Goal: Task Accomplishment & Management: Manage account settings

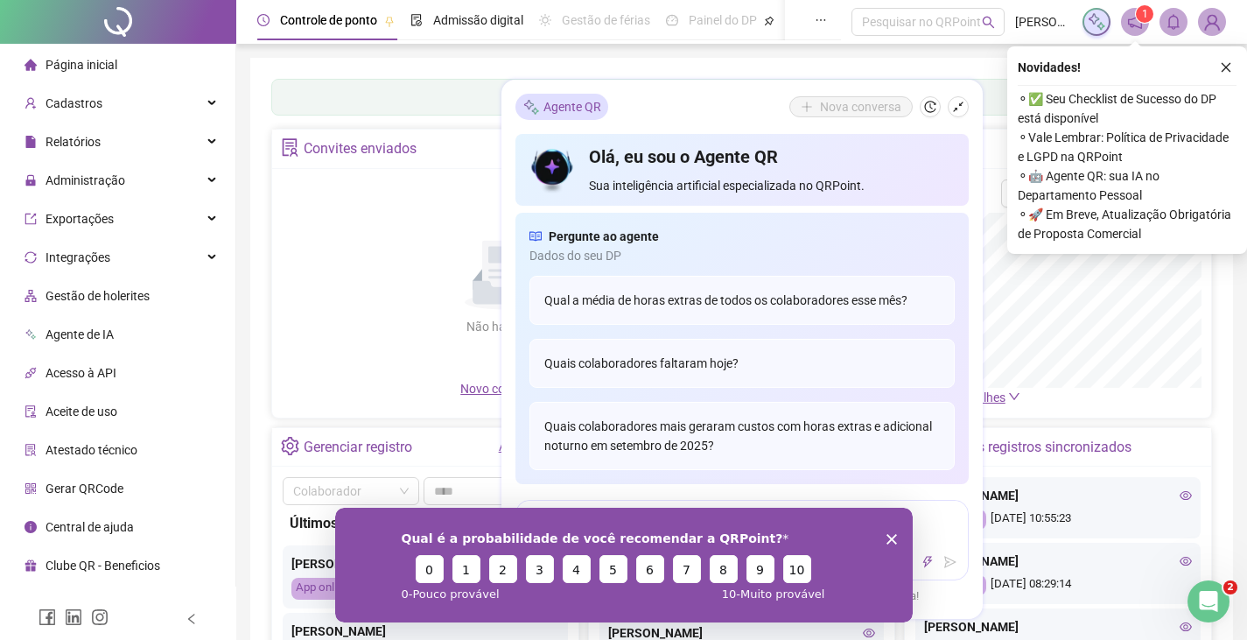
click at [892, 545] on div "Qual é a probabilidade de você recomendar a QRPoint? 0 1 2 3 4 5 6 7 8 9 10 0 -…" at bounding box center [622, 564] width 577 height 115
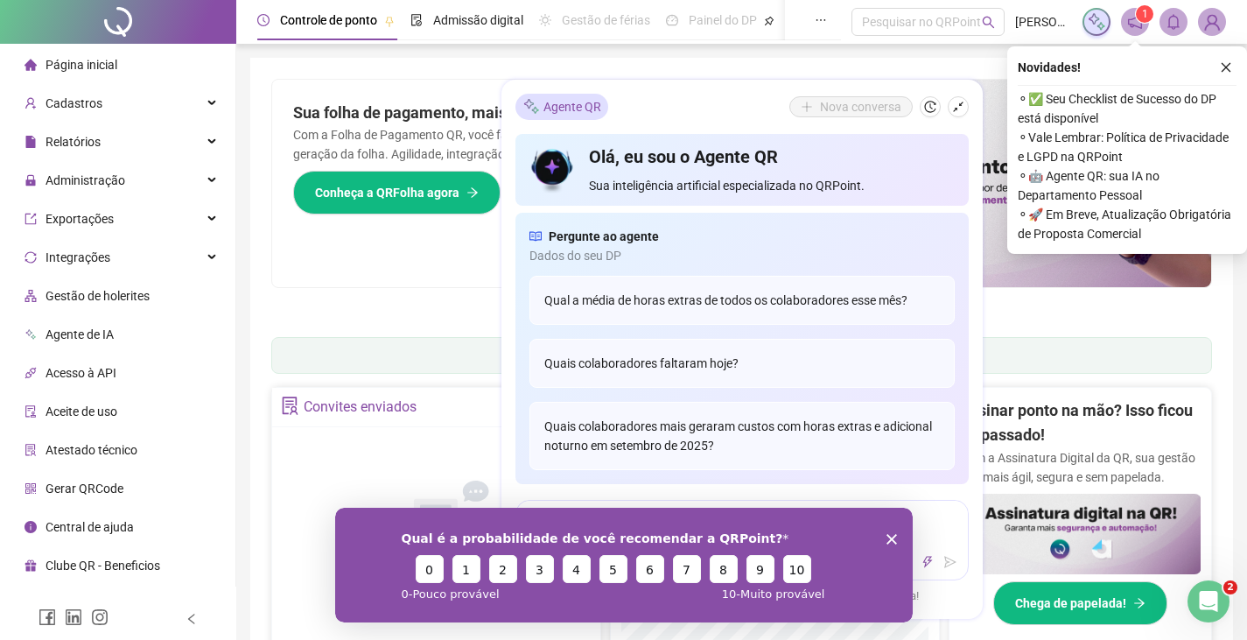
click at [888, 535] on polygon "Encerrar pesquisa" at bounding box center [890, 538] width 10 height 10
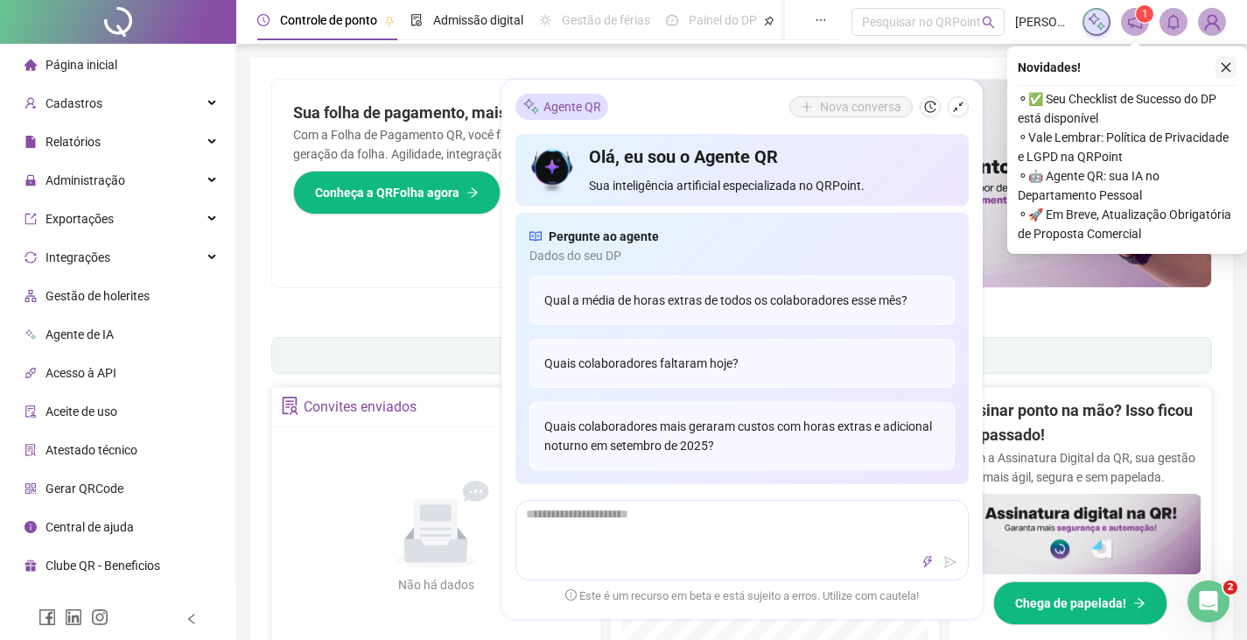
click at [1224, 66] on icon "close" at bounding box center [1226, 67] width 12 height 12
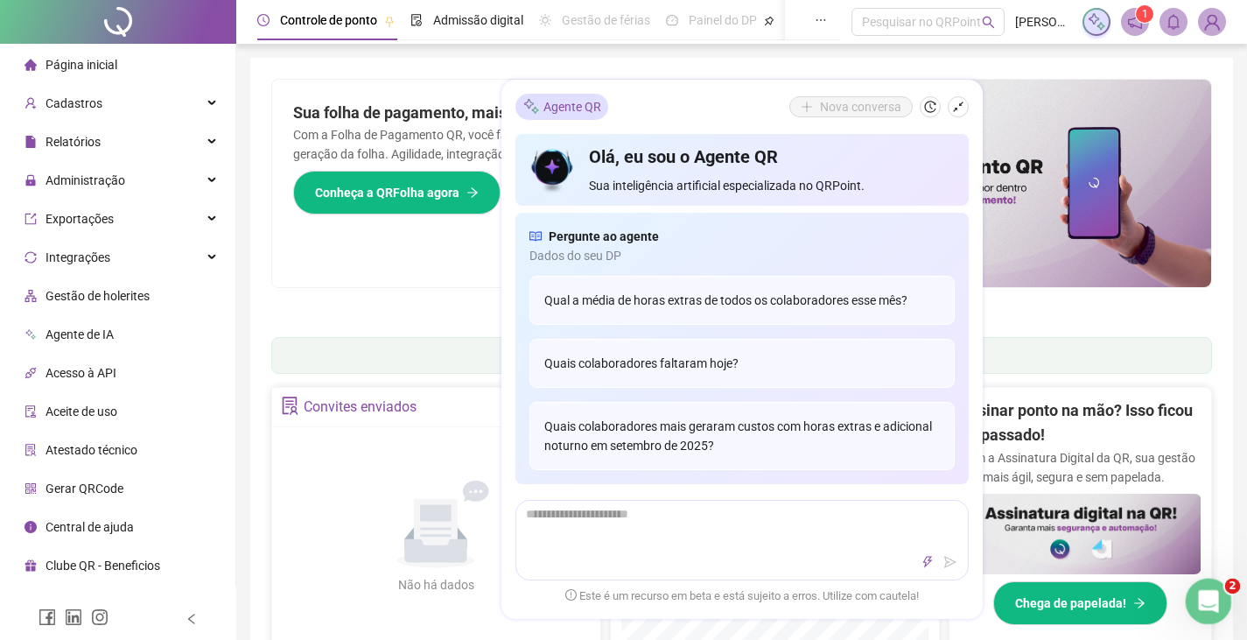
click at [1222, 591] on div "Abertura do Messenger da Intercom" at bounding box center [1206, 599] width 58 height 58
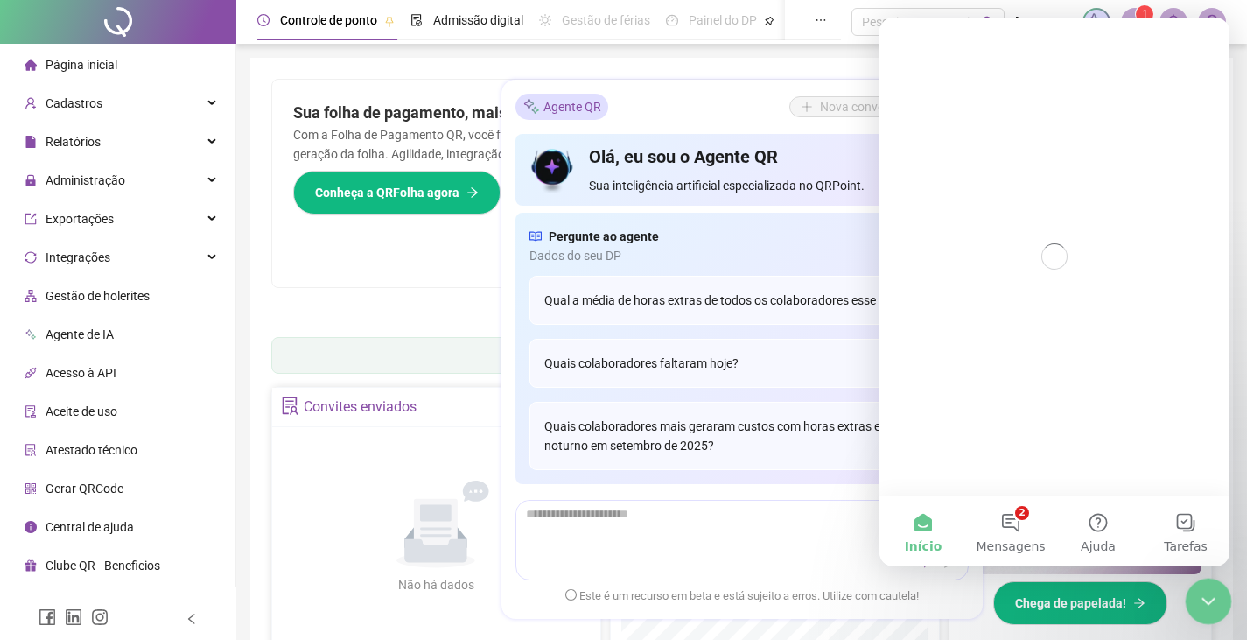
click at [1220, 591] on div "Encerramento do Messenger da Intercom" at bounding box center [1206, 598] width 42 height 42
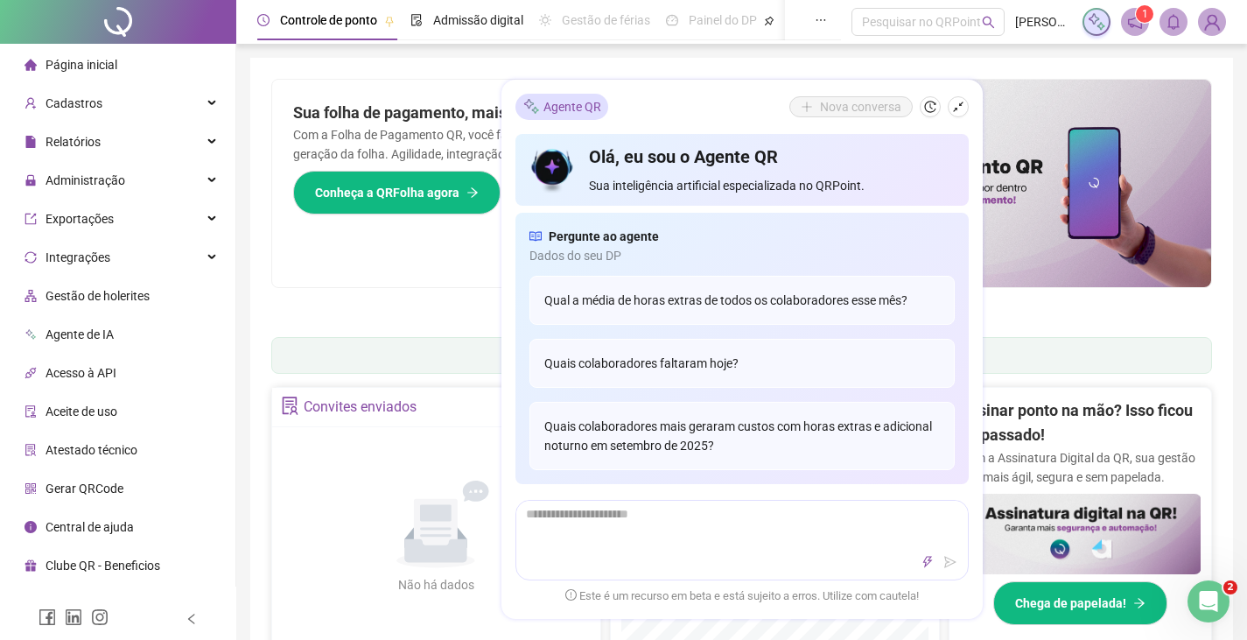
click at [321, 256] on div "Sua folha de pagamento, mais simples do que nunca! Com a Folha de Pagamento QR,…" at bounding box center [507, 183] width 470 height 207
click at [116, 167] on span "Administração" at bounding box center [74, 180] width 101 height 35
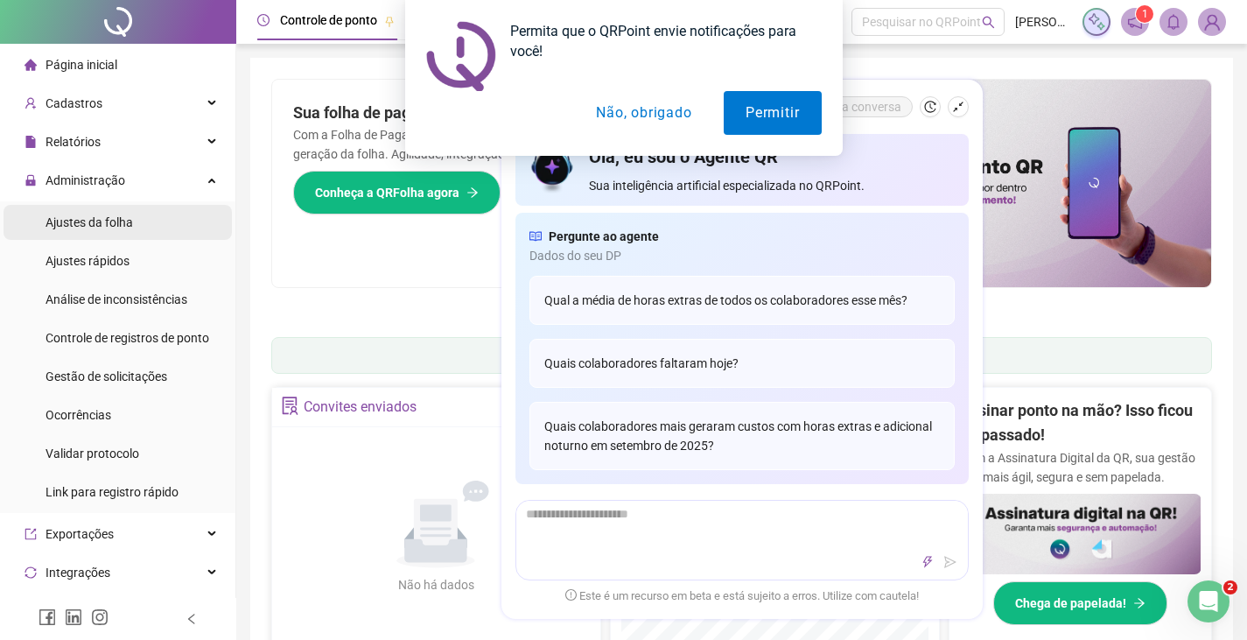
click at [111, 236] on div "Ajustes da folha" at bounding box center [88, 222] width 87 height 35
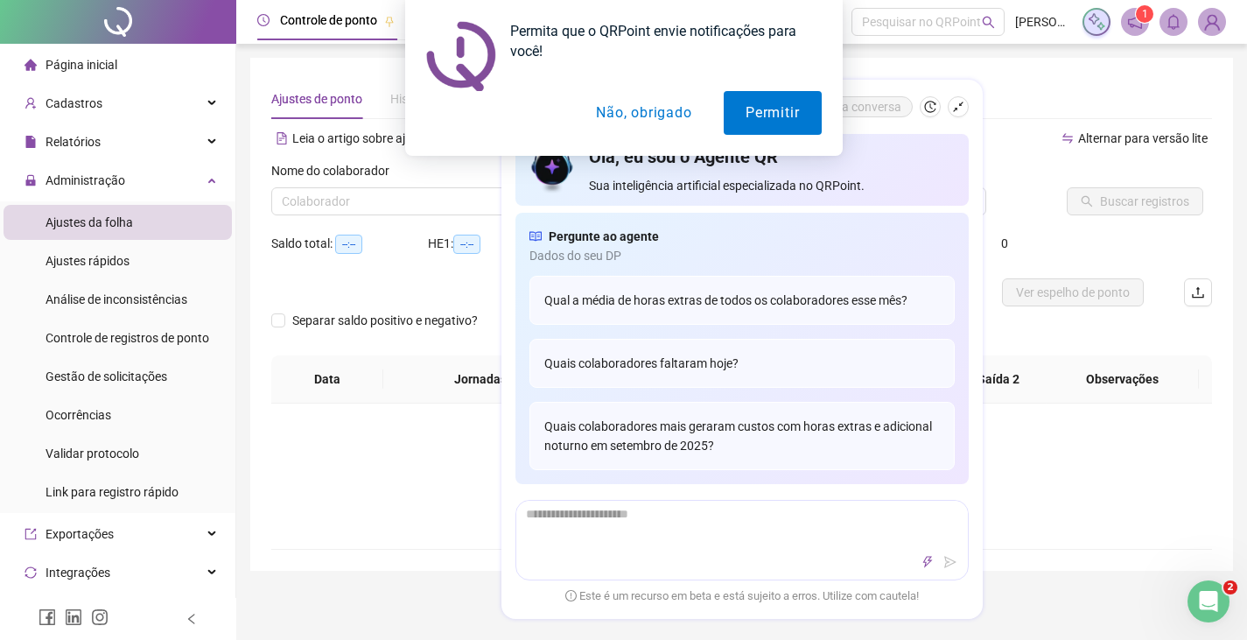
click at [660, 114] on button "Não, obrigado" at bounding box center [643, 113] width 139 height 44
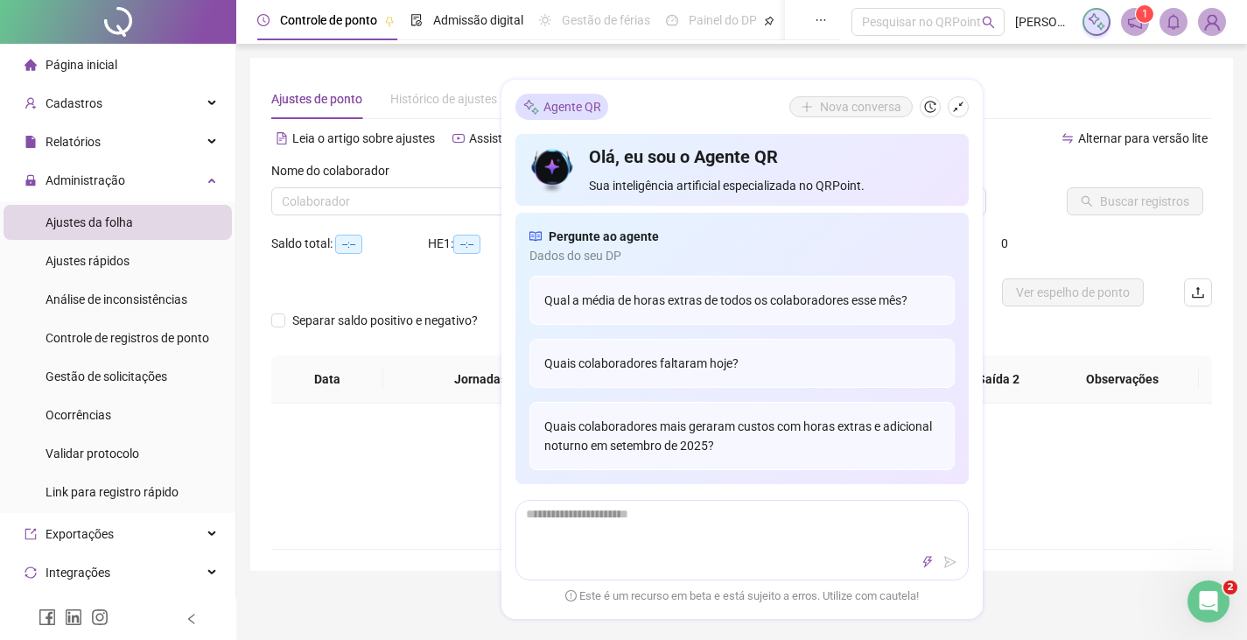
type input "**********"
click at [953, 111] on icon "shrink" at bounding box center [958, 107] width 12 height 12
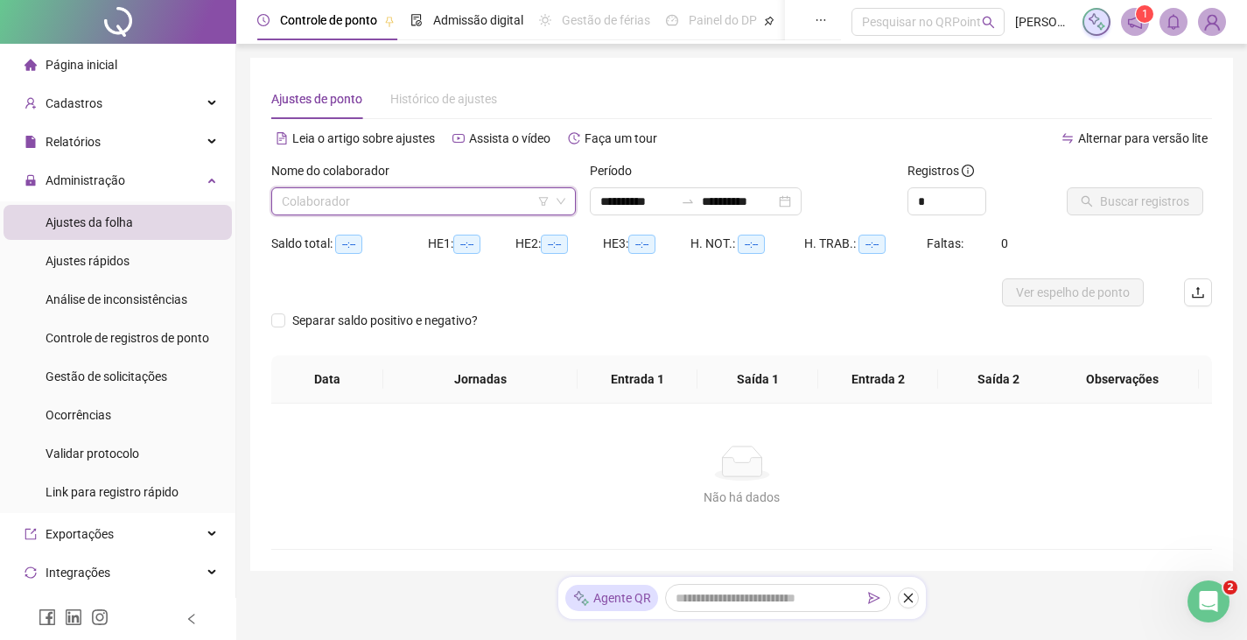
click at [401, 206] on input "search" at bounding box center [416, 201] width 268 height 26
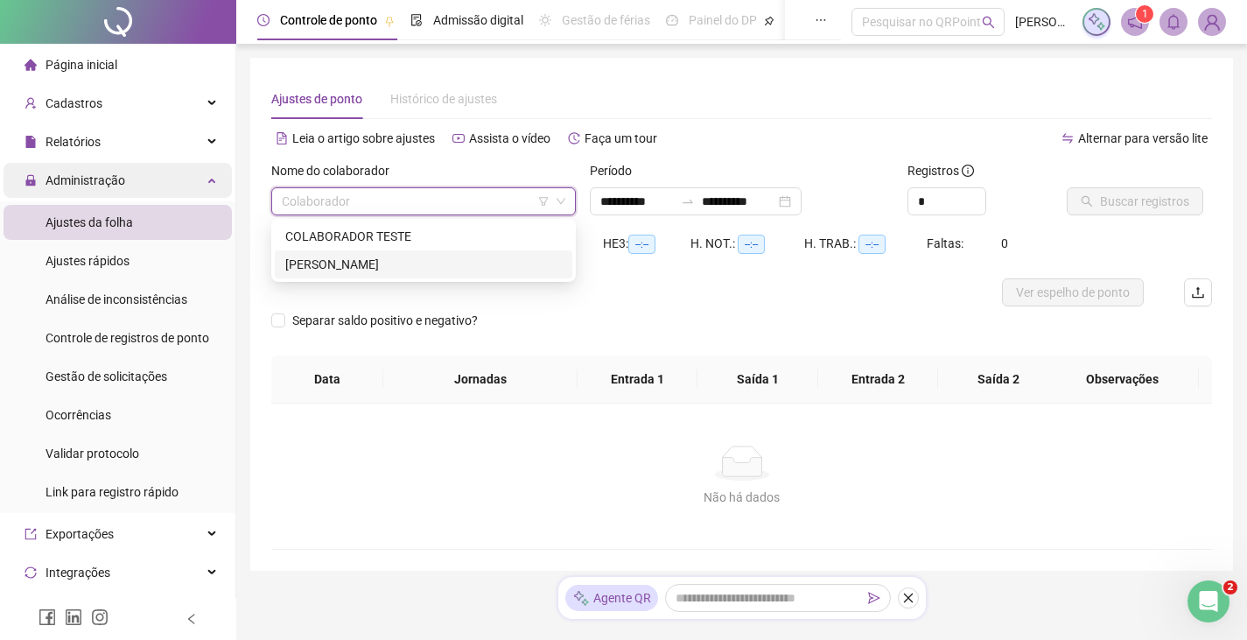
click at [208, 183] on div "Administração" at bounding box center [117, 180] width 228 height 35
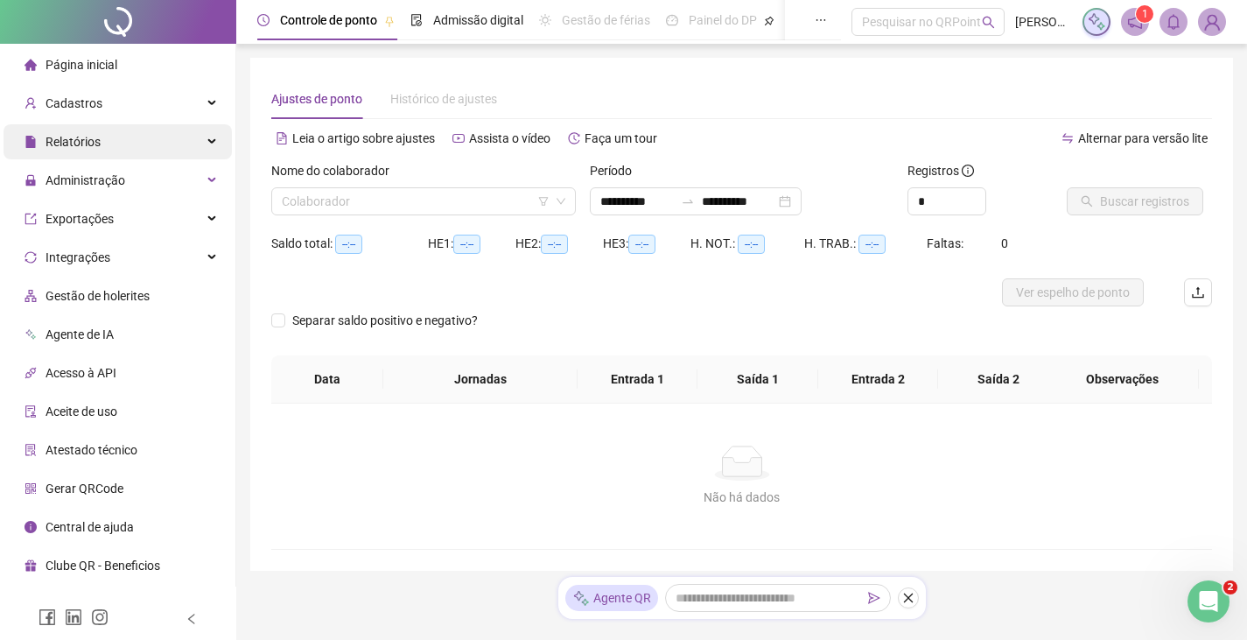
click at [205, 153] on div "Relatórios" at bounding box center [117, 141] width 228 height 35
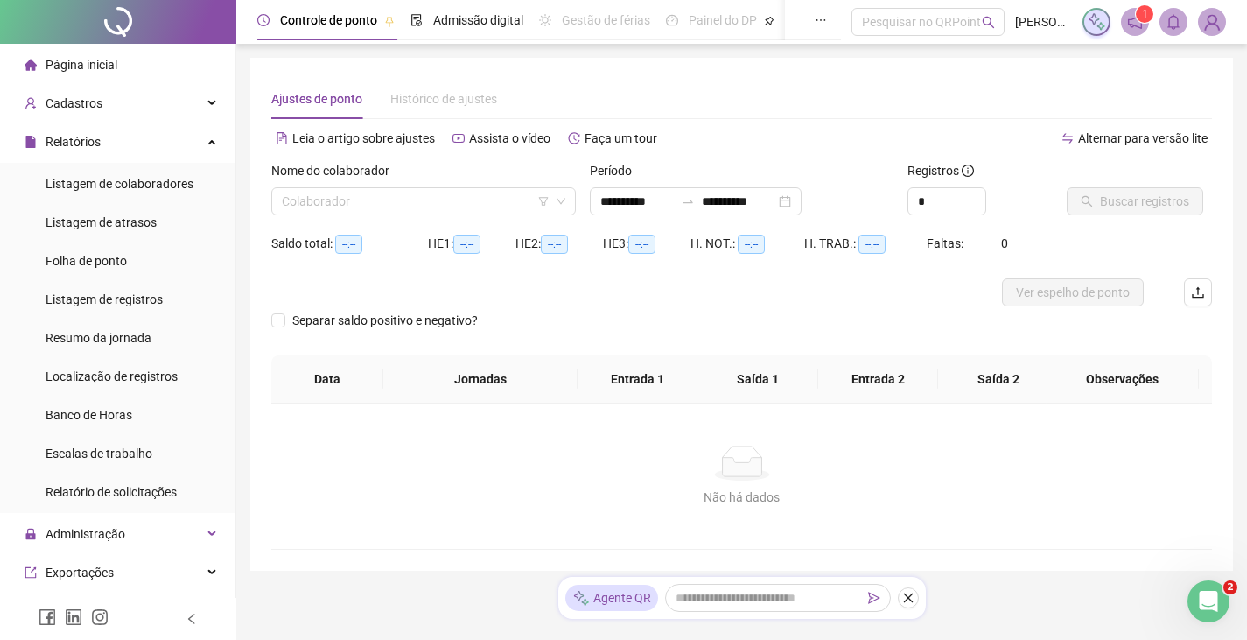
click at [155, 280] on ul "Listagem de colaboradores Listagem de atrasos Folha de ponto Listagem de regist…" at bounding box center [117, 338] width 235 height 350
click at [166, 259] on li "Folha de ponto" at bounding box center [117, 260] width 228 height 35
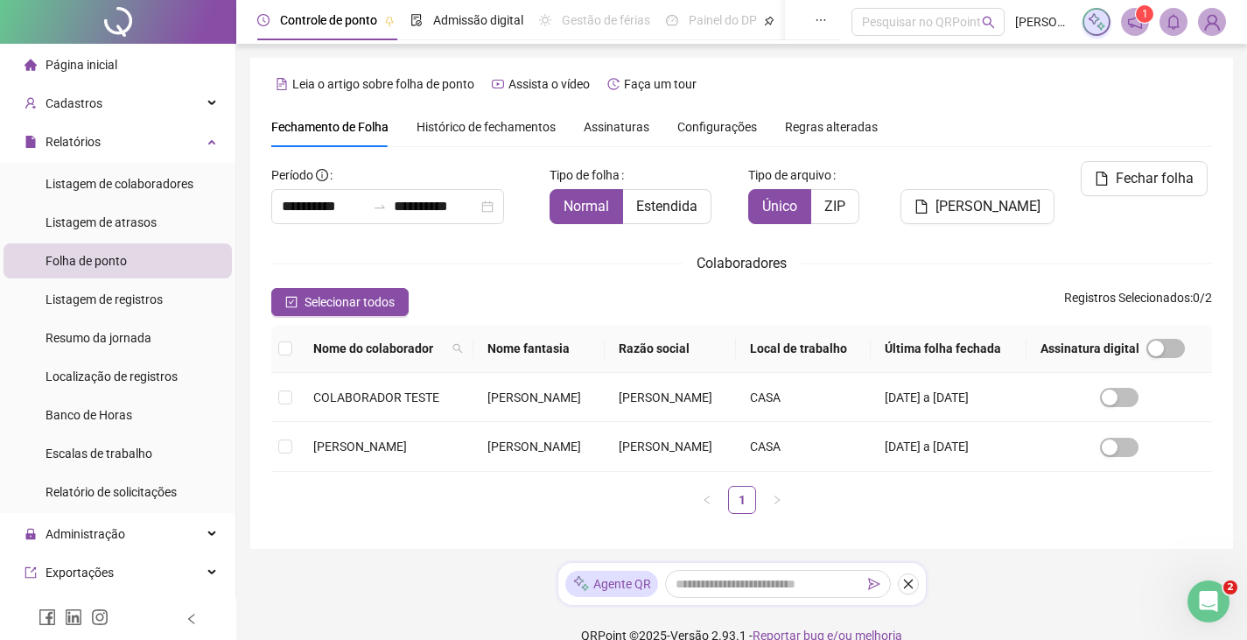
scroll to position [38, 0]
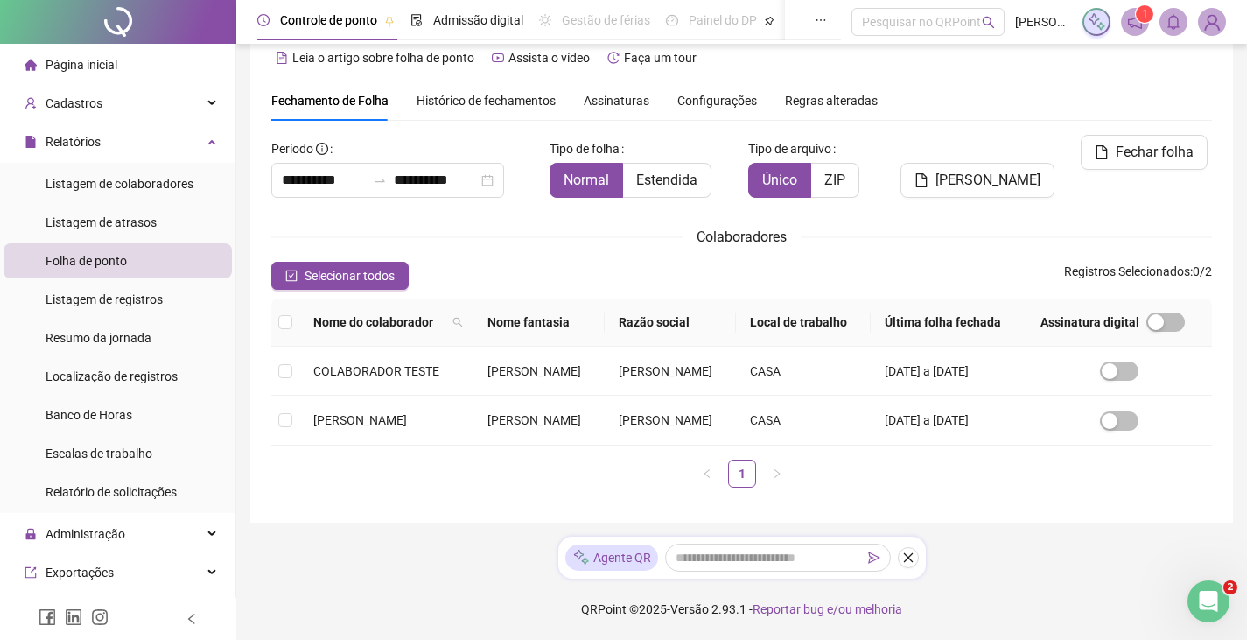
click at [907, 563] on icon "close" at bounding box center [908, 557] width 12 height 12
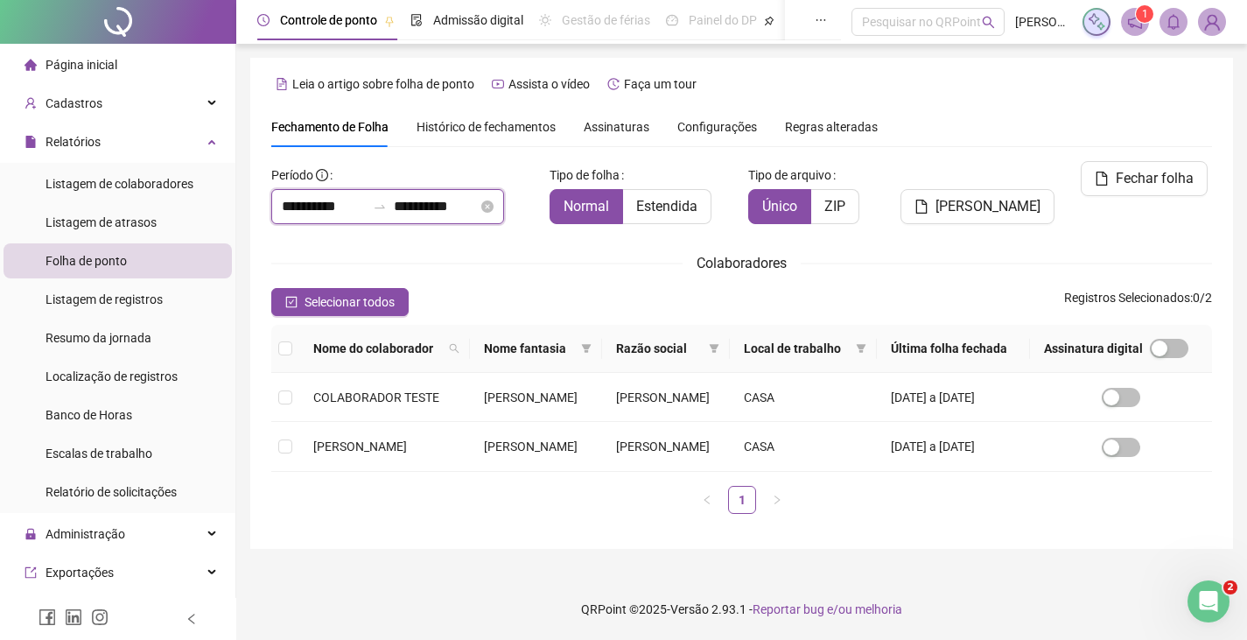
click at [310, 196] on input "**********" at bounding box center [324, 206] width 84 height 21
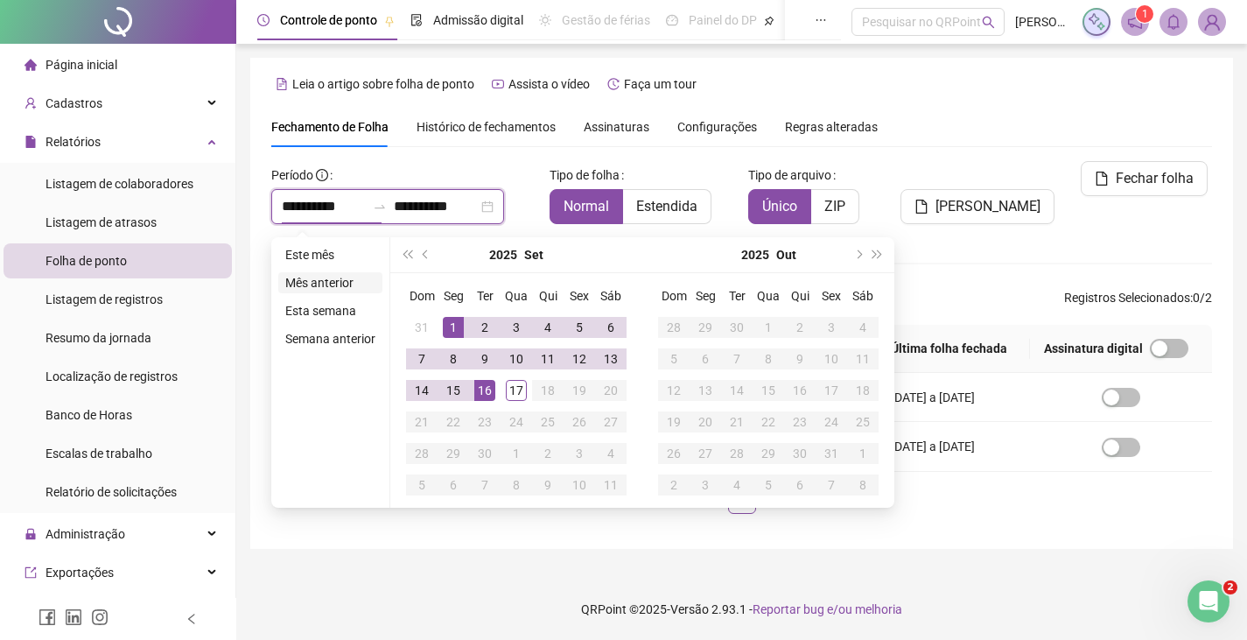
type input "**********"
click at [423, 250] on span "prev-year" at bounding box center [427, 254] width 9 height 9
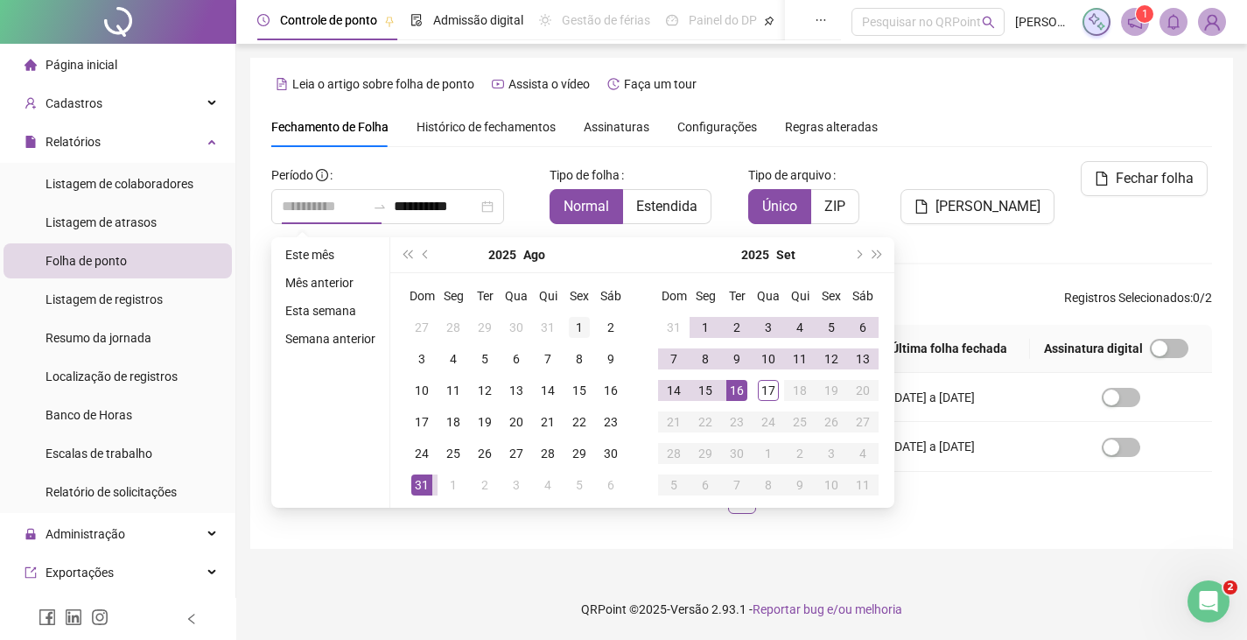
type input "**********"
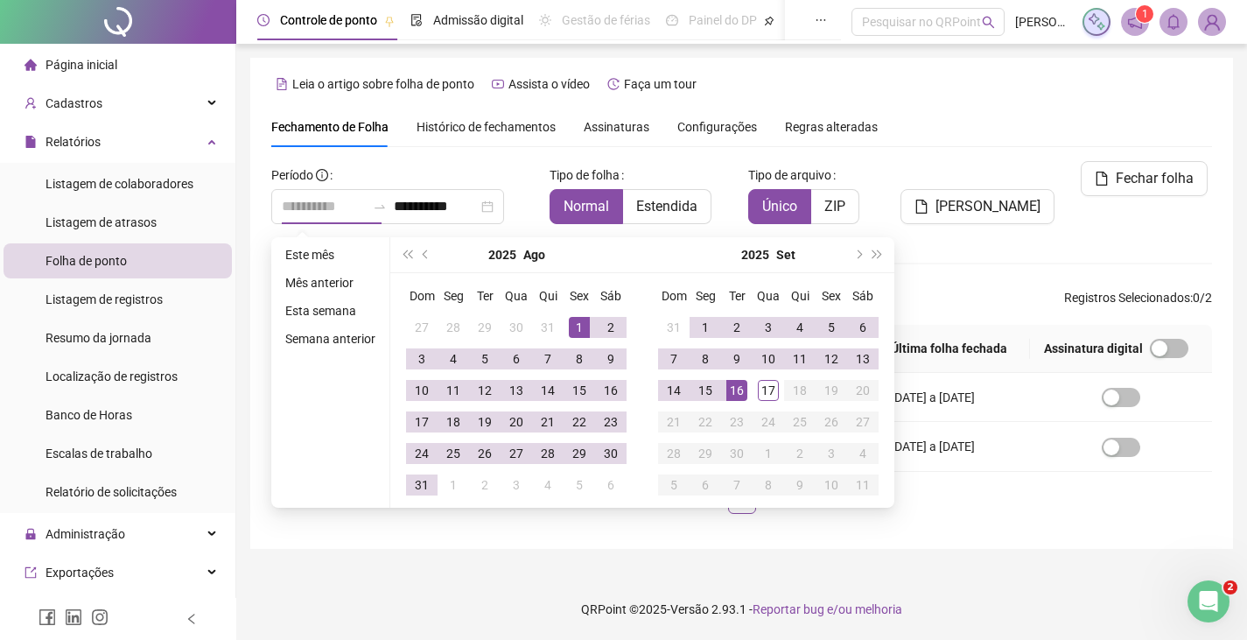
click at [577, 317] on div "1" at bounding box center [579, 327] width 21 height 21
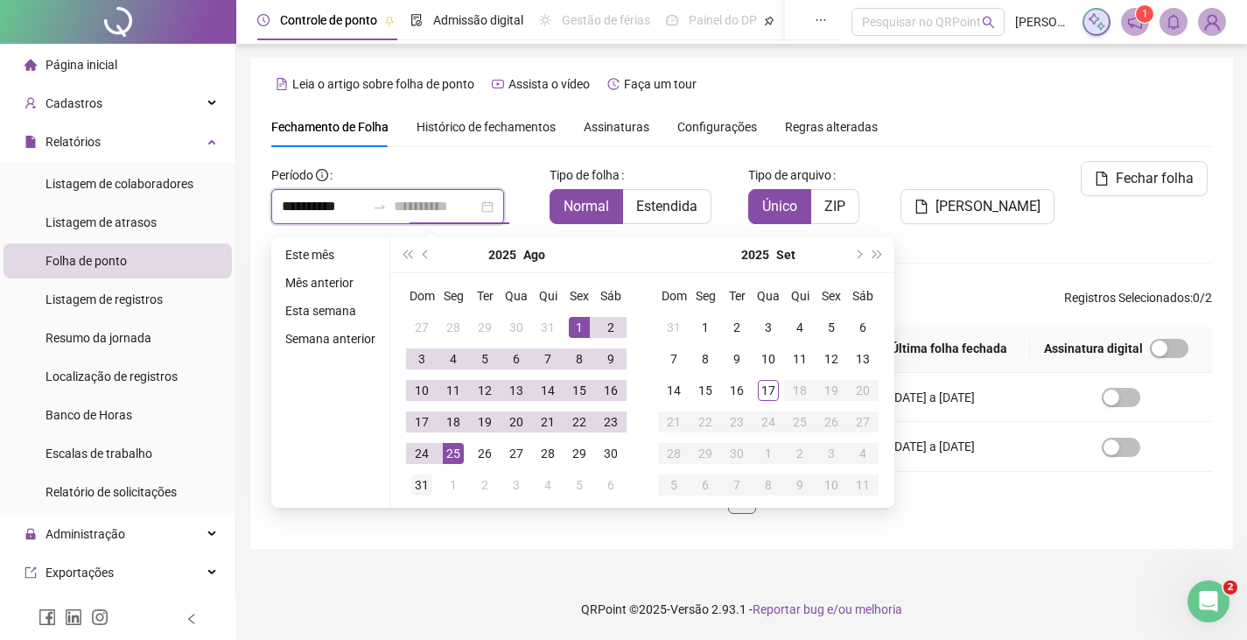
type input "**********"
click at [416, 474] on div "31" at bounding box center [421, 484] width 21 height 21
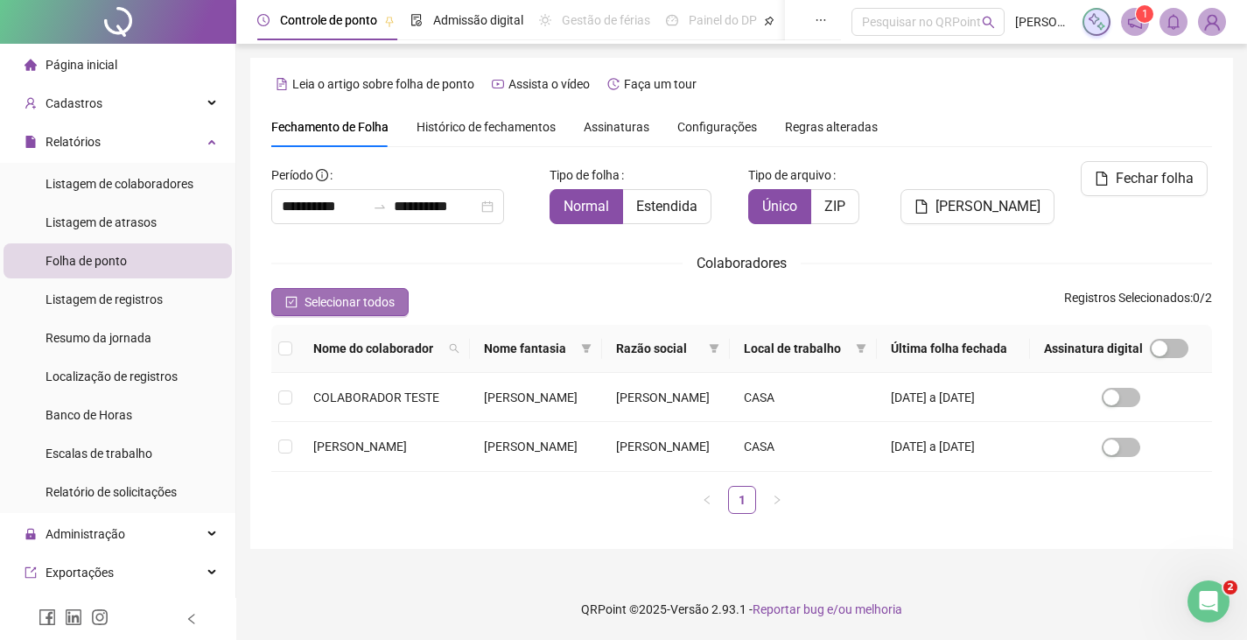
click at [325, 292] on span "Selecionar todos" at bounding box center [349, 301] width 90 height 19
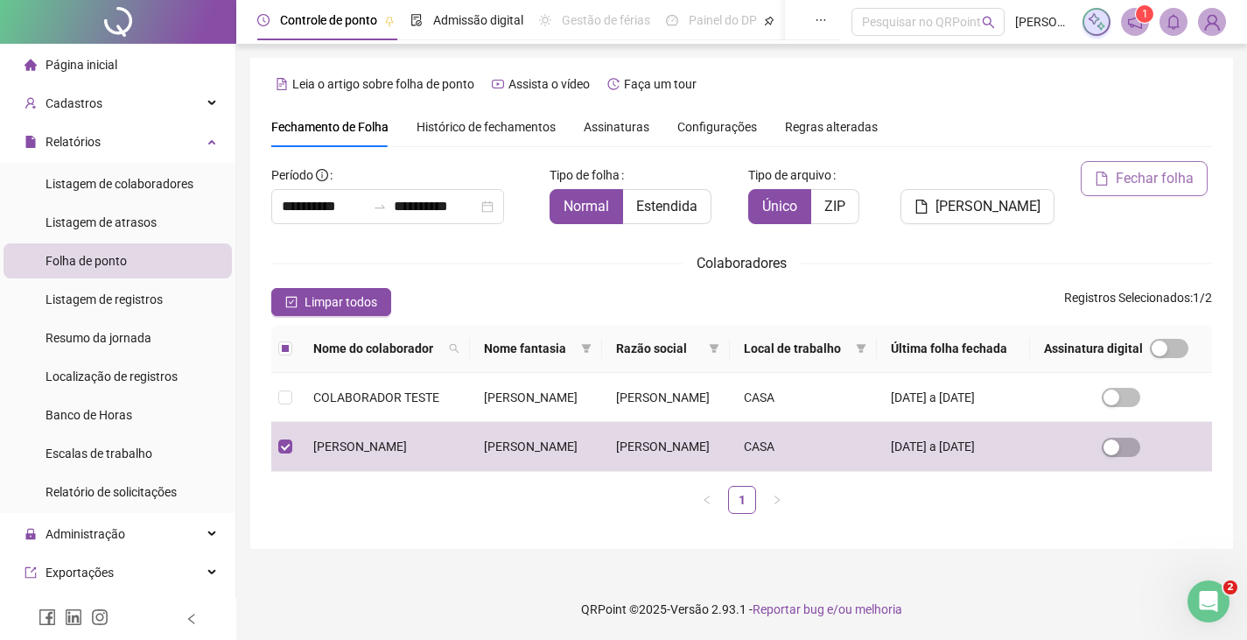
click at [1159, 168] on span "Fechar folha" at bounding box center [1154, 178] width 78 height 21
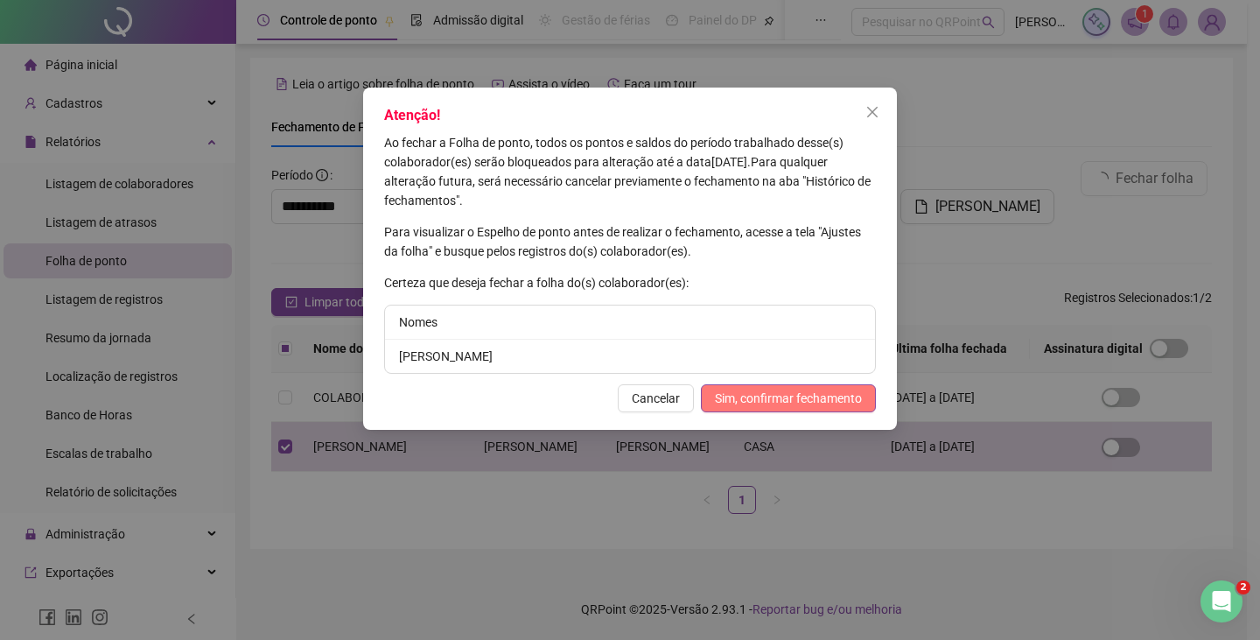
click at [781, 391] on span "Sim, confirmar fechamento" at bounding box center [788, 397] width 147 height 19
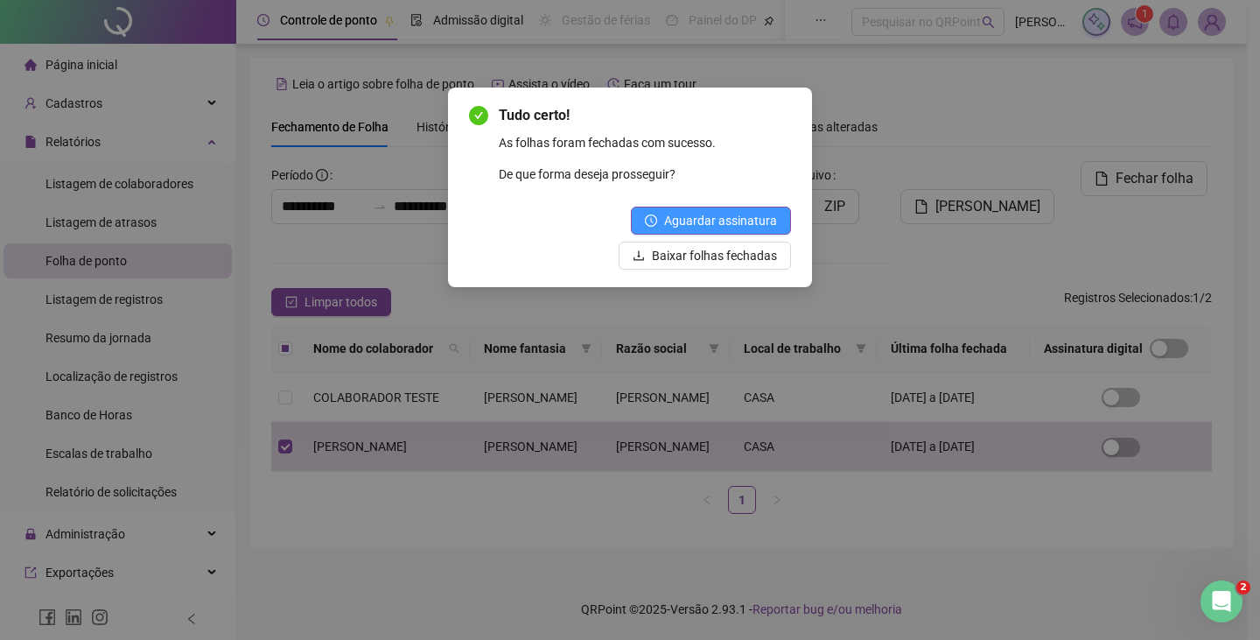
click at [735, 214] on span "Aguardar assinatura" at bounding box center [720, 220] width 113 height 19
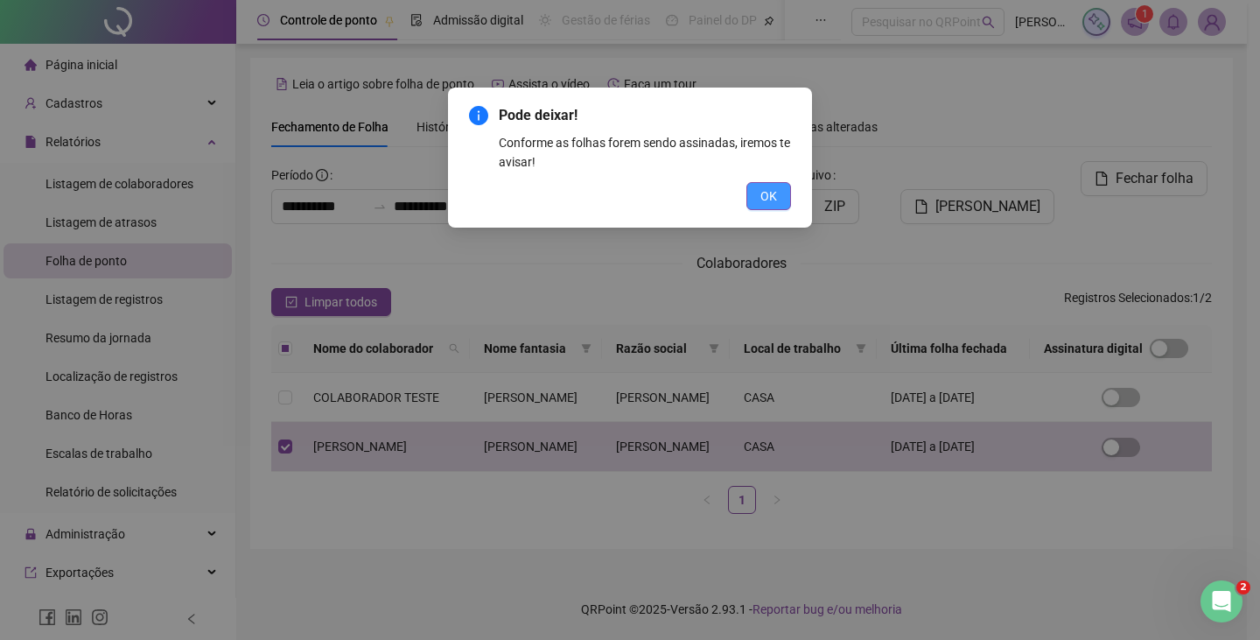
click at [775, 201] on span "OK" at bounding box center [768, 195] width 17 height 19
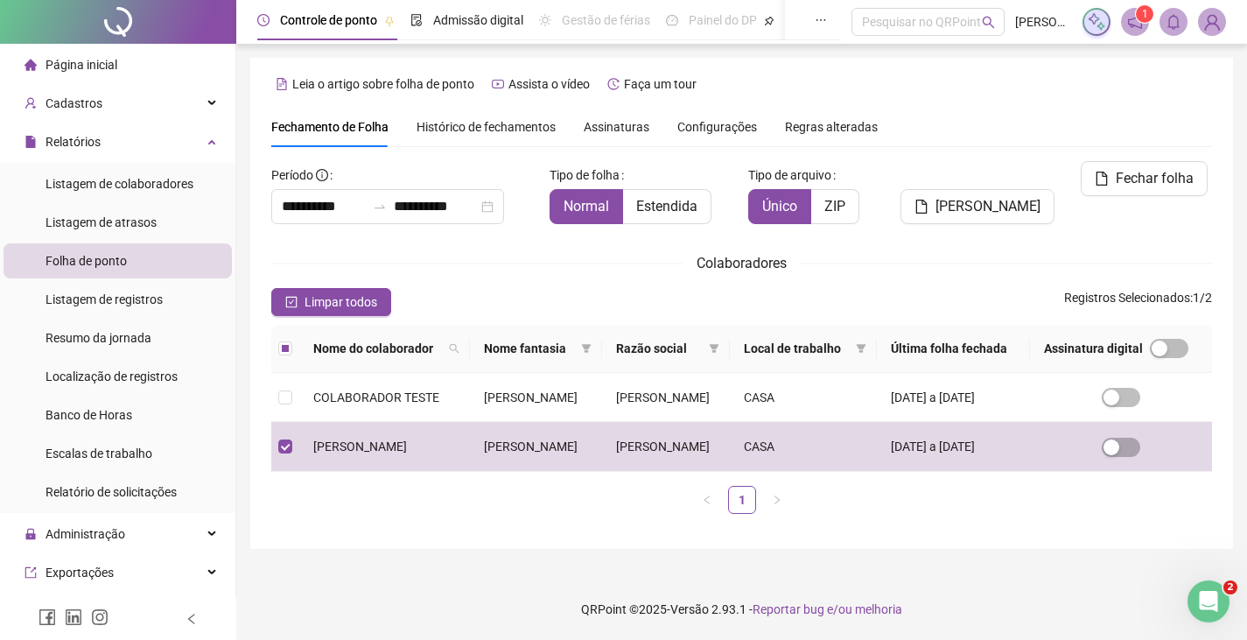
click at [1216, 25] on img at bounding box center [1212, 22] width 26 height 26
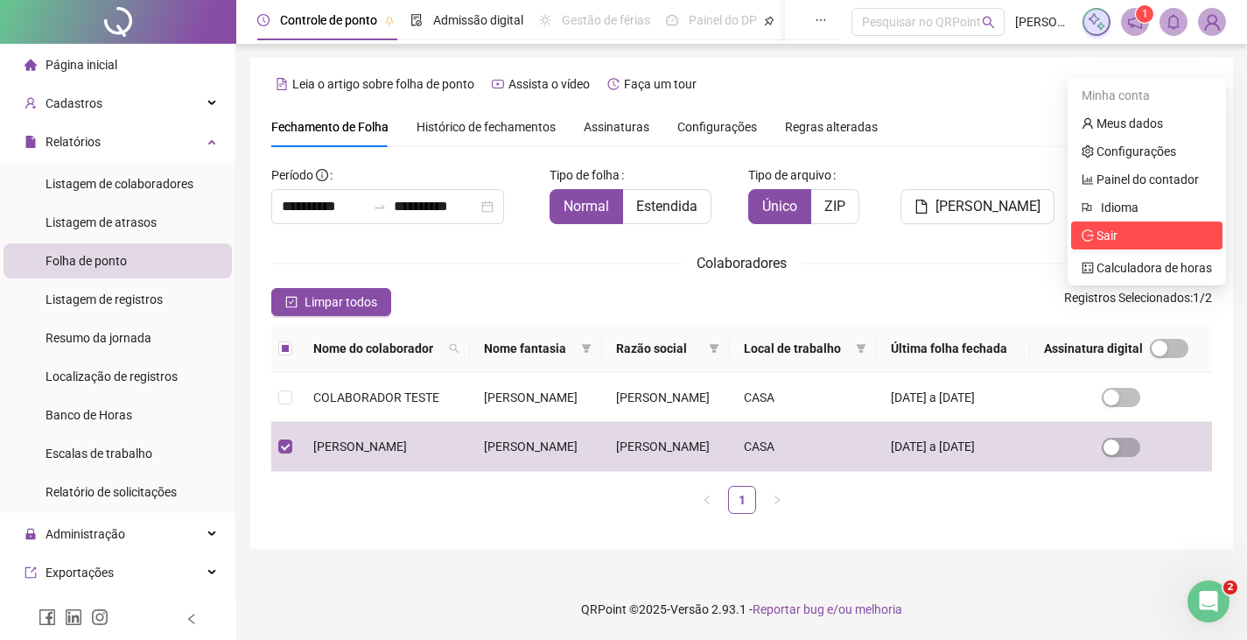
click at [1132, 226] on span "Sair" at bounding box center [1146, 235] width 130 height 19
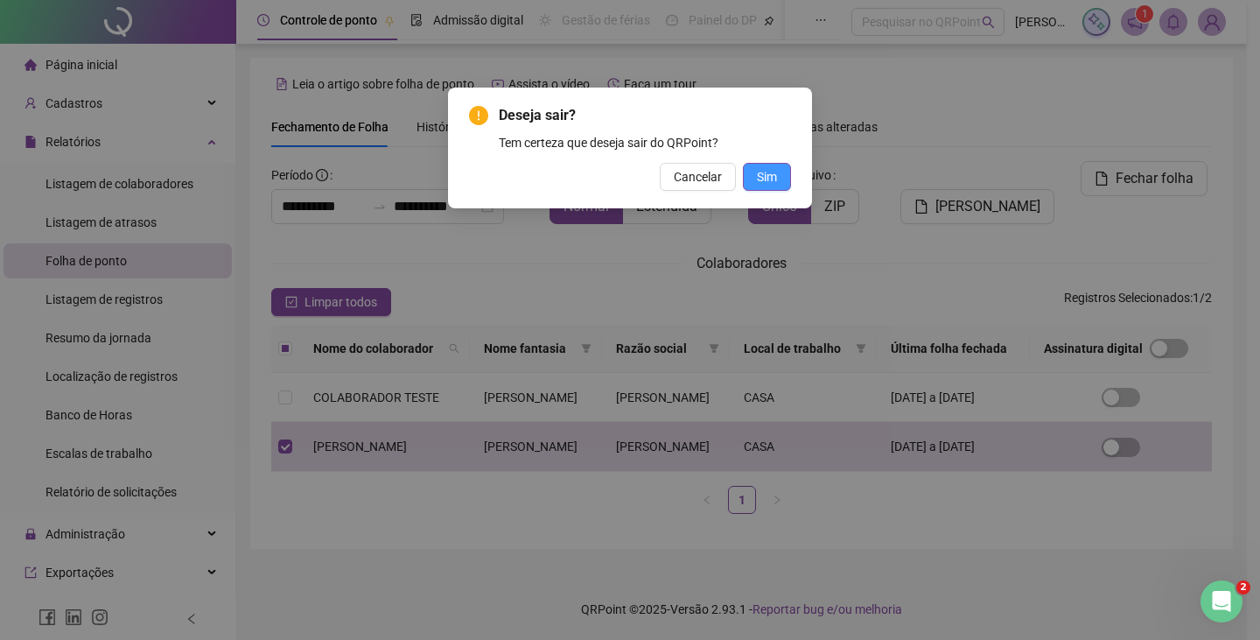
click at [759, 188] on button "Sim" at bounding box center [767, 177] width 48 height 28
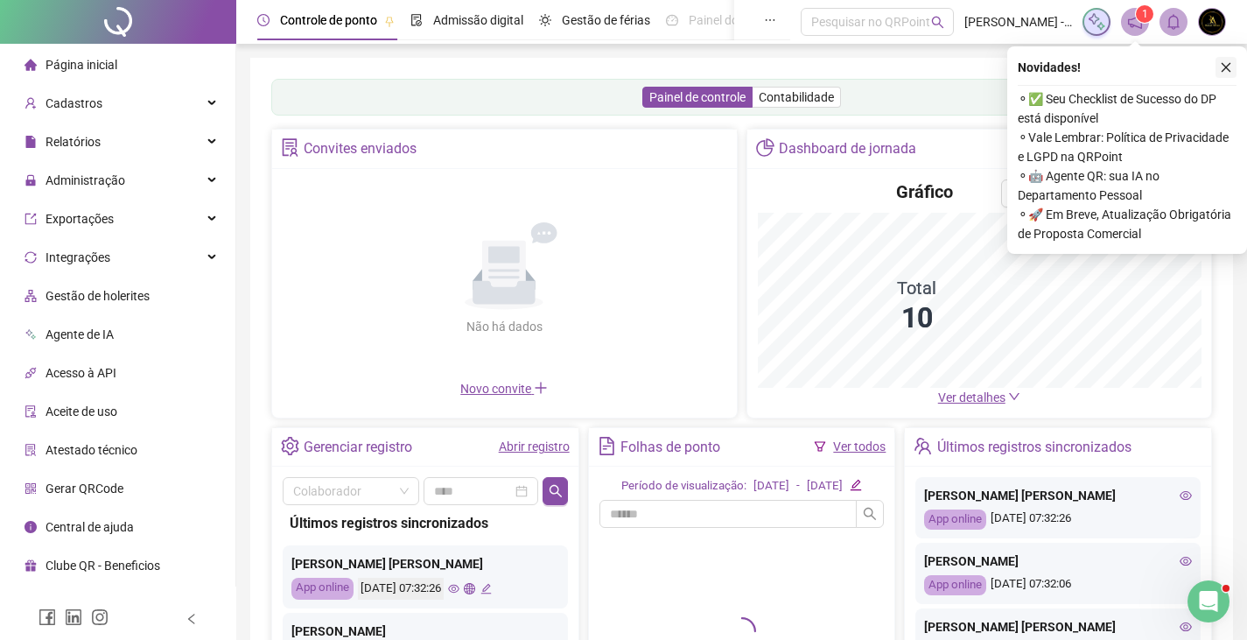
click at [1225, 61] on icon "close" at bounding box center [1226, 67] width 12 height 12
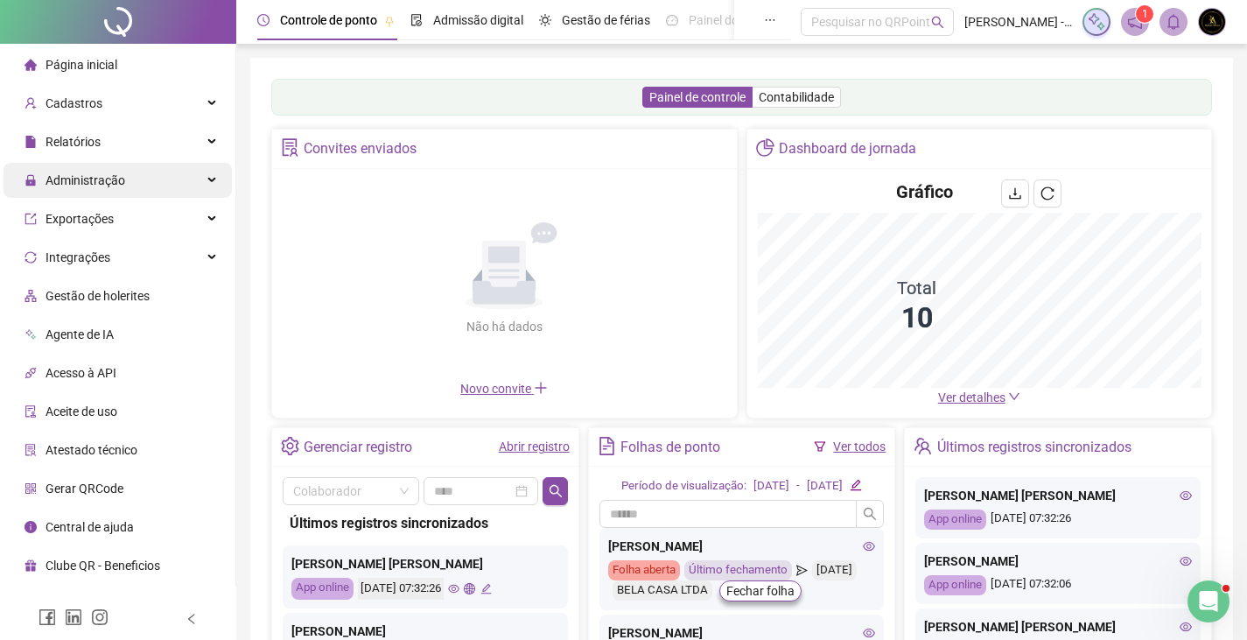
click at [107, 190] on span "Administração" at bounding box center [74, 180] width 101 height 35
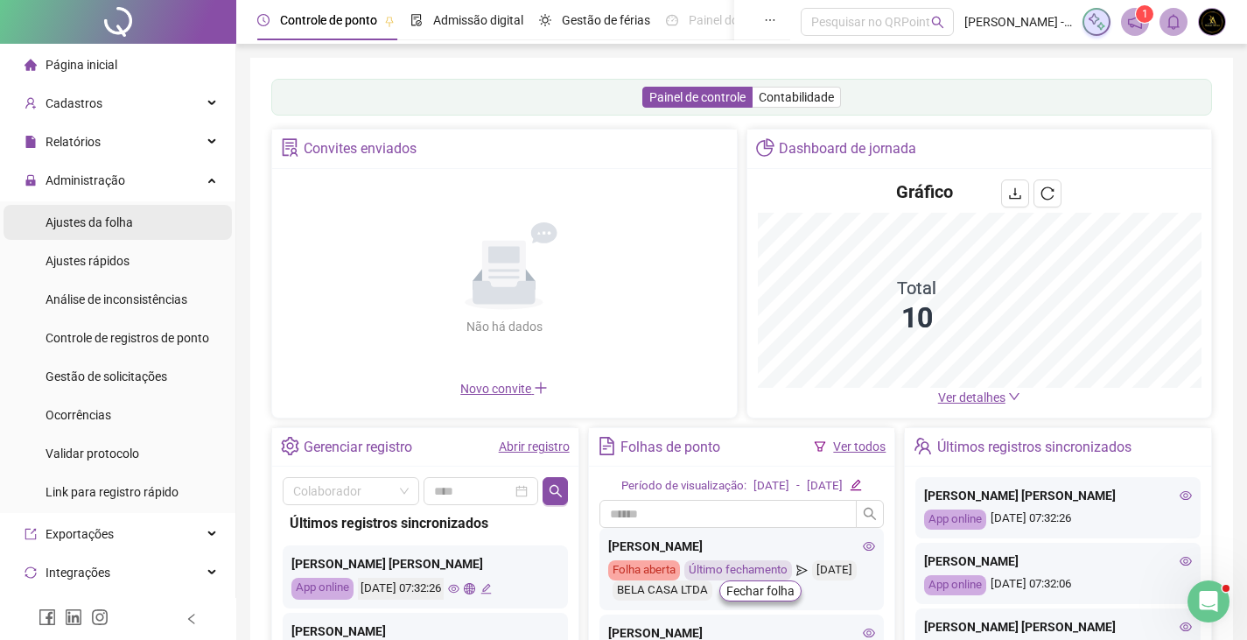
click at [103, 227] on span "Ajustes da folha" at bounding box center [88, 222] width 87 height 14
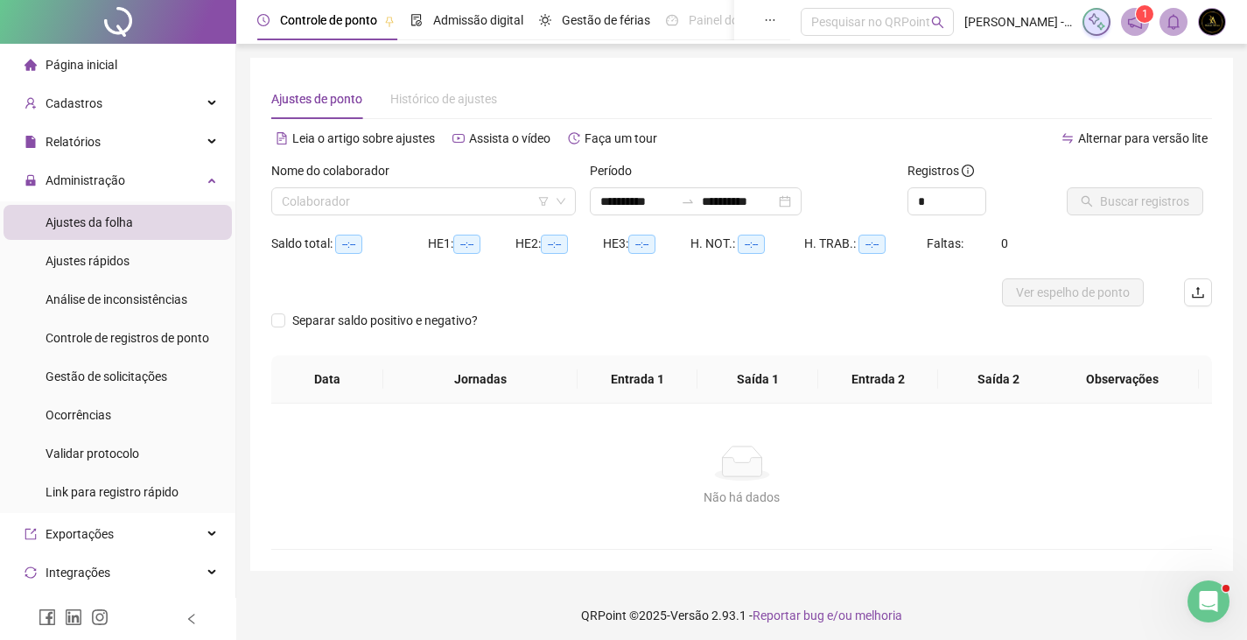
type input "**********"
click at [128, 370] on span "Gestão de solicitações" at bounding box center [106, 376] width 122 height 14
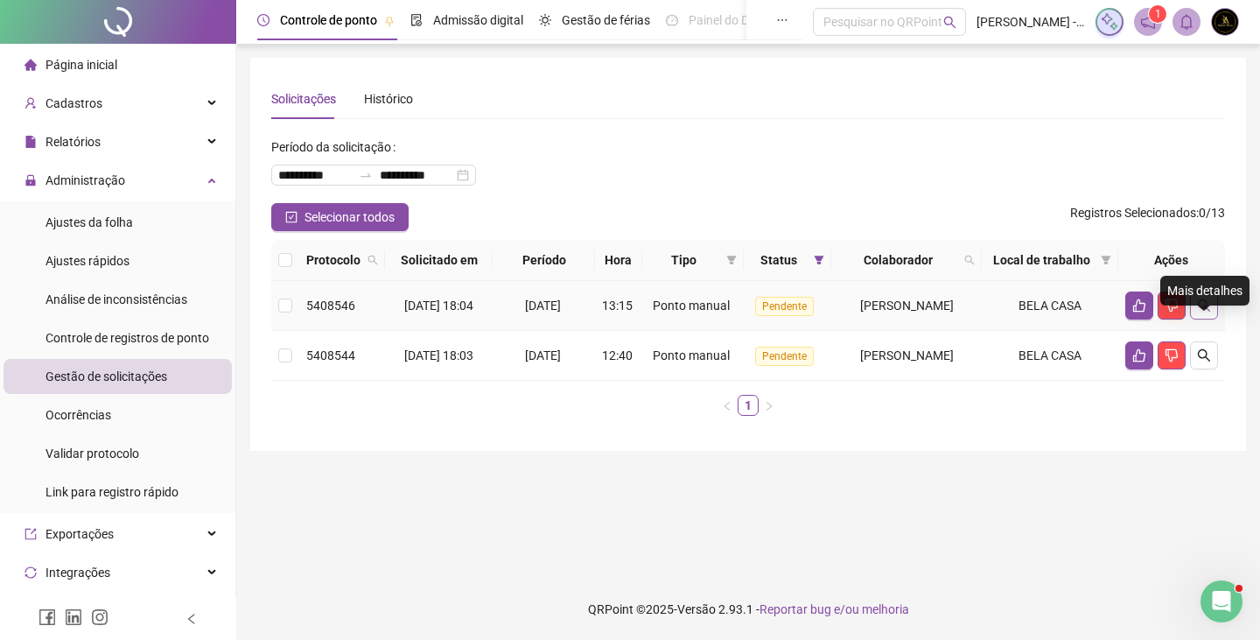
click at [1211, 319] on button "button" at bounding box center [1204, 305] width 28 height 28
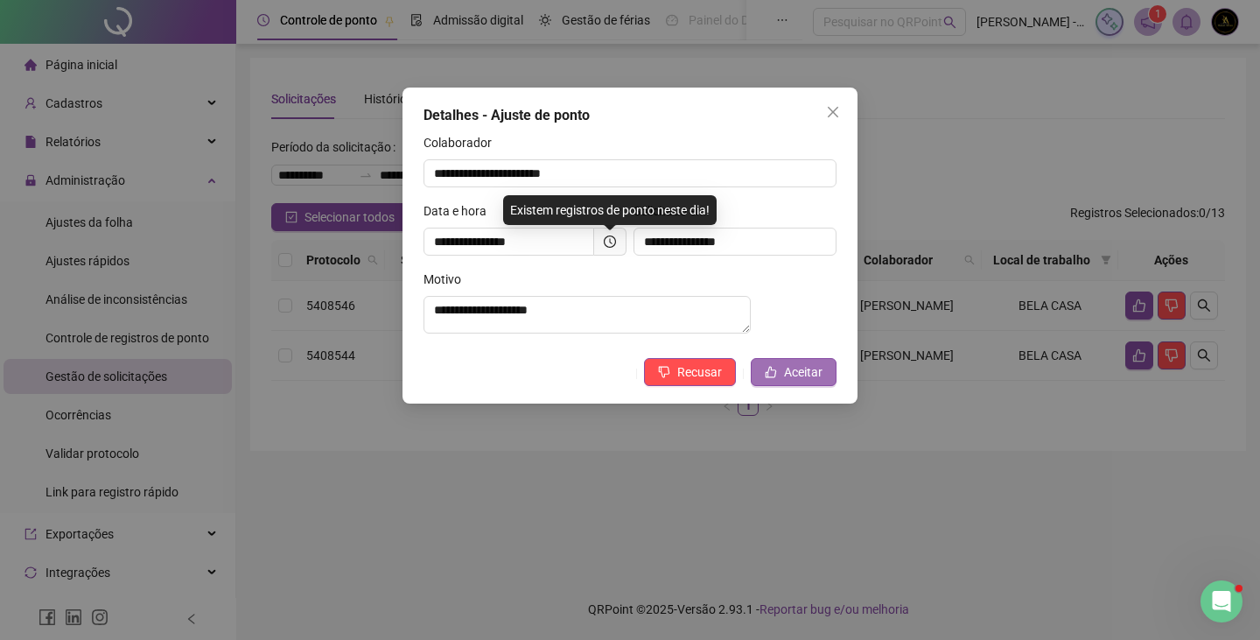
click at [821, 379] on span "Aceitar" at bounding box center [803, 371] width 38 height 19
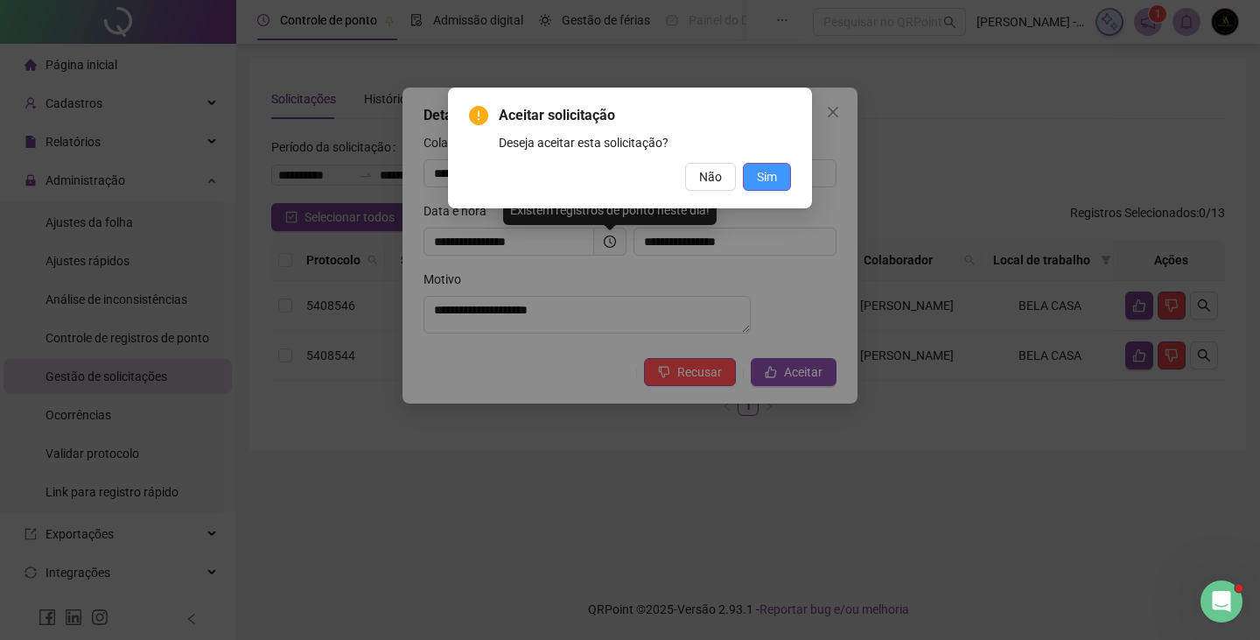
click at [766, 166] on button "Sim" at bounding box center [767, 177] width 48 height 28
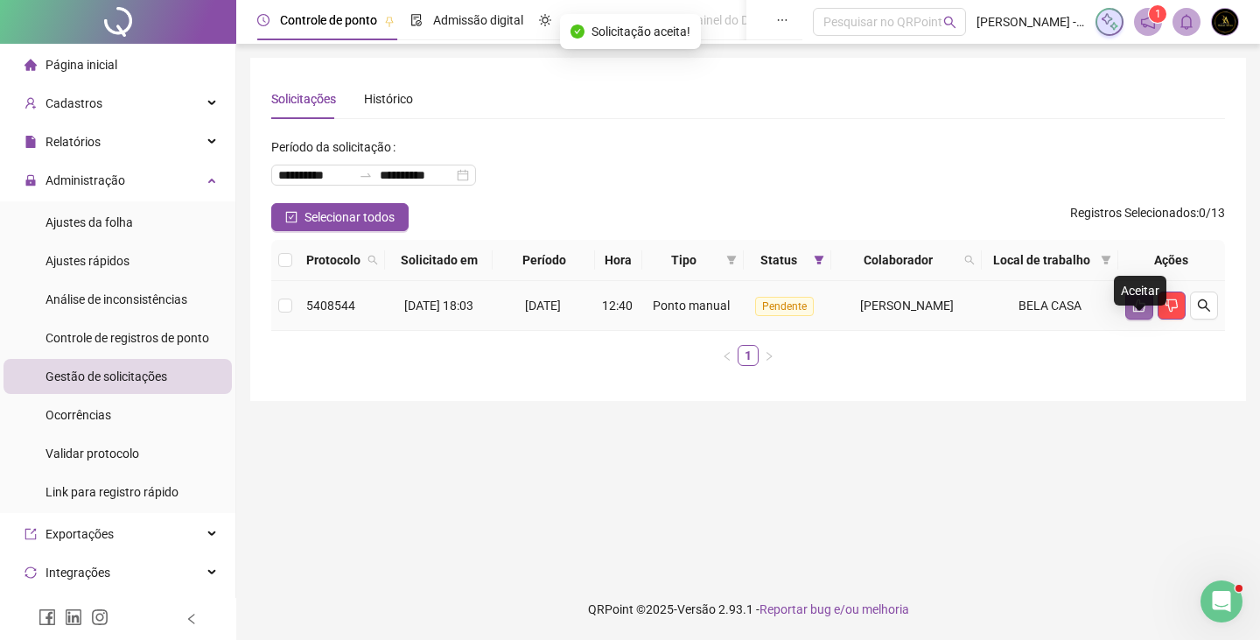
click at [1129, 319] on button "button" at bounding box center [1139, 305] width 28 height 28
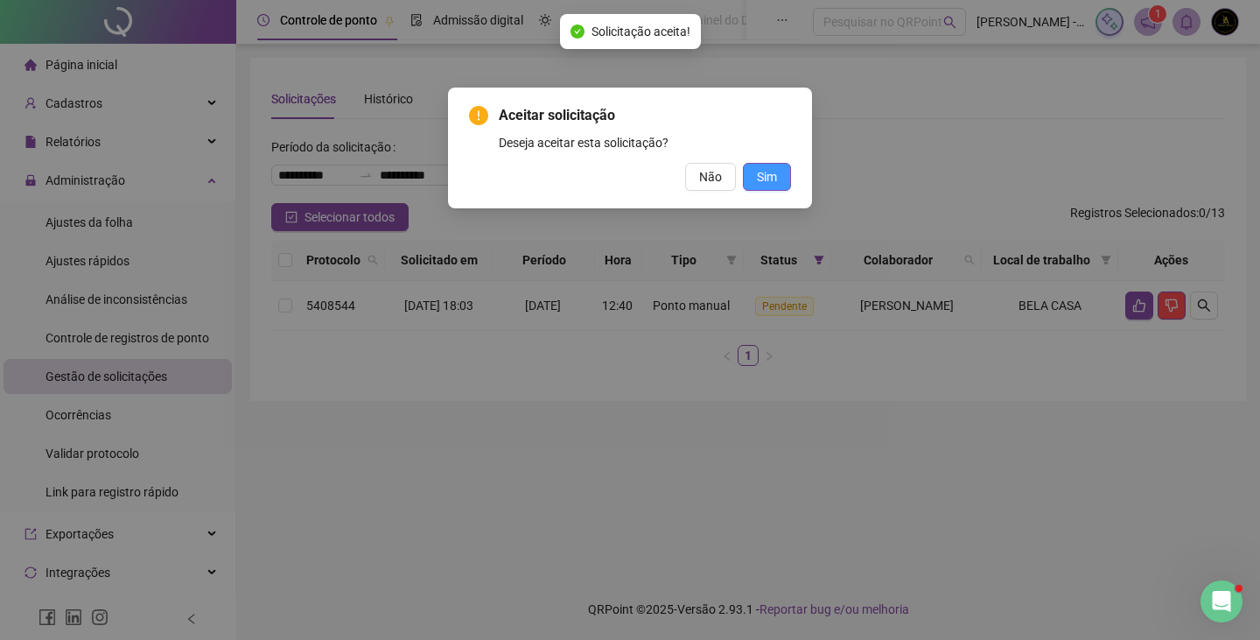
click at [766, 176] on span "Sim" at bounding box center [767, 176] width 20 height 19
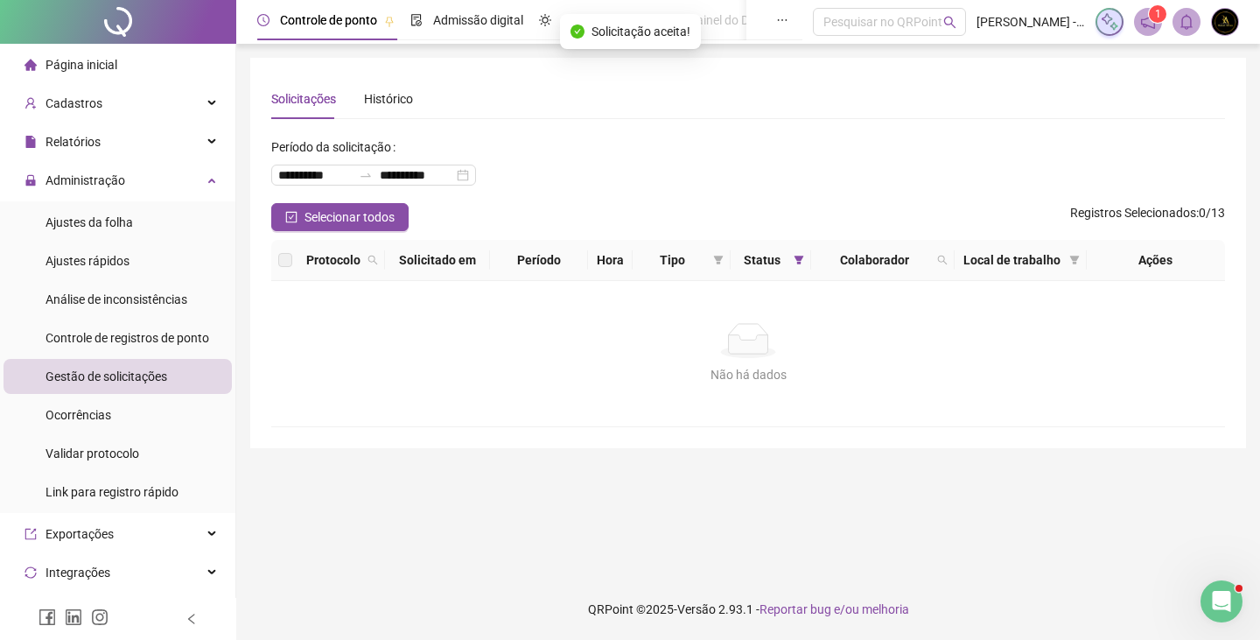
click at [1222, 24] on img at bounding box center [1225, 22] width 26 height 26
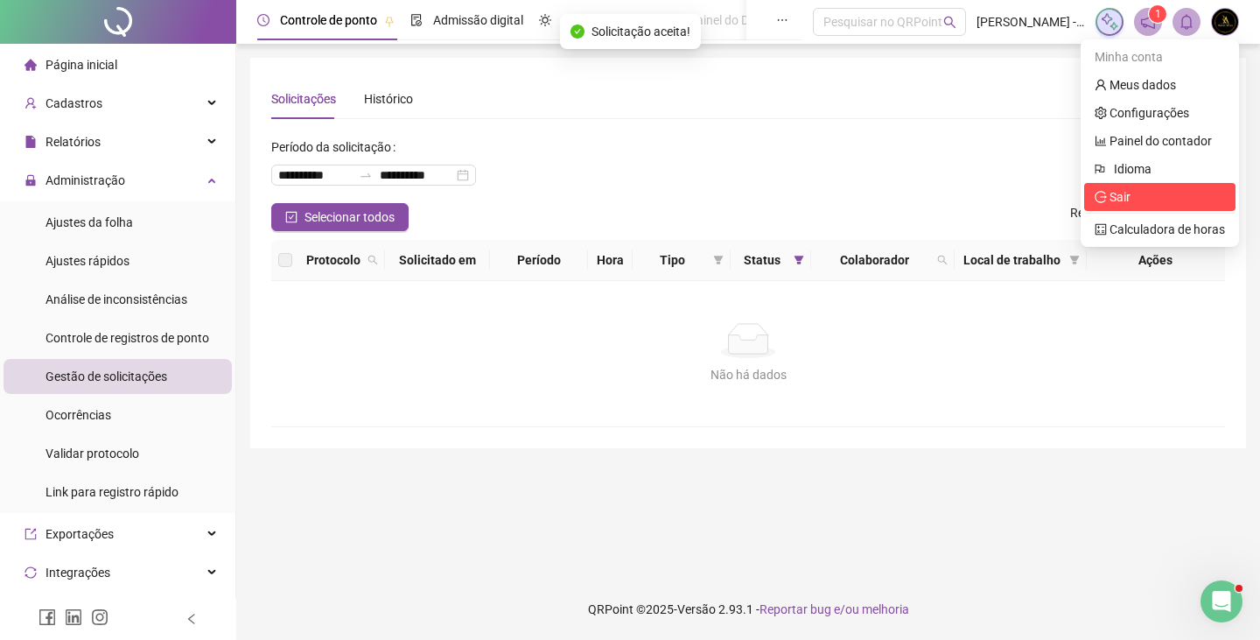
click at [1154, 194] on span "Sair" at bounding box center [1159, 196] width 130 height 19
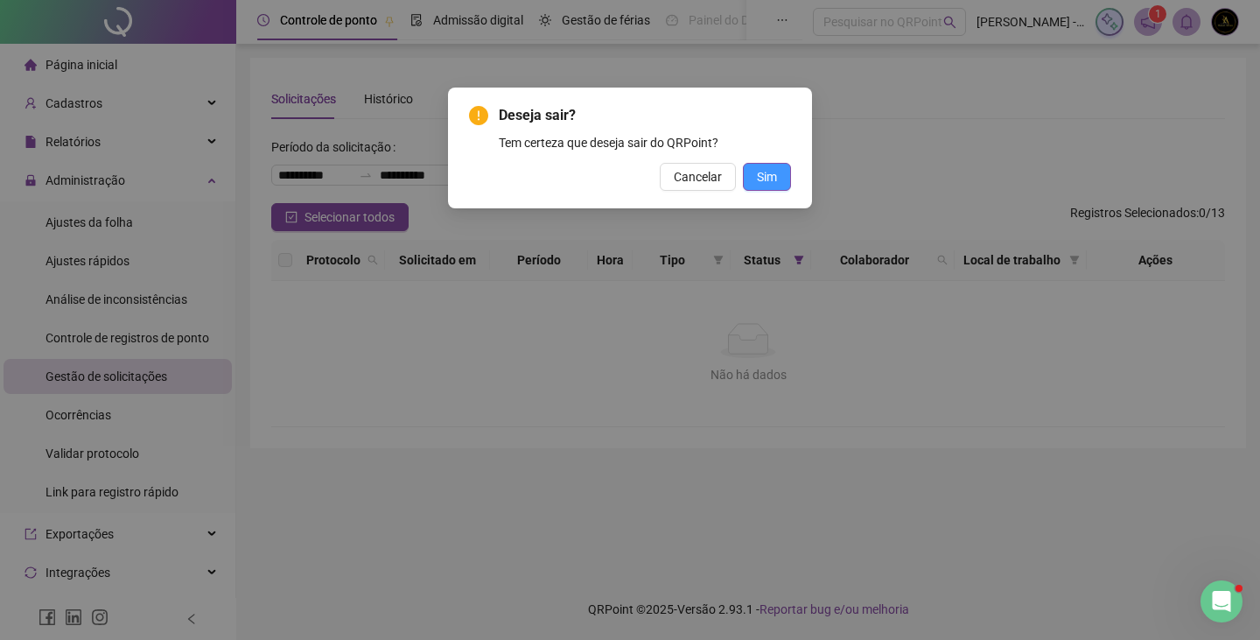
click at [780, 179] on button "Sim" at bounding box center [767, 177] width 48 height 28
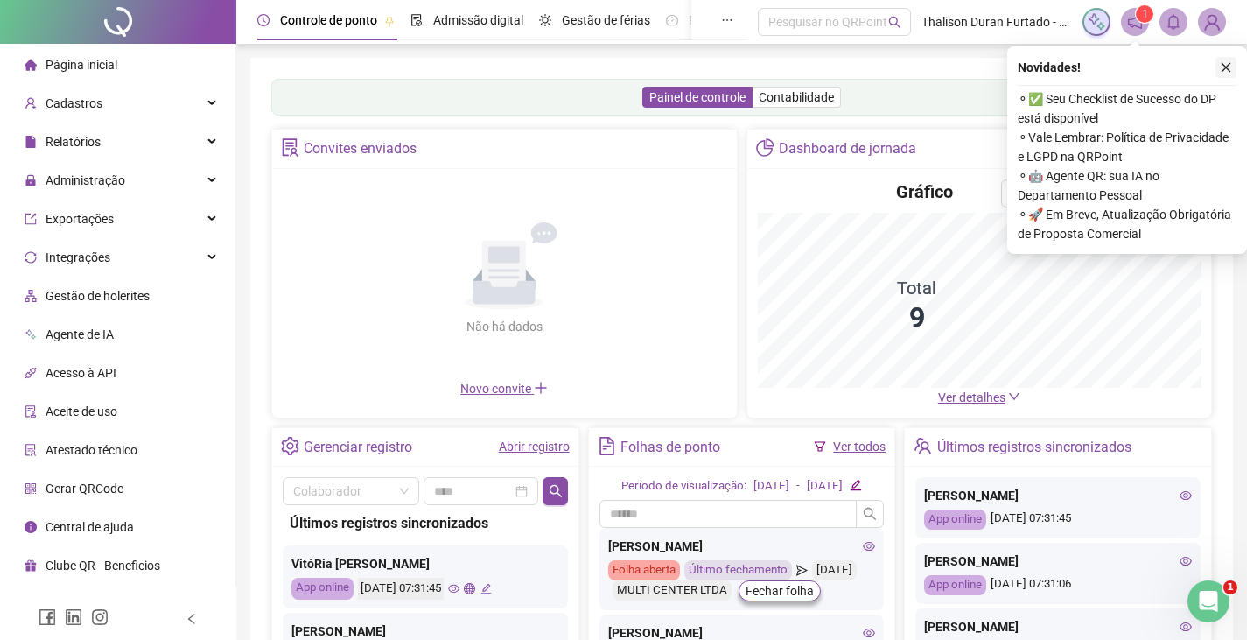
click at [1218, 64] on button "button" at bounding box center [1225, 67] width 21 height 21
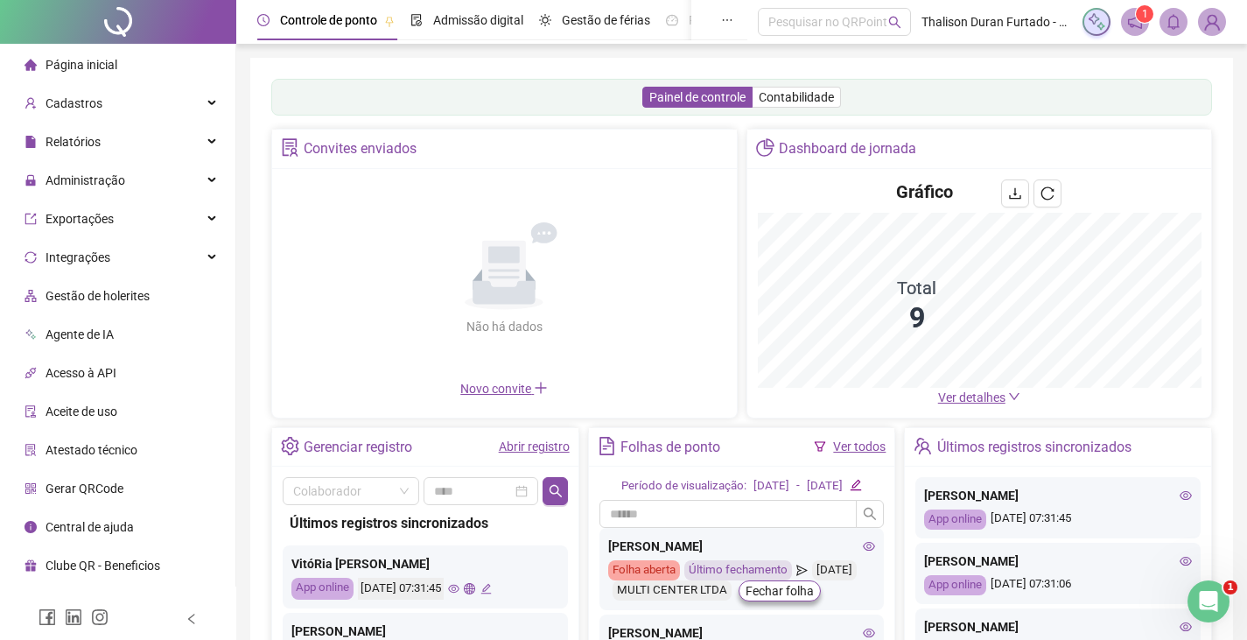
click at [1128, 28] on icon "notification" at bounding box center [1135, 22] width 16 height 16
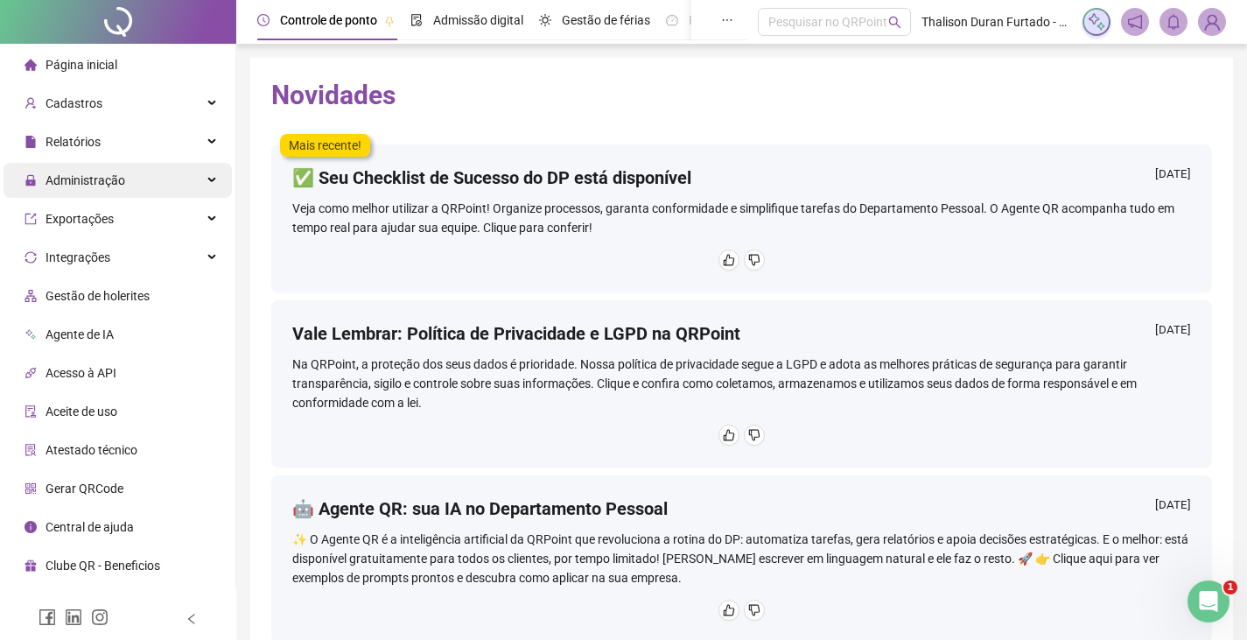
click at [178, 178] on div "Administração" at bounding box center [117, 180] width 228 height 35
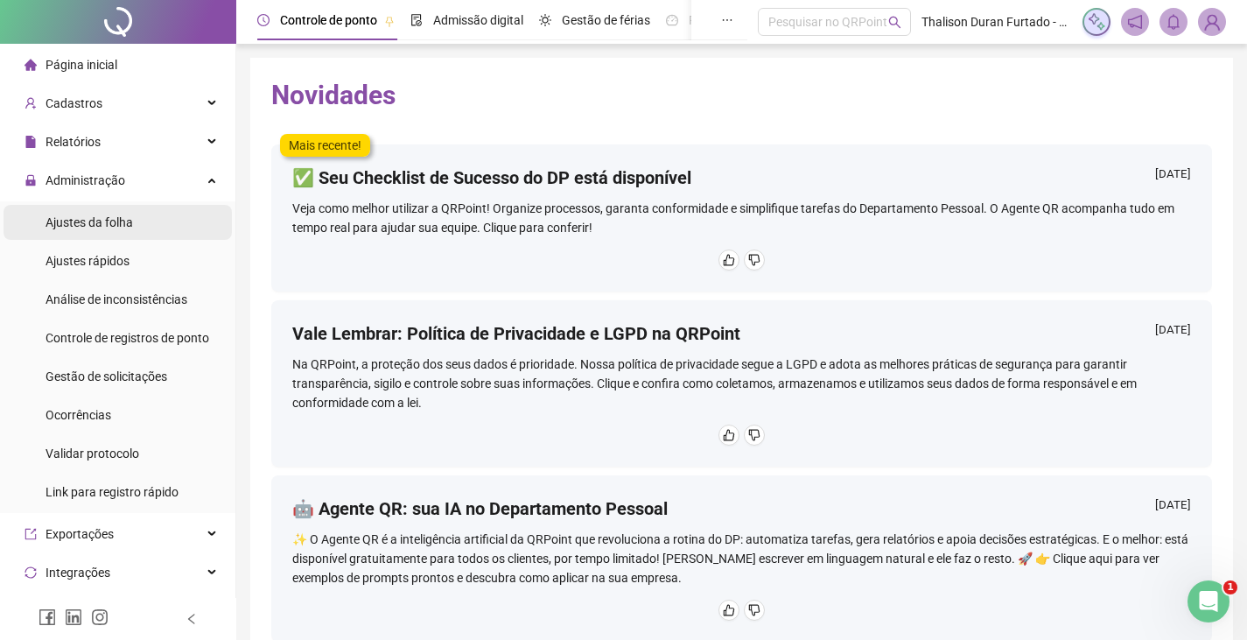
click at [154, 220] on li "Ajustes da folha" at bounding box center [117, 222] width 228 height 35
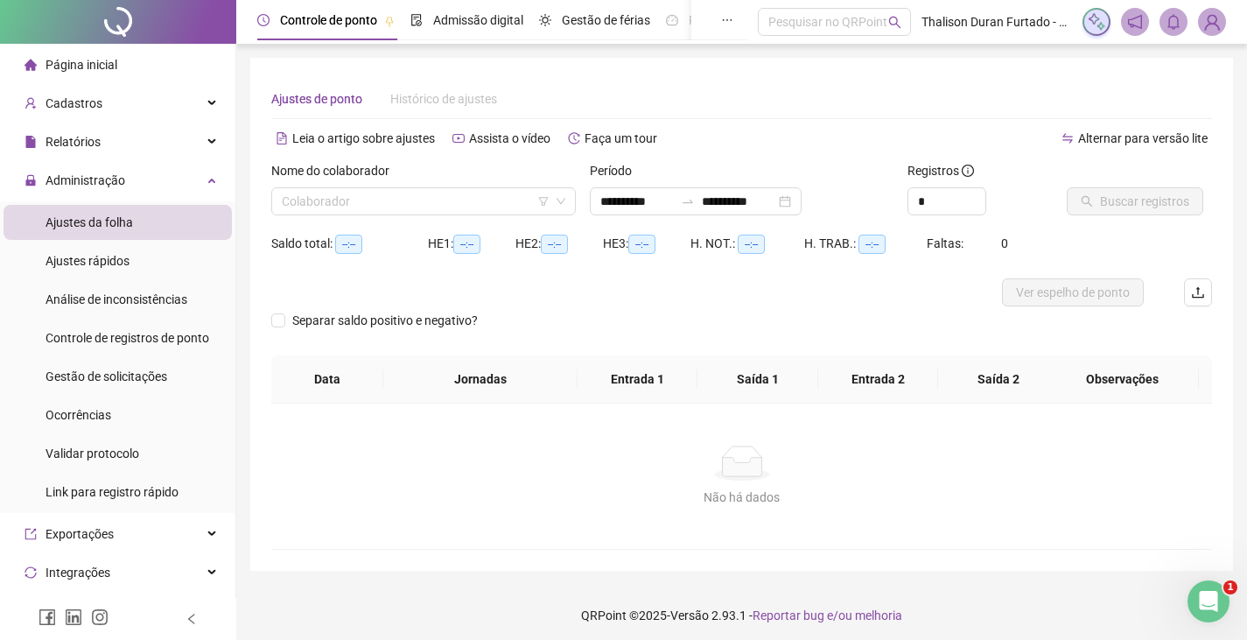
type input "**********"
click at [448, 206] on input "search" at bounding box center [416, 201] width 268 height 26
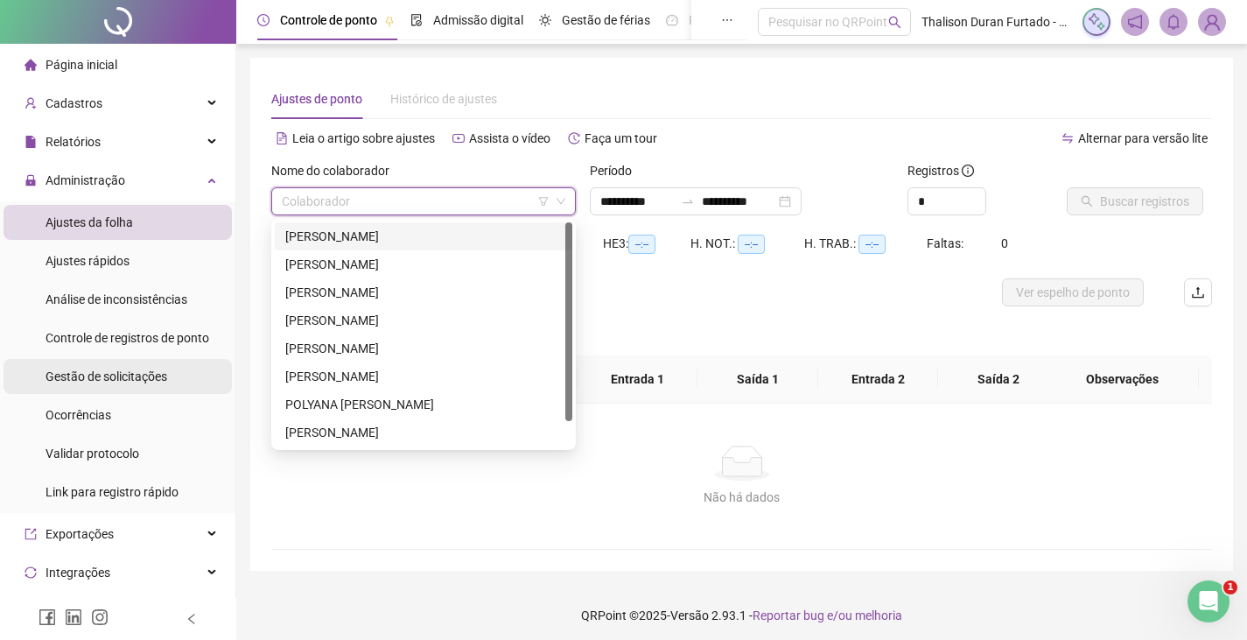
click at [87, 375] on span "Gestão de solicitações" at bounding box center [106, 376] width 122 height 14
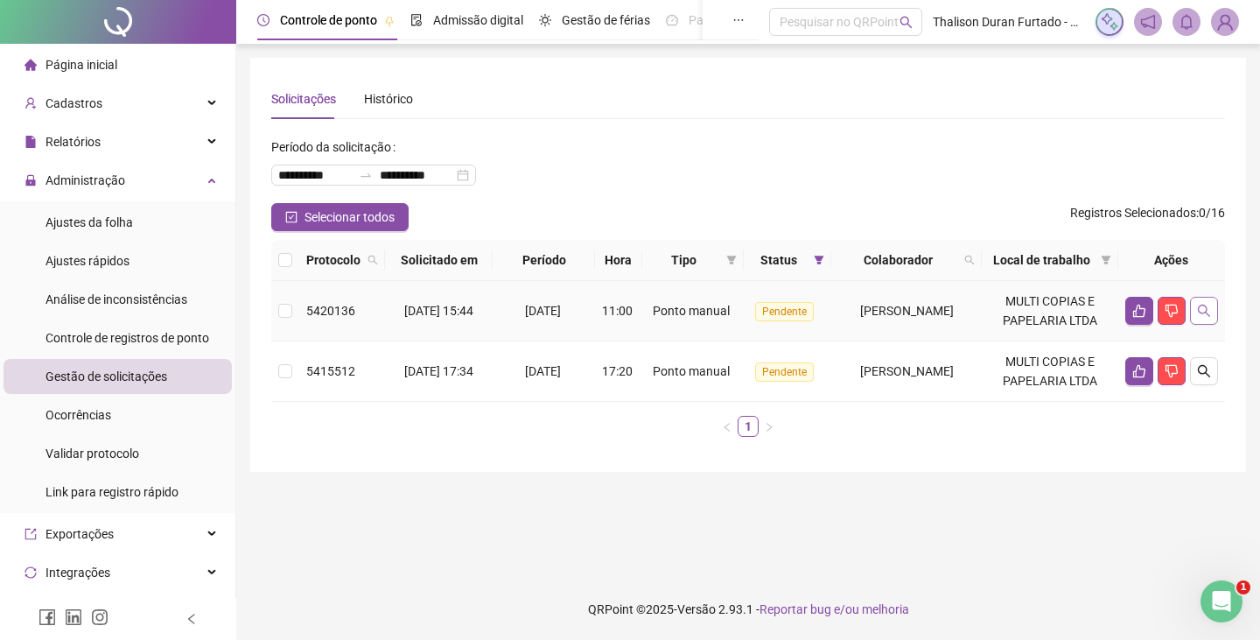
click at [1204, 318] on icon "search" at bounding box center [1204, 311] width 14 height 14
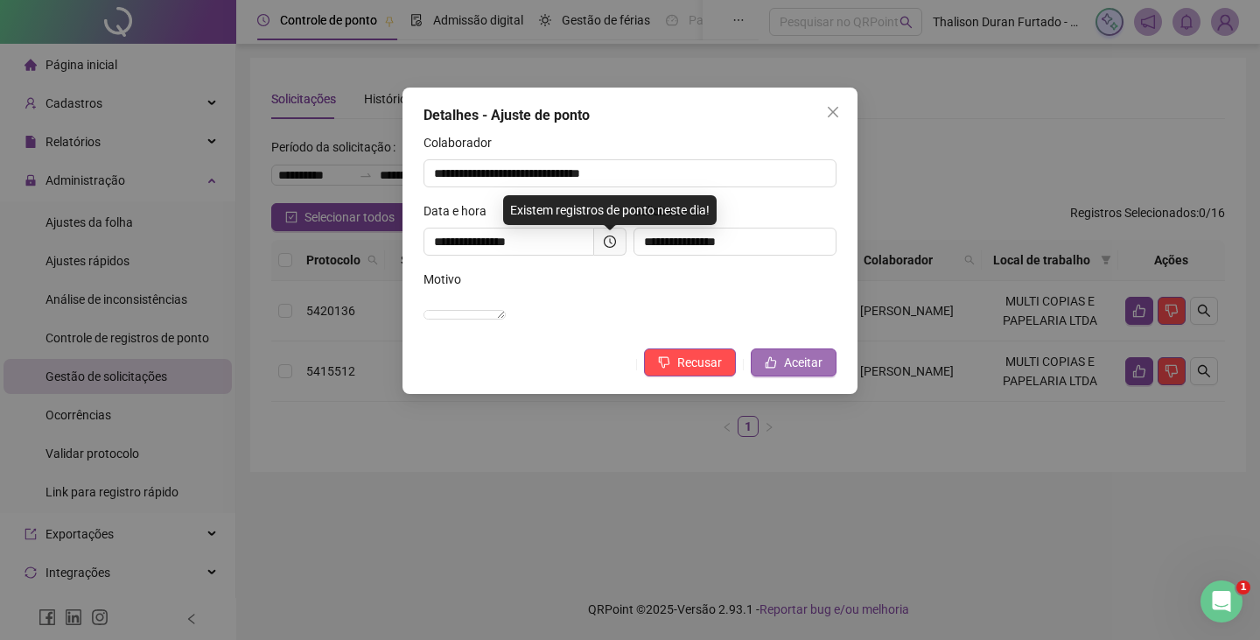
click at [792, 372] on span "Aceitar" at bounding box center [803, 362] width 38 height 19
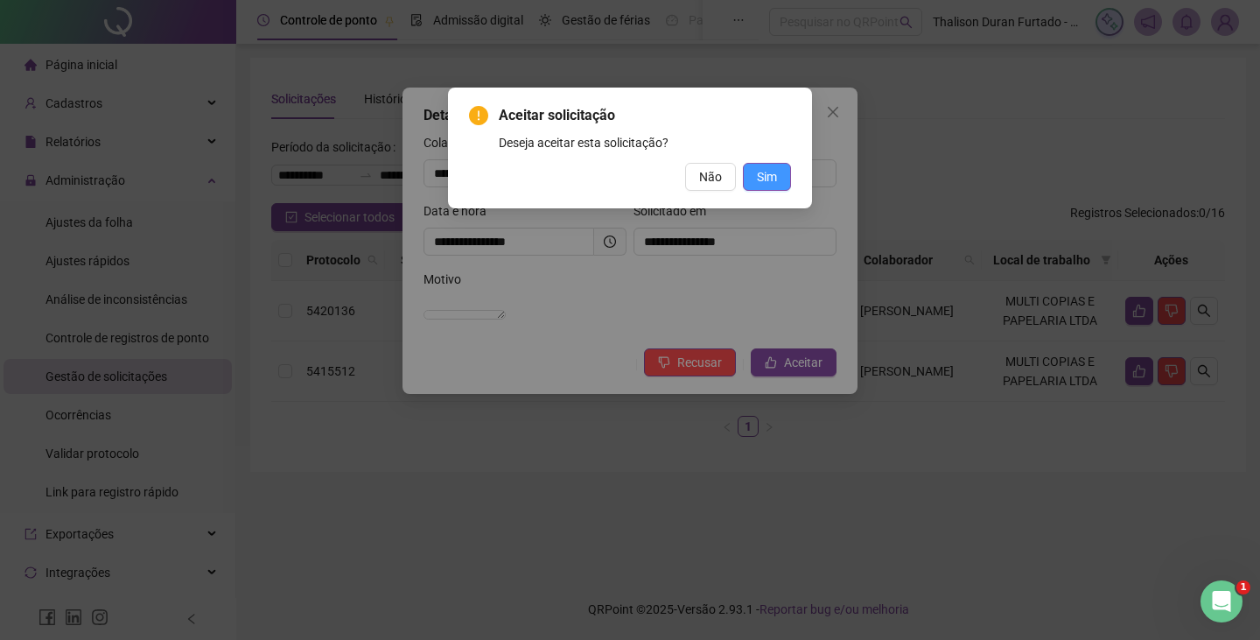
click at [769, 179] on span "Sim" at bounding box center [767, 176] width 20 height 19
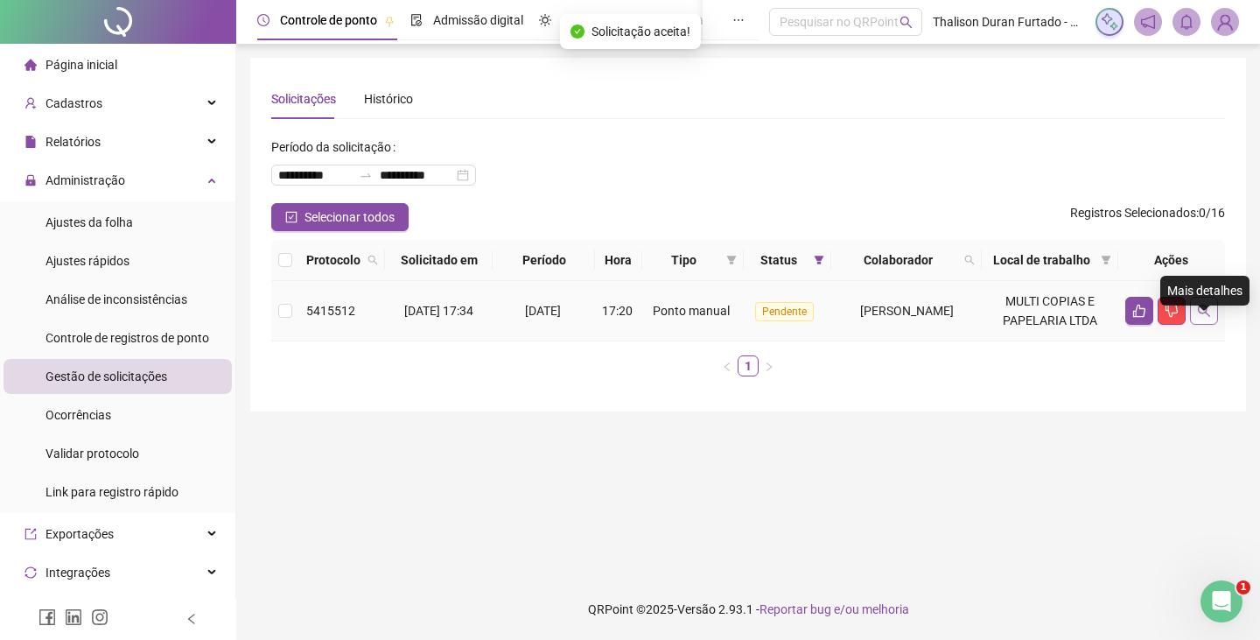
click at [1206, 318] on icon "search" at bounding box center [1204, 311] width 14 height 14
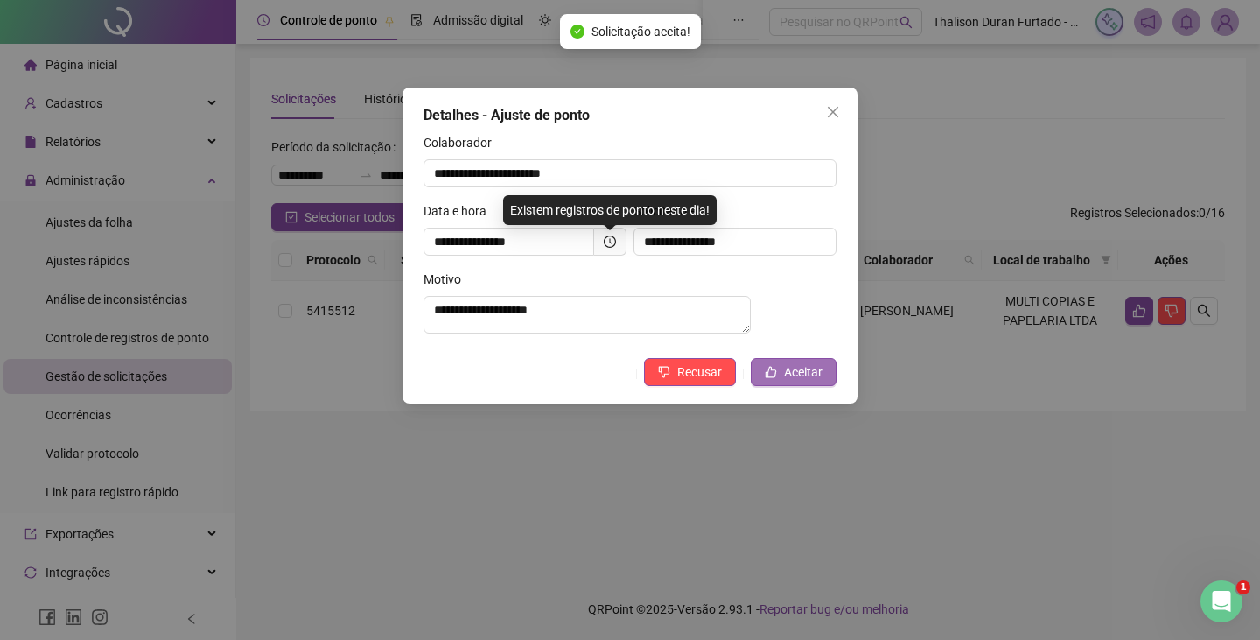
click at [793, 381] on span "Aceitar" at bounding box center [803, 371] width 38 height 19
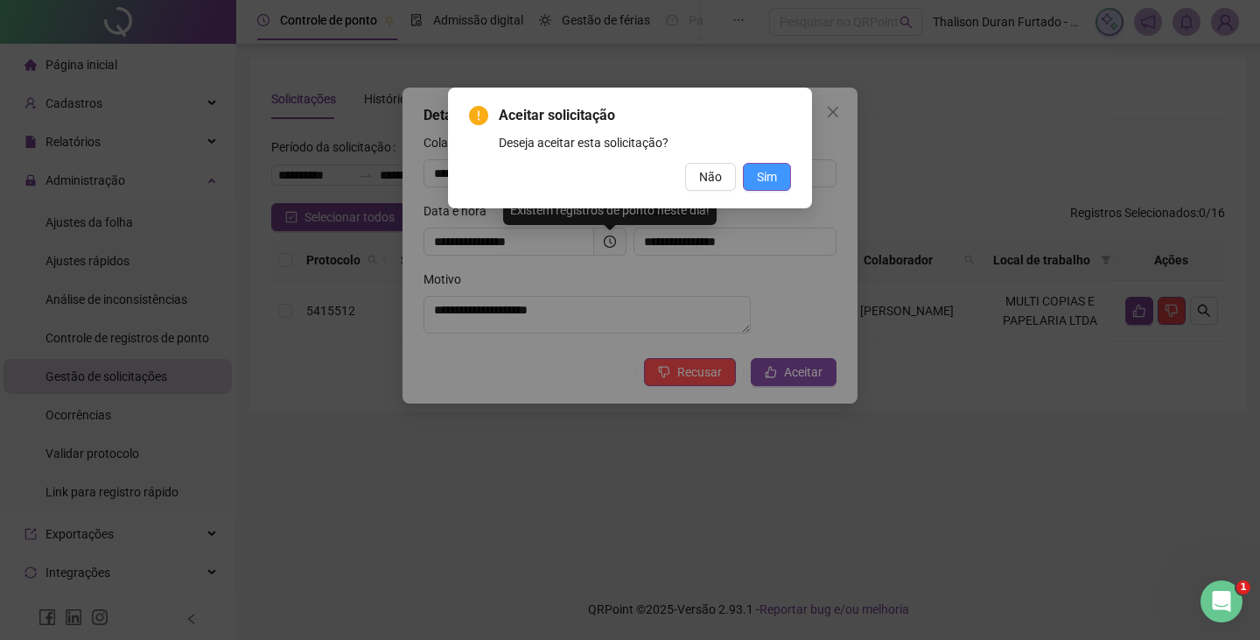
click at [768, 172] on span "Sim" at bounding box center [767, 176] width 20 height 19
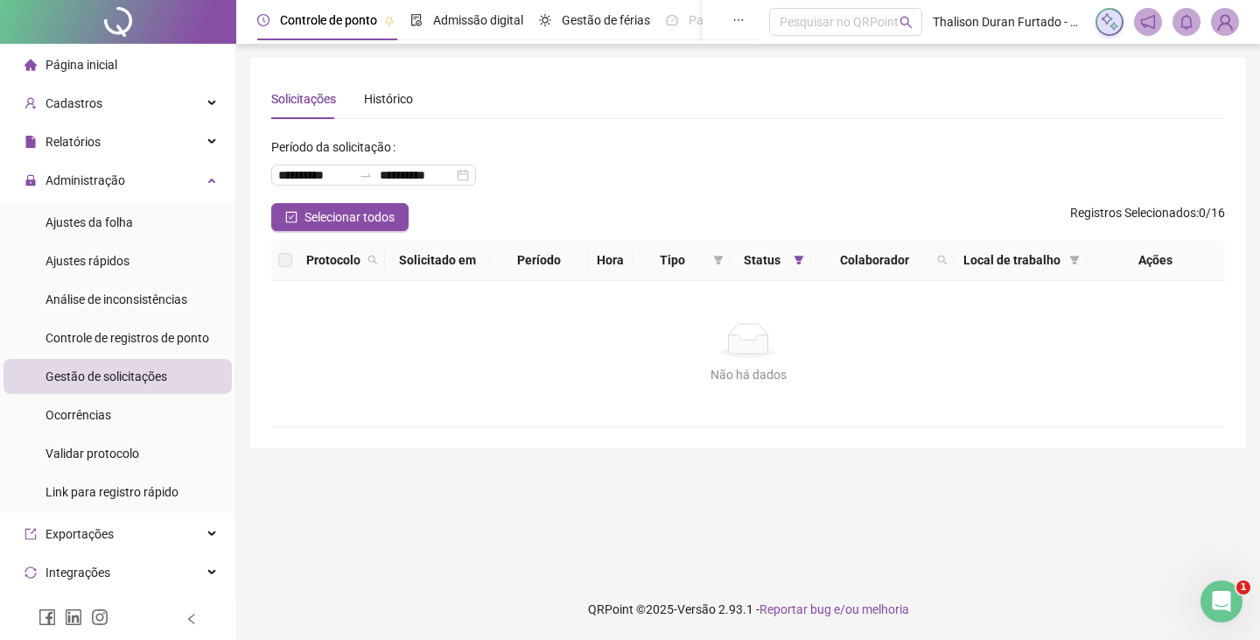
click at [1219, 32] on img at bounding box center [1225, 22] width 26 height 26
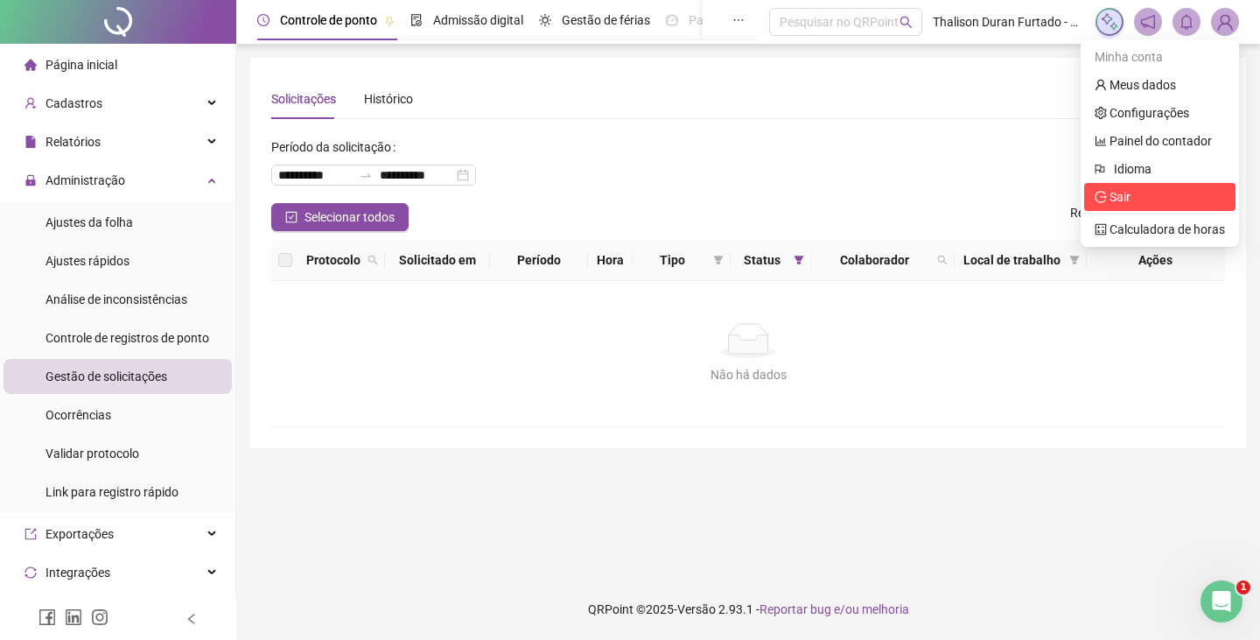
click at [1121, 209] on li "Sair" at bounding box center [1159, 197] width 151 height 28
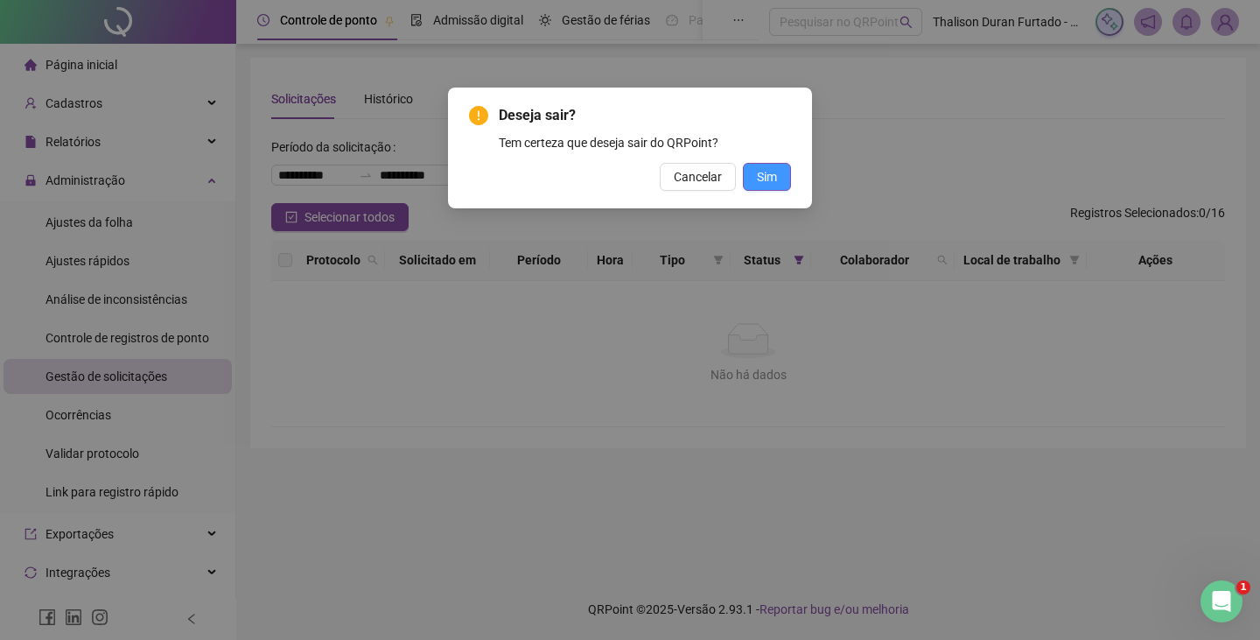
click at [771, 178] on span "Sim" at bounding box center [767, 176] width 20 height 19
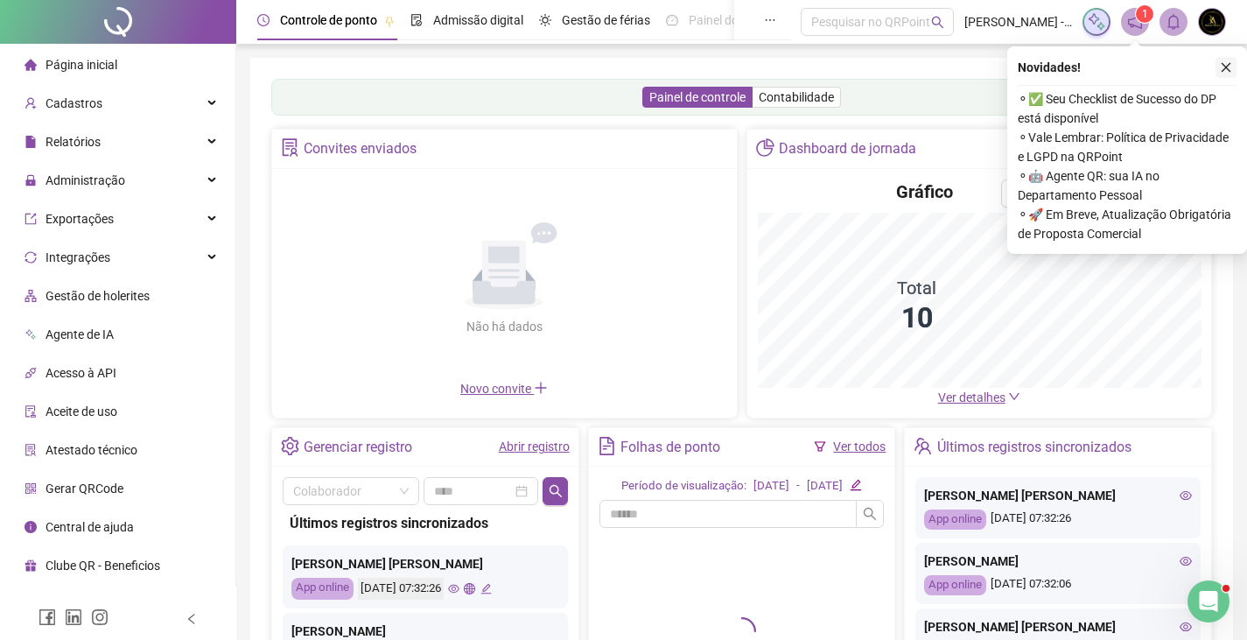
click at [1226, 67] on icon "close" at bounding box center [1226, 68] width 10 height 10
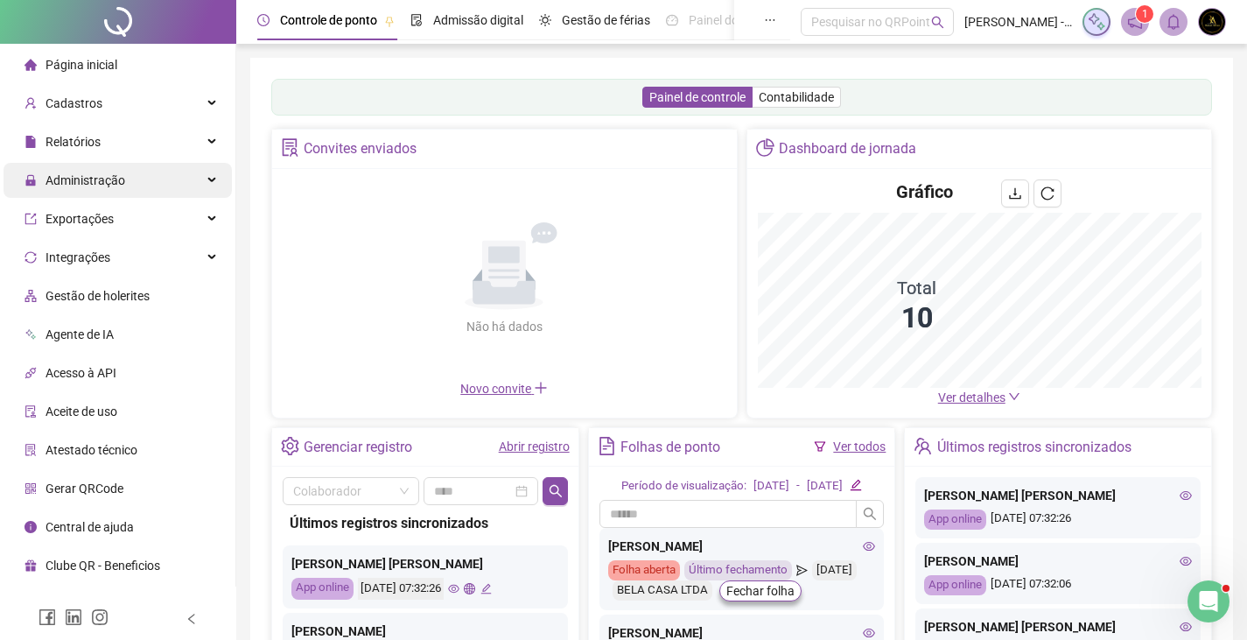
click at [85, 176] on span "Administração" at bounding box center [85, 180] width 80 height 14
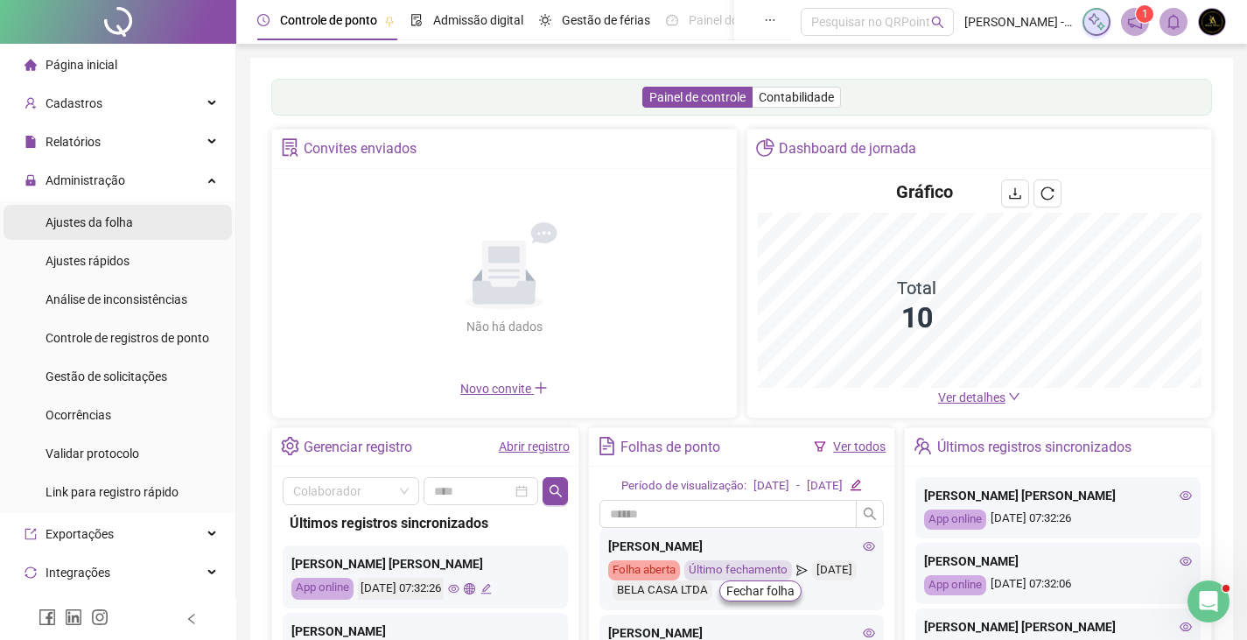
click at [101, 225] on span "Ajustes da folha" at bounding box center [88, 222] width 87 height 14
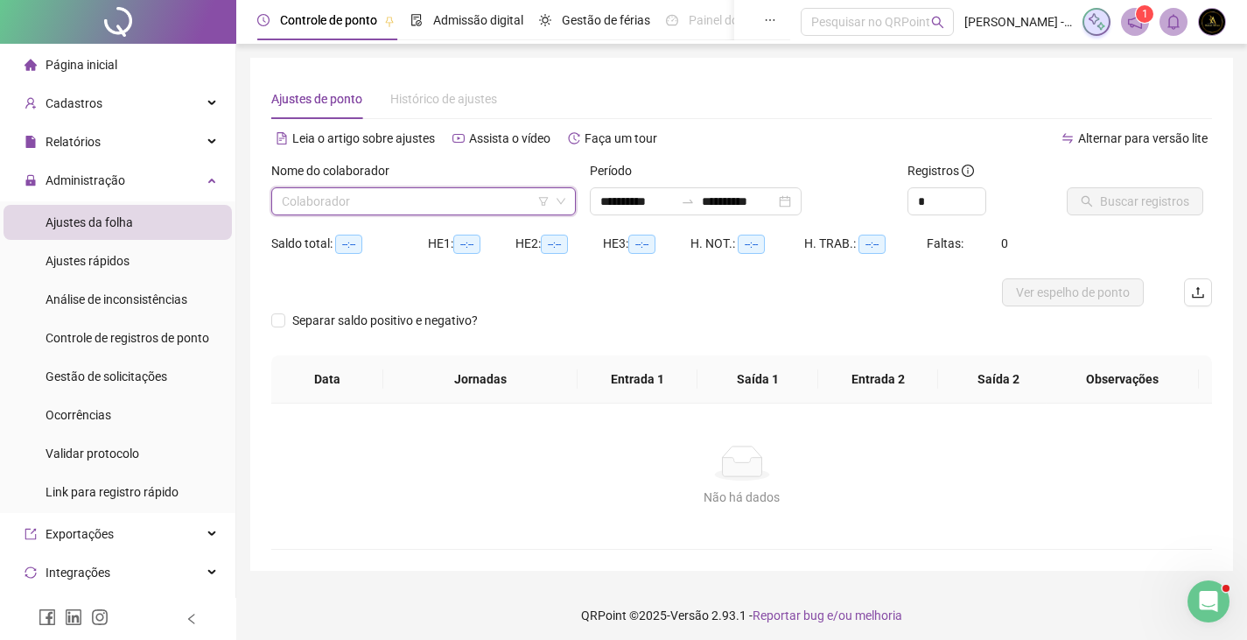
click at [365, 208] on input "search" at bounding box center [416, 201] width 268 height 26
type input "**********"
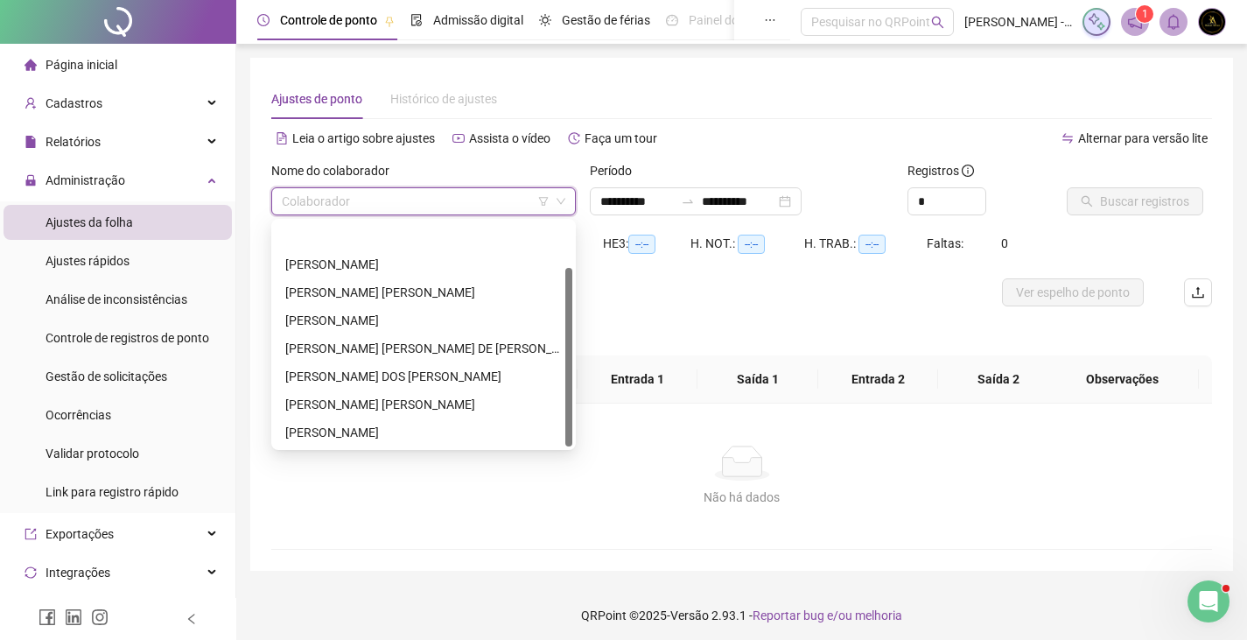
scroll to position [56, 0]
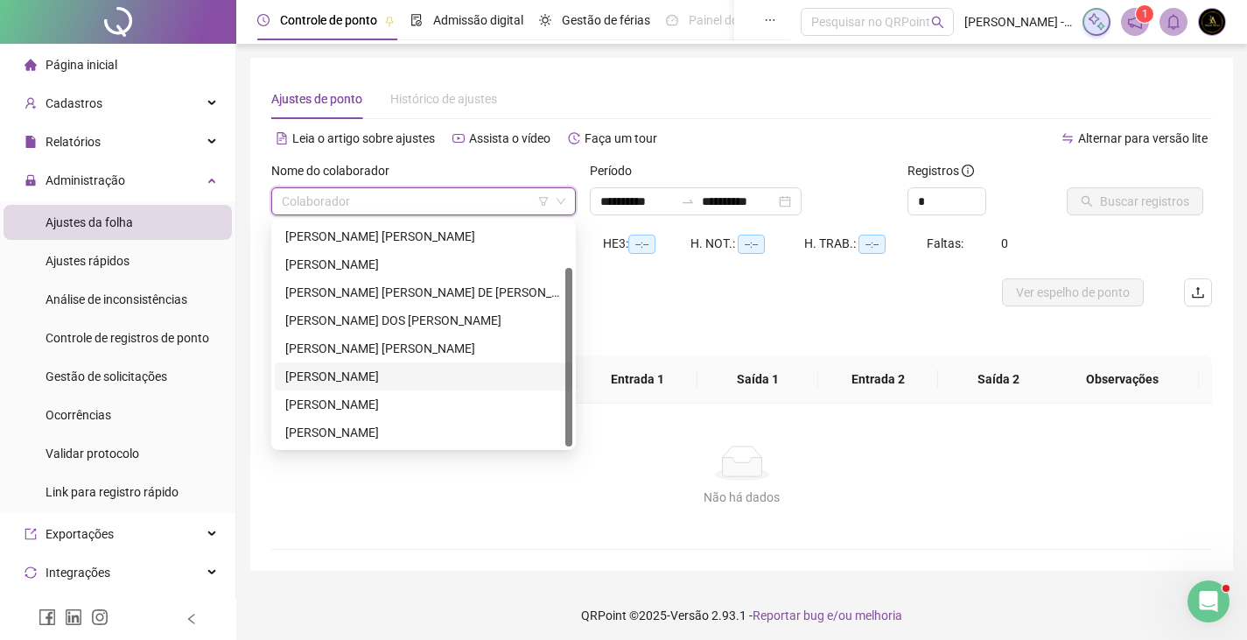
click at [374, 363] on div "RAQUEL MOREIRA BORGES" at bounding box center [423, 376] width 297 height 28
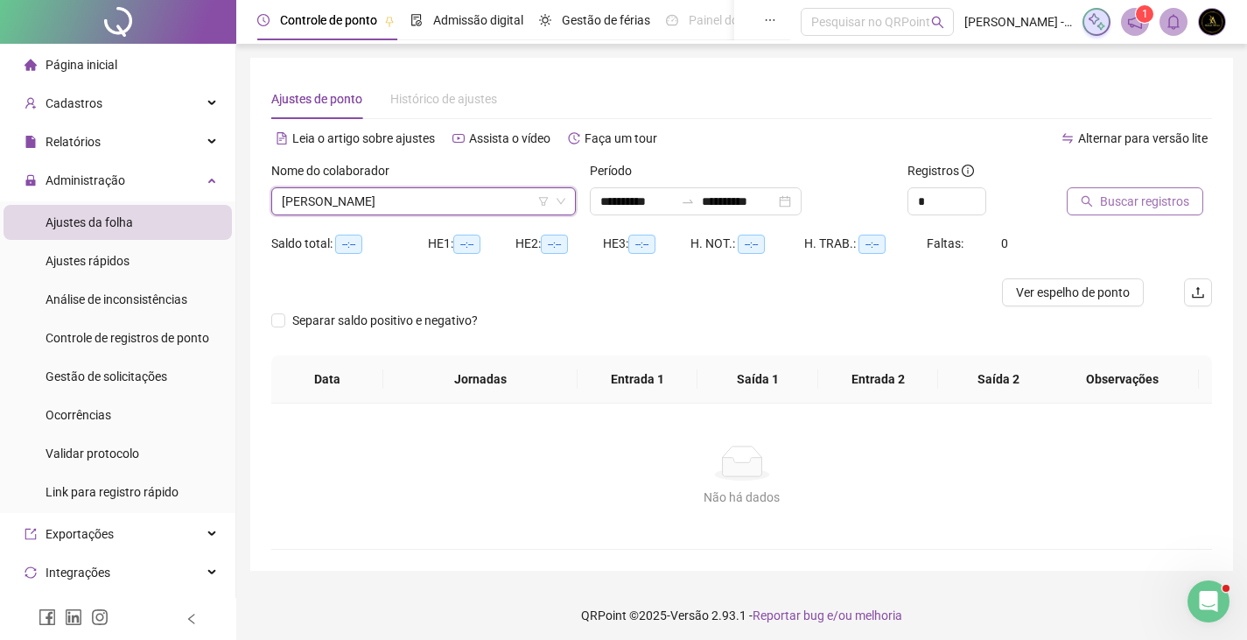
click at [1144, 207] on span "Buscar registros" at bounding box center [1144, 201] width 89 height 19
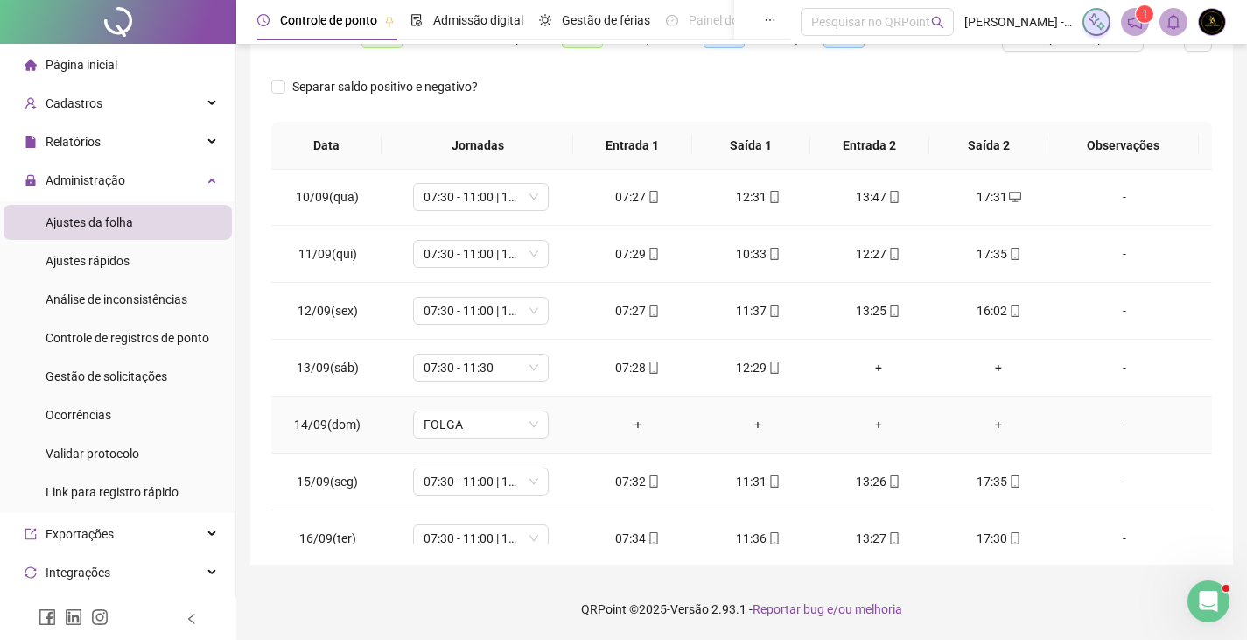
scroll to position [536, 0]
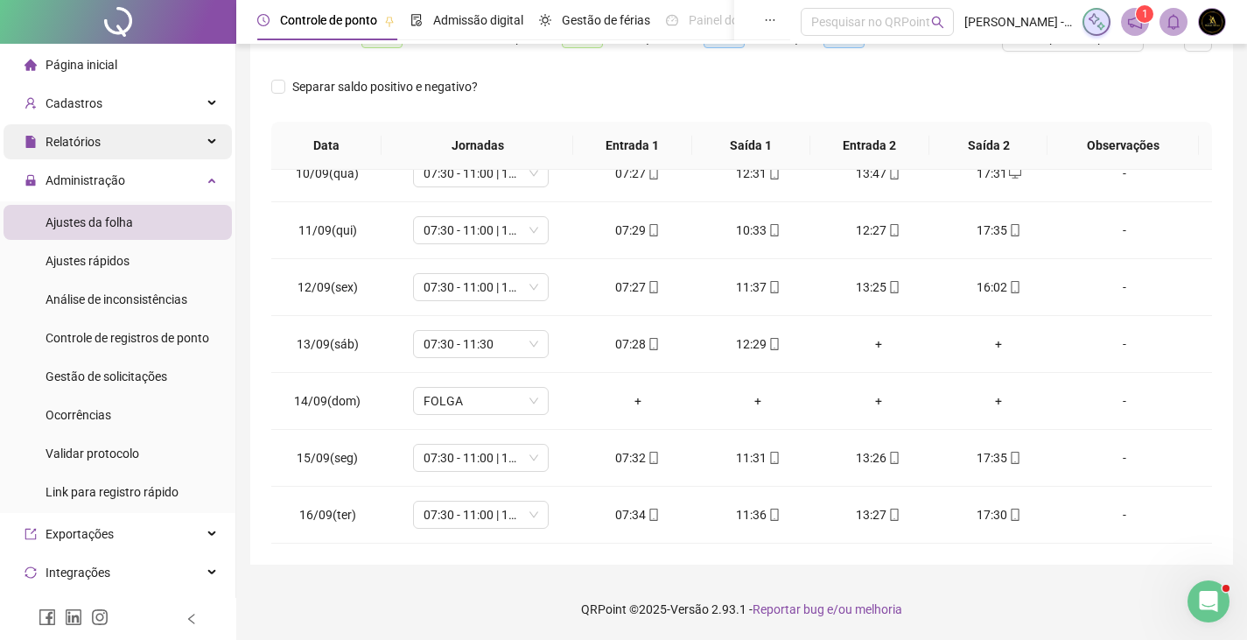
click at [22, 150] on div "Relatórios" at bounding box center [117, 141] width 228 height 35
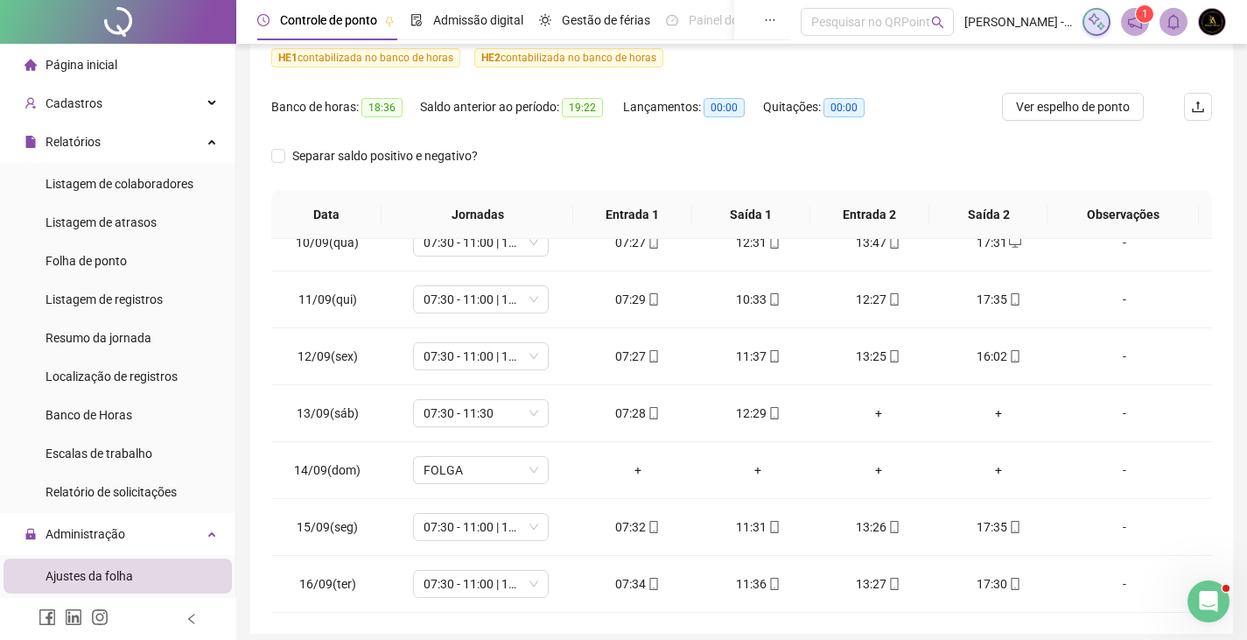
scroll to position [88, 0]
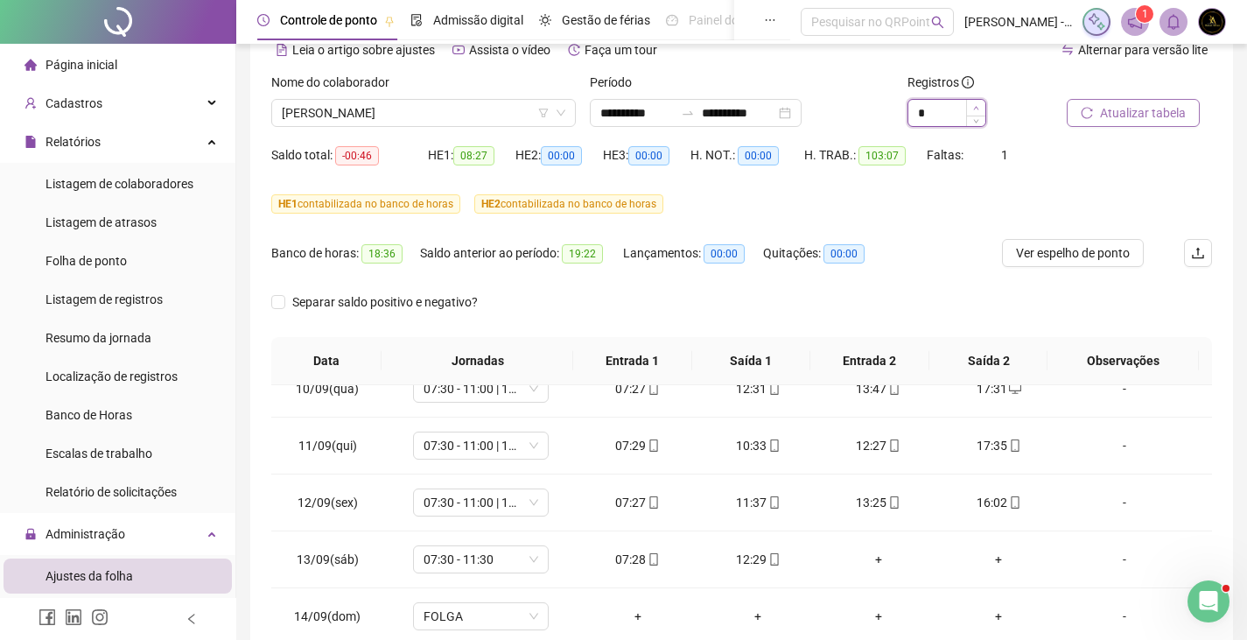
click at [982, 109] on span "Increase Value" at bounding box center [975, 108] width 19 height 16
type input "*"
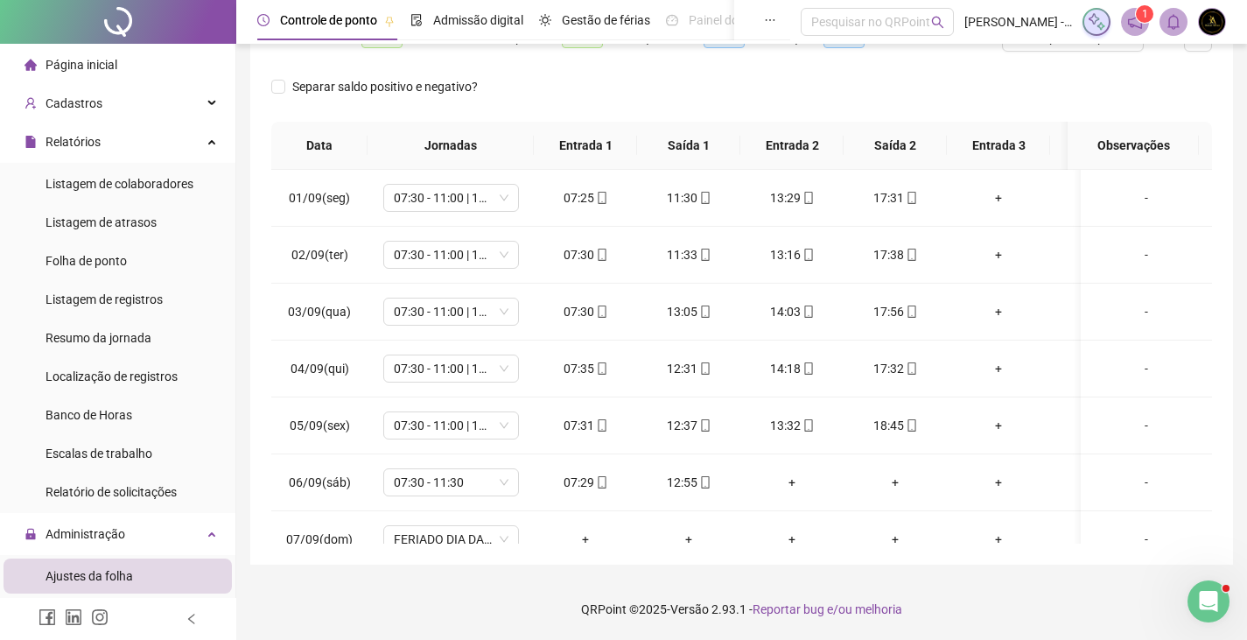
scroll to position [0, 0]
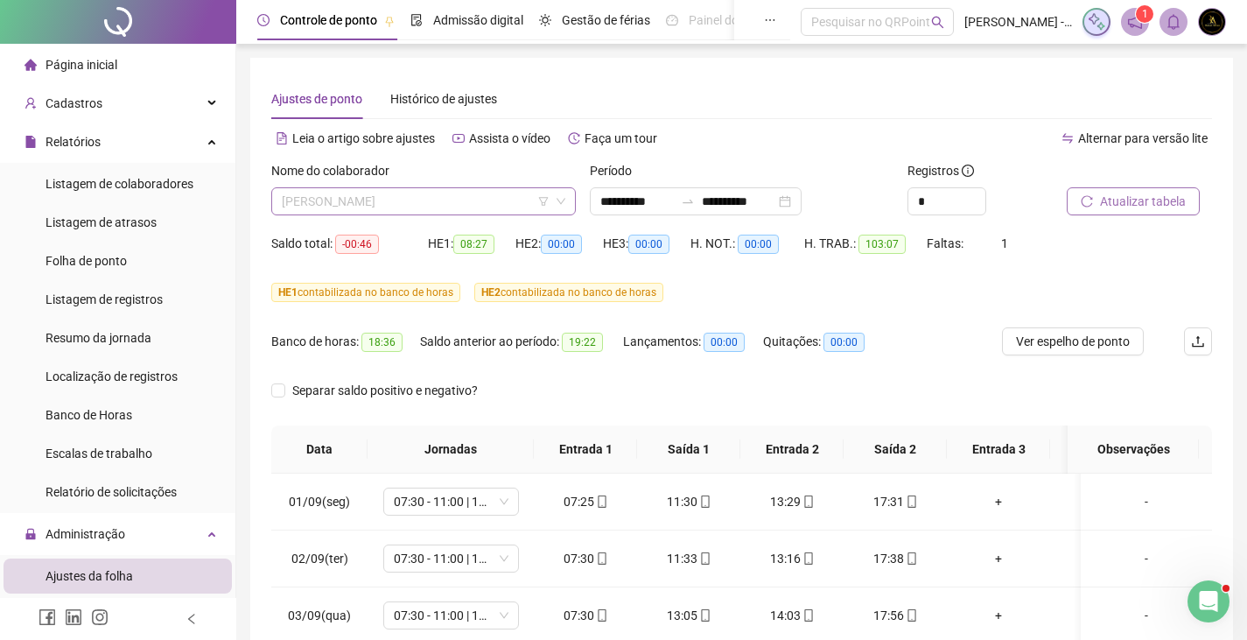
click at [455, 197] on span "RAQUEL MOREIRA BORGES" at bounding box center [423, 201] width 283 height 26
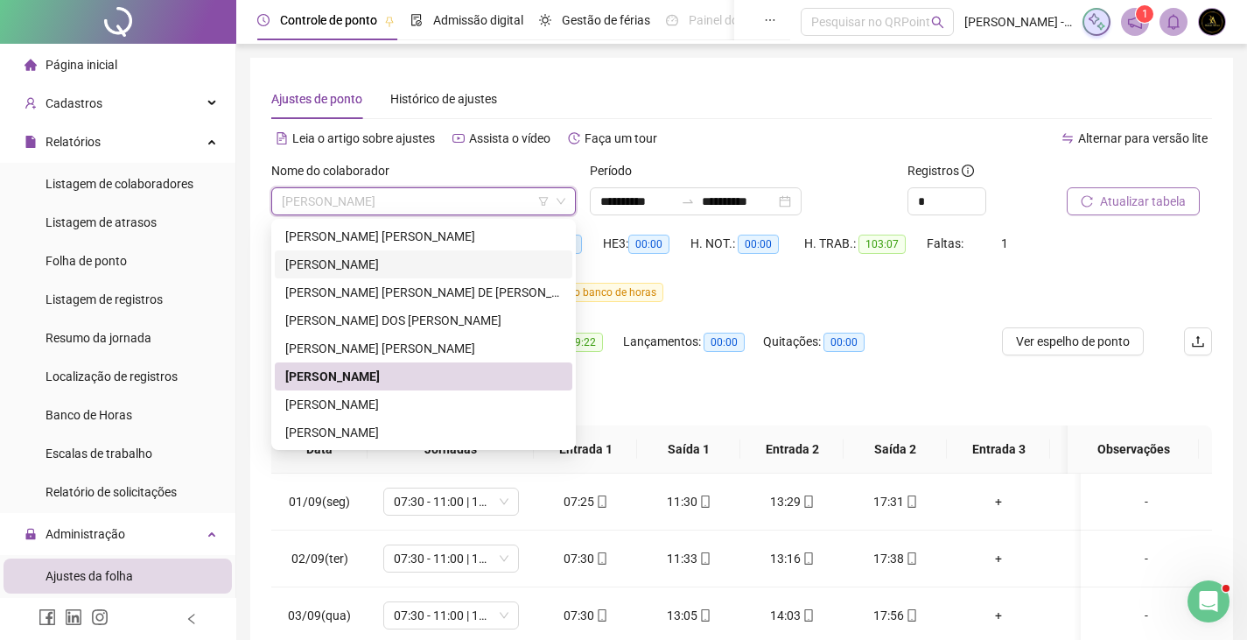
click at [416, 273] on div "INGRID OLIVEIRA SANTANA" at bounding box center [423, 264] width 276 height 19
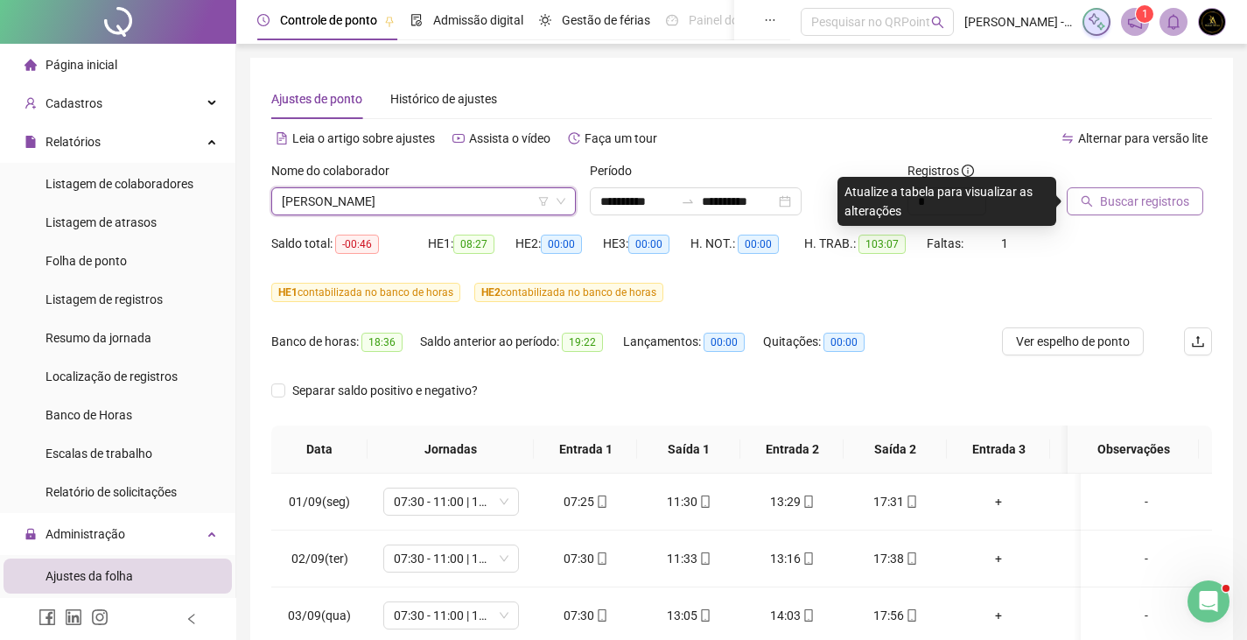
click at [1186, 200] on button "Buscar registros" at bounding box center [1134, 201] width 136 height 28
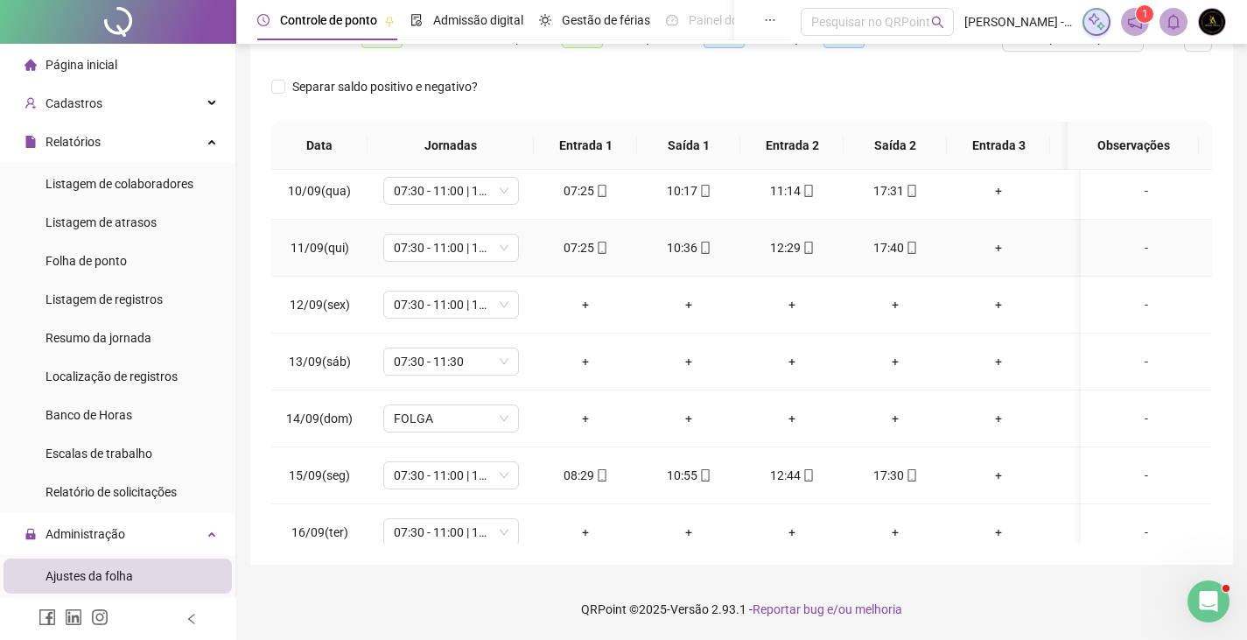
scroll to position [525, 0]
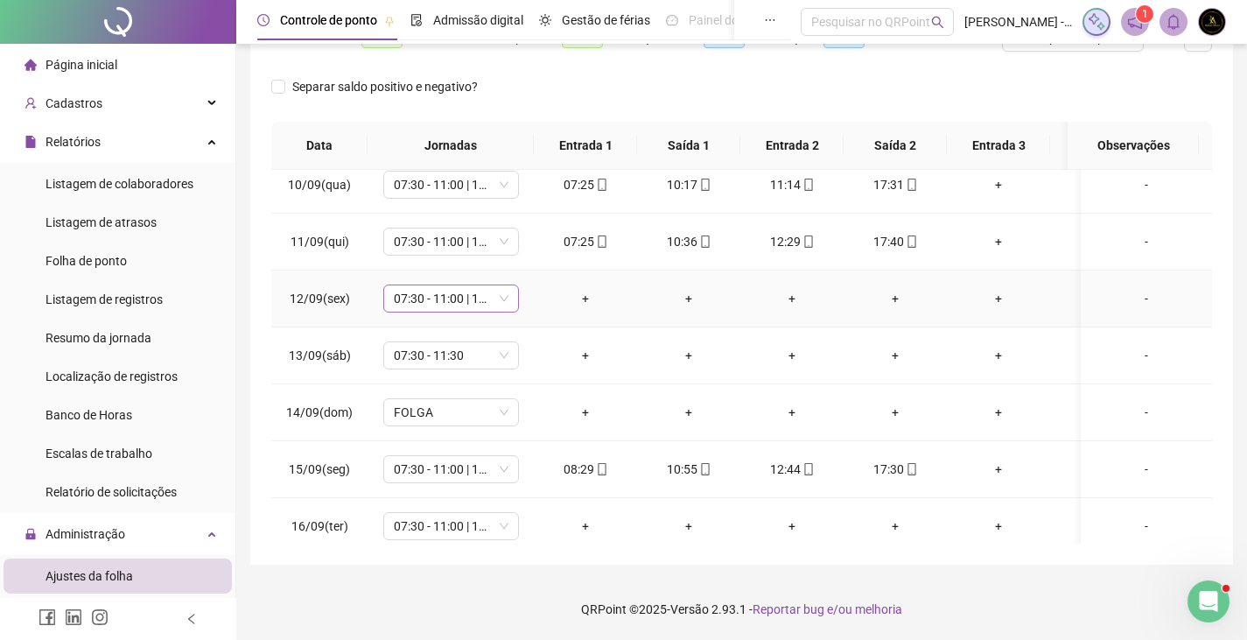
click at [462, 299] on span "07:30 - 11:00 | 13:00 - 17:30" at bounding box center [451, 298] width 115 height 26
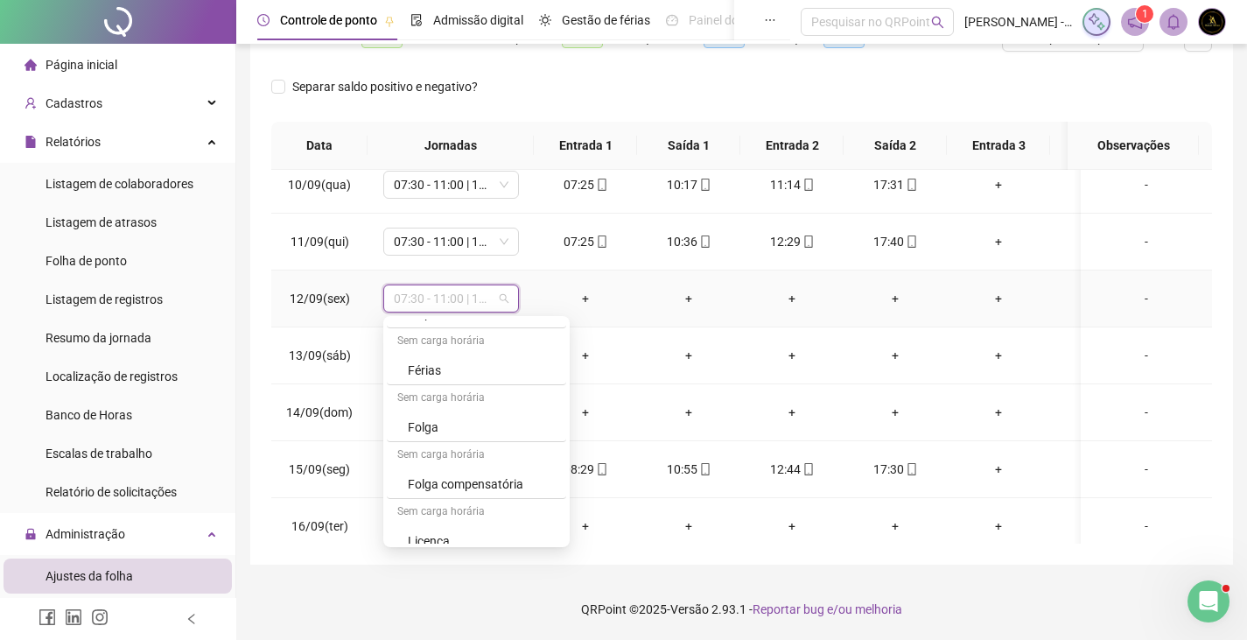
scroll to position [458, 0]
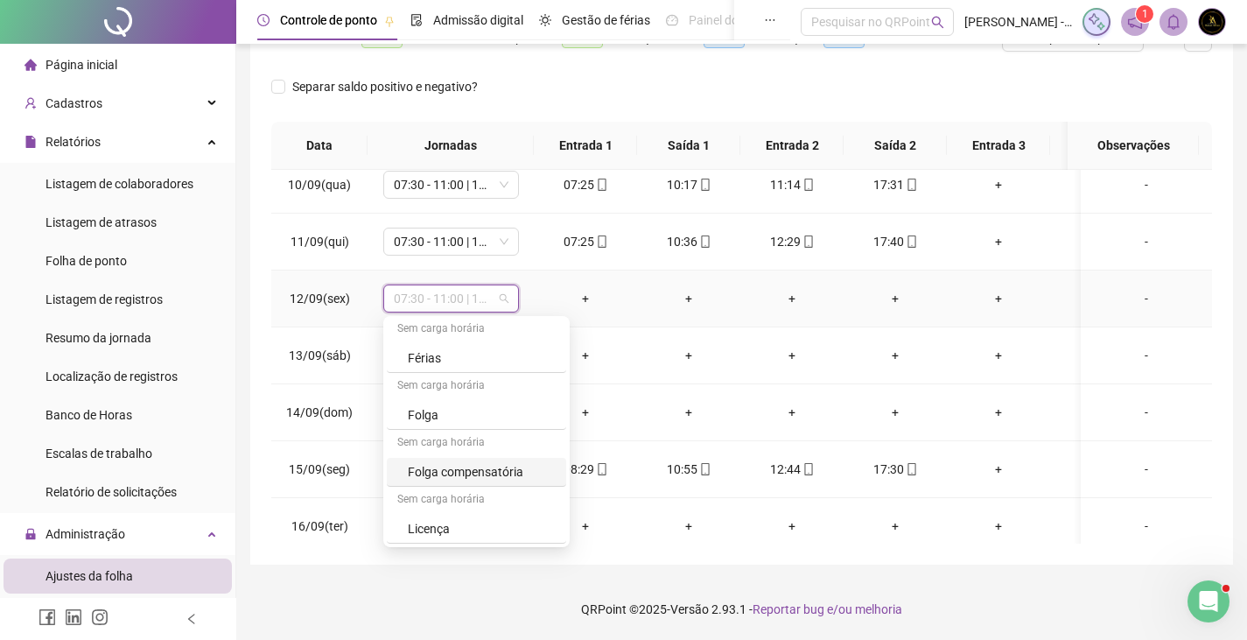
click at [462, 478] on div "Folga compensatória" at bounding box center [482, 471] width 148 height 19
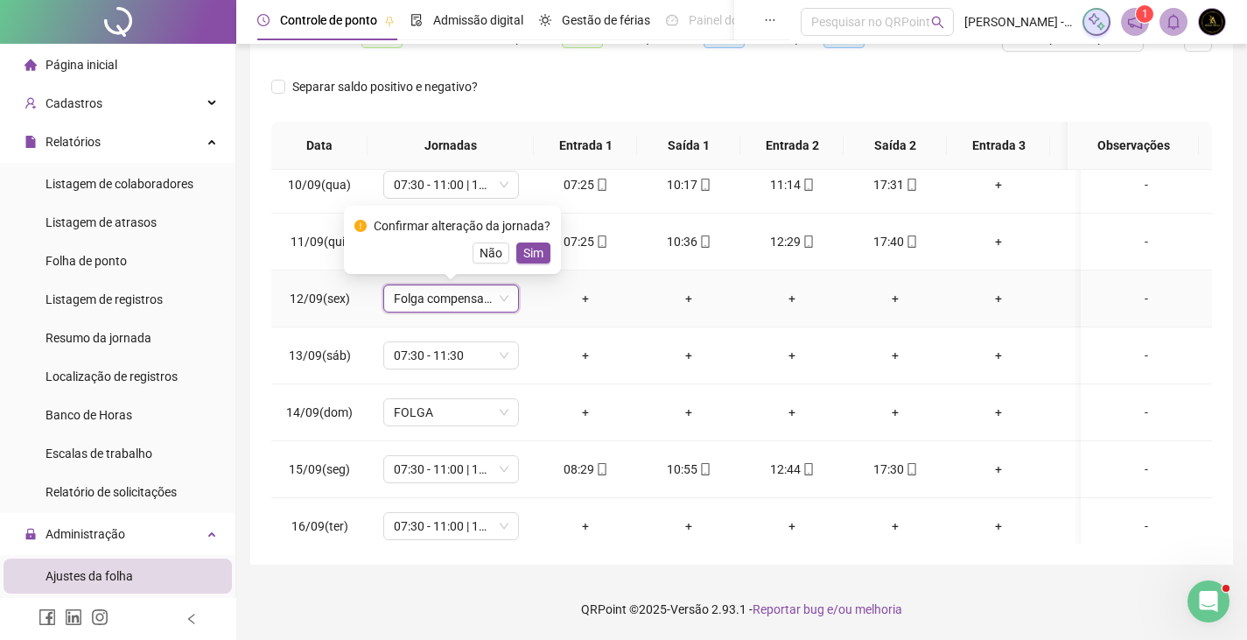
click at [536, 246] on span "Sim" at bounding box center [533, 252] width 20 height 19
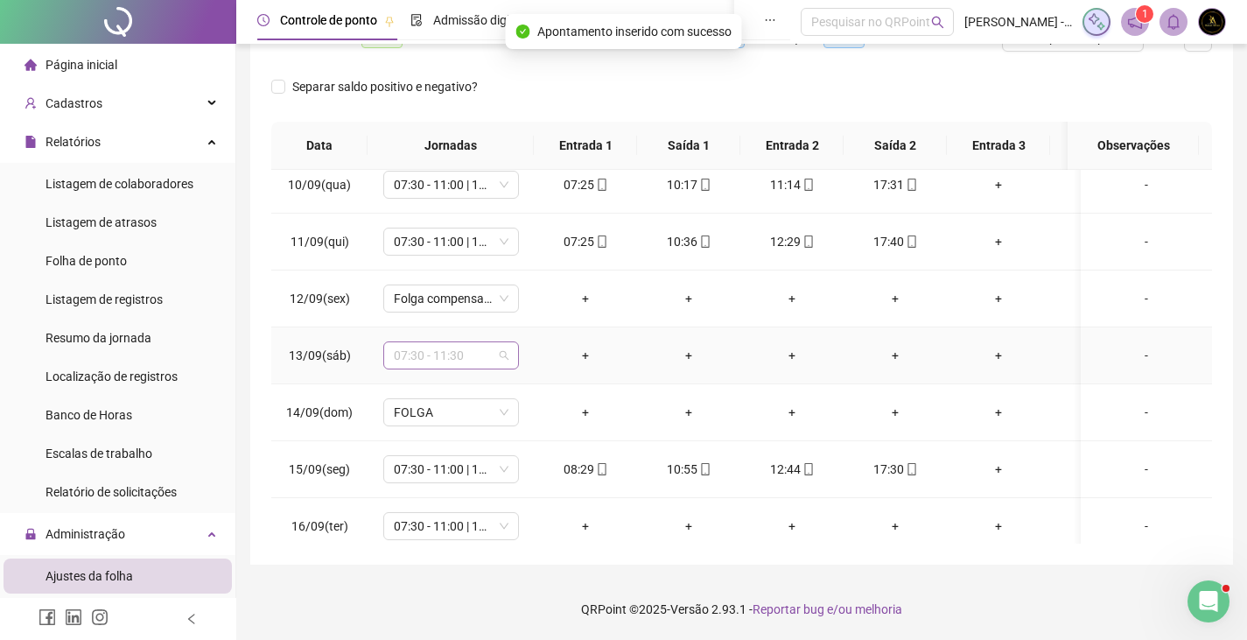
click at [472, 346] on span "07:30 - 11:30" at bounding box center [451, 355] width 115 height 26
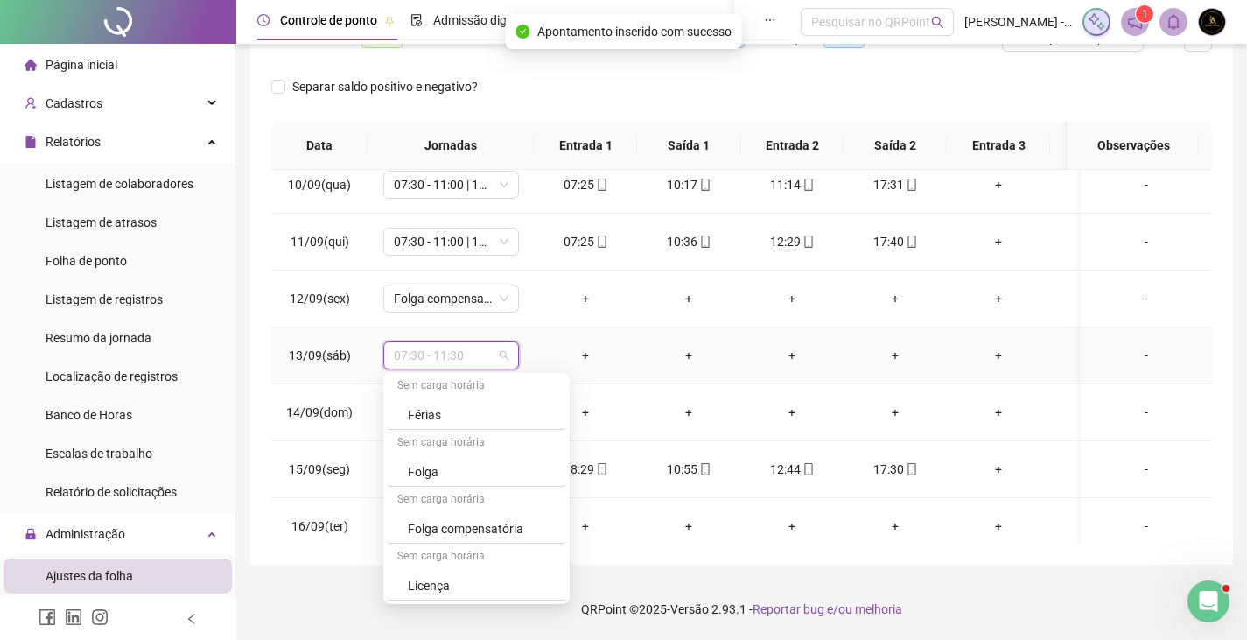
click at [472, 524] on div "Folga compensatória" at bounding box center [482, 528] width 148 height 19
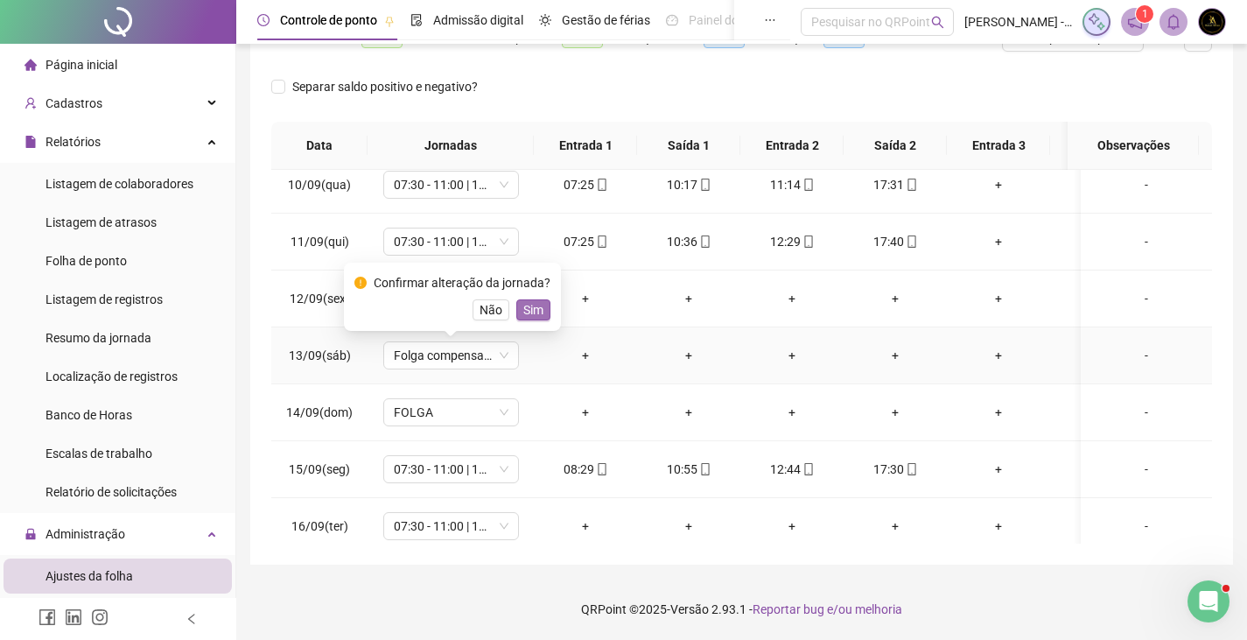
click at [530, 310] on span "Sim" at bounding box center [533, 309] width 20 height 19
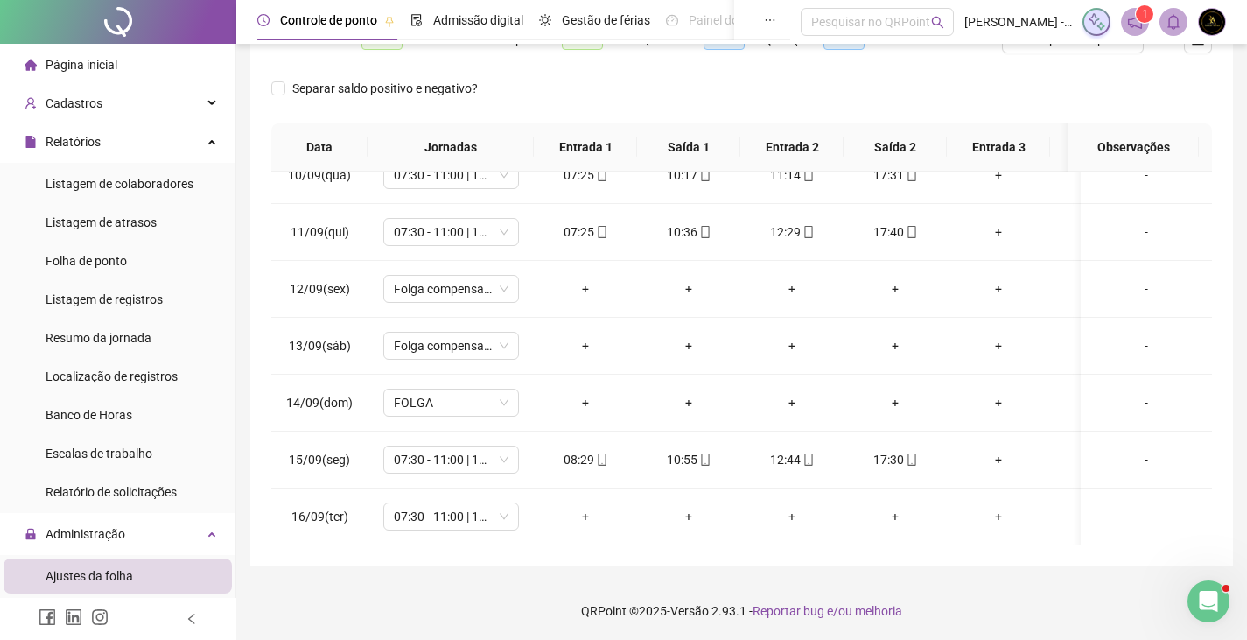
scroll to position [304, 0]
click at [445, 504] on span "07:30 - 11:00 | 13:00 - 17:30" at bounding box center [451, 514] width 115 height 26
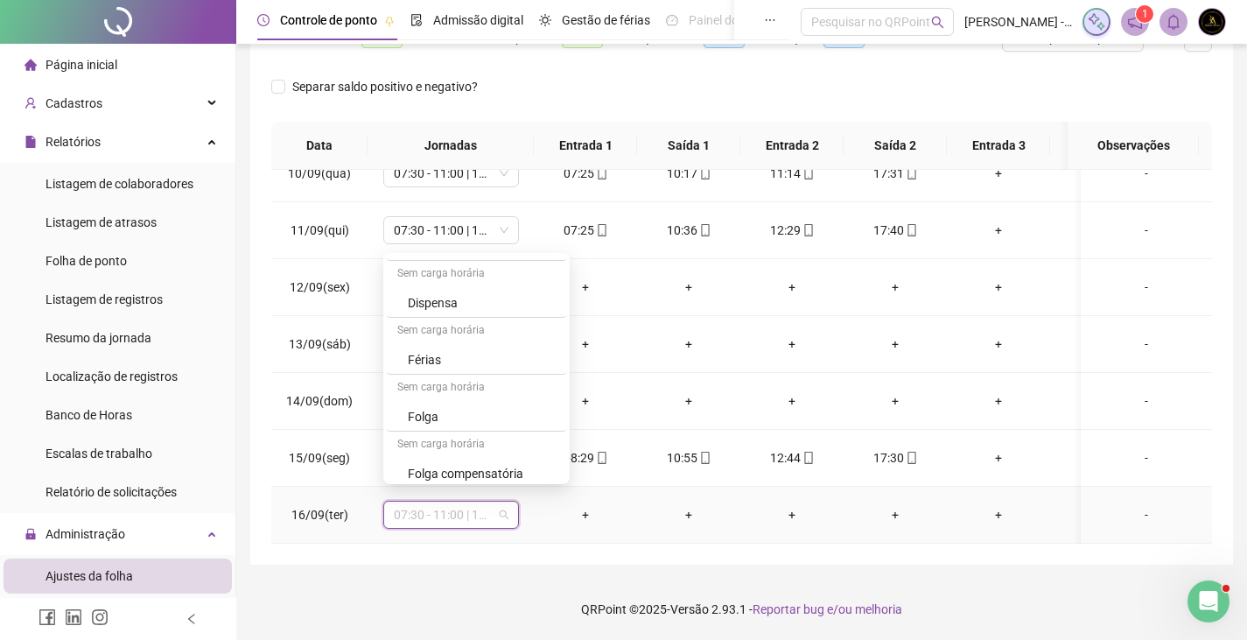
scroll to position [437, 0]
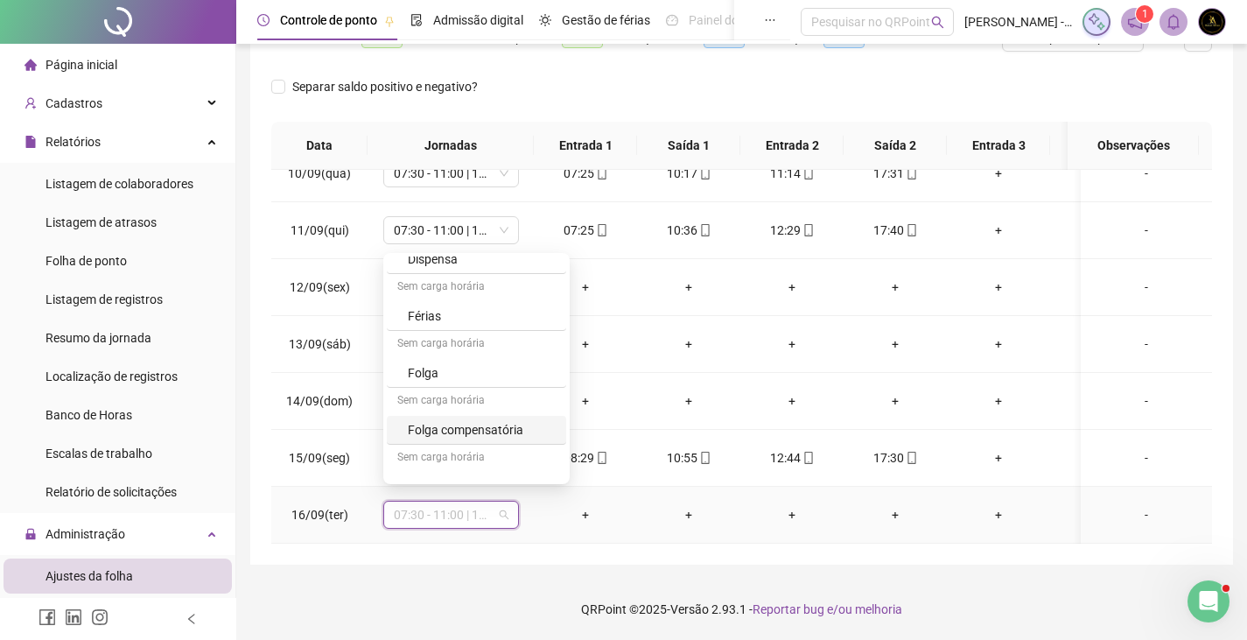
click at [462, 422] on div "Folga compensatória" at bounding box center [482, 429] width 148 height 19
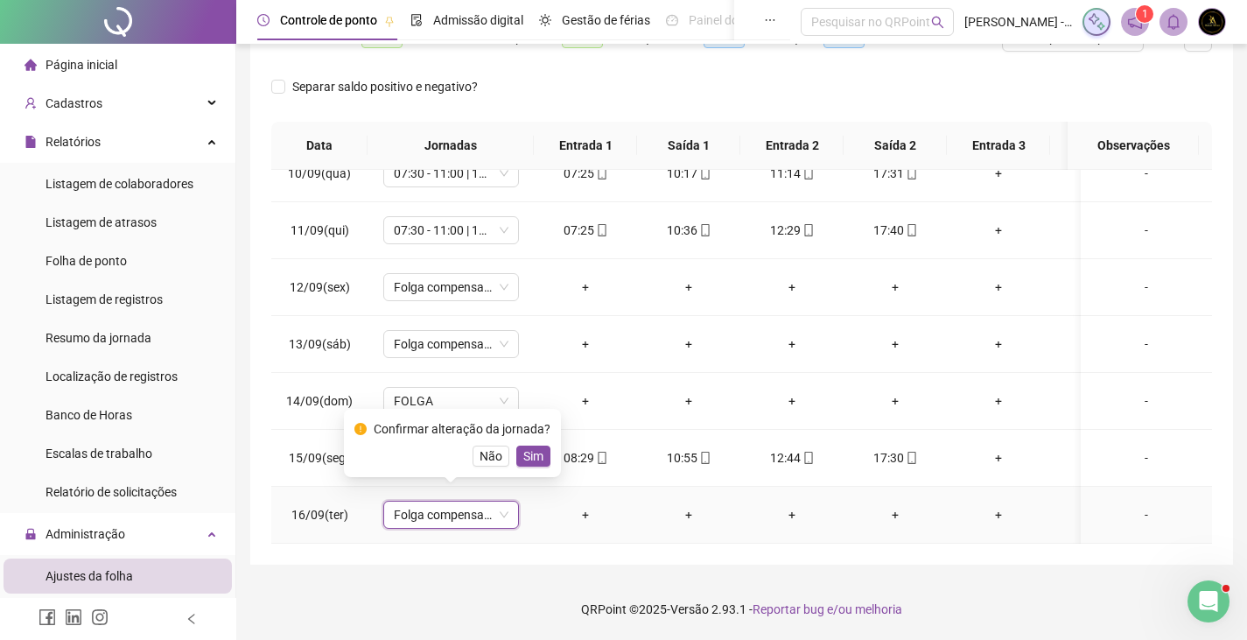
click at [531, 451] on span "Sim" at bounding box center [533, 455] width 20 height 19
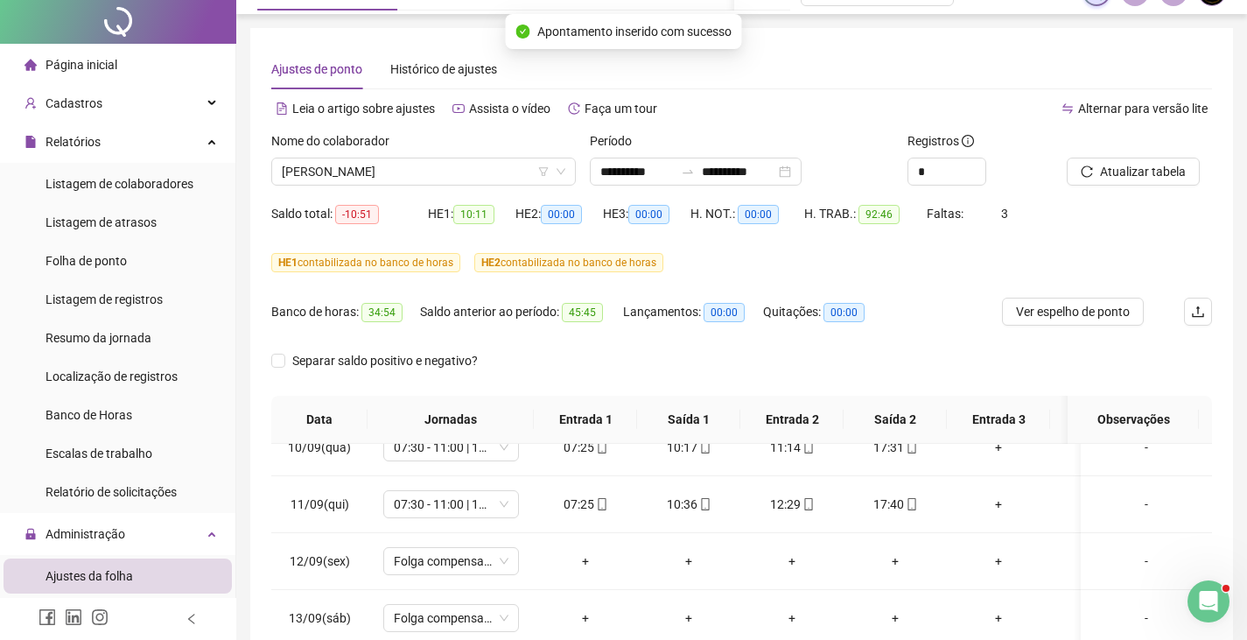
scroll to position [0, 0]
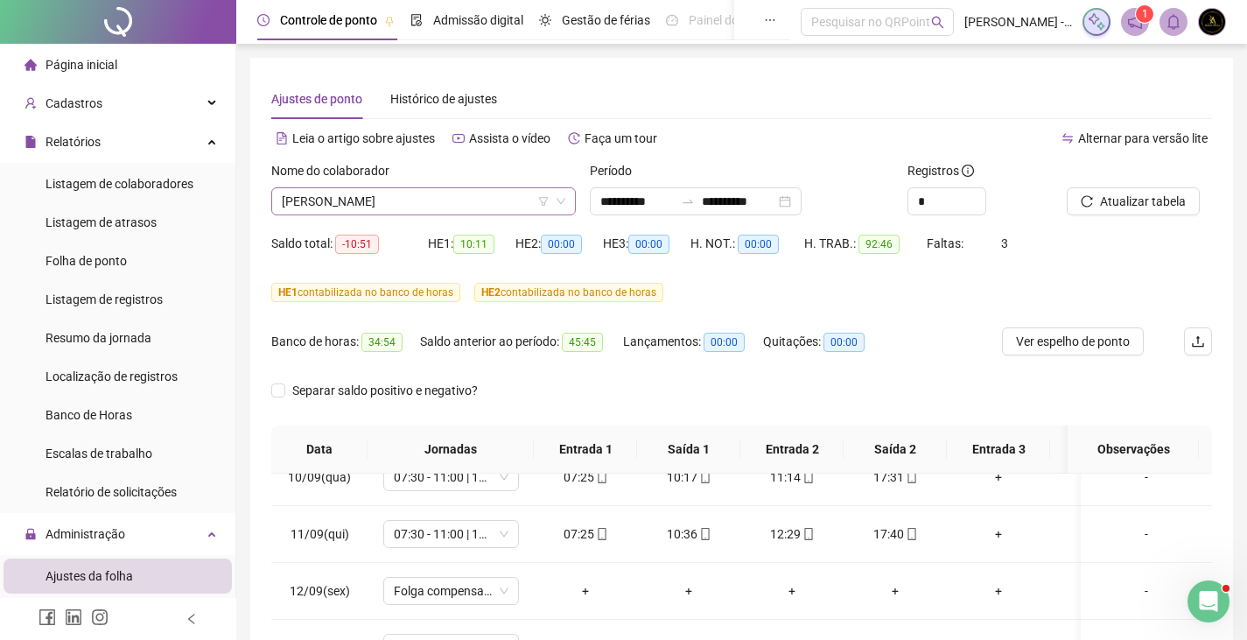
click at [410, 212] on span "[PERSON_NAME]" at bounding box center [423, 201] width 283 height 26
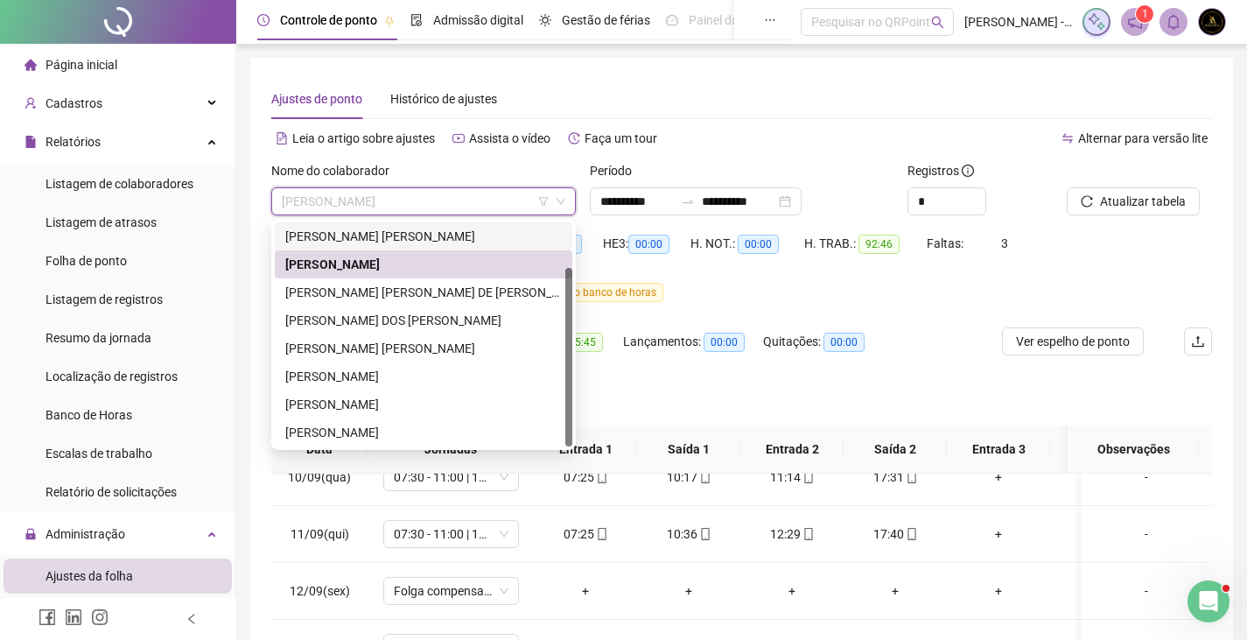
click at [395, 232] on div "[PERSON_NAME]" at bounding box center [423, 236] width 276 height 19
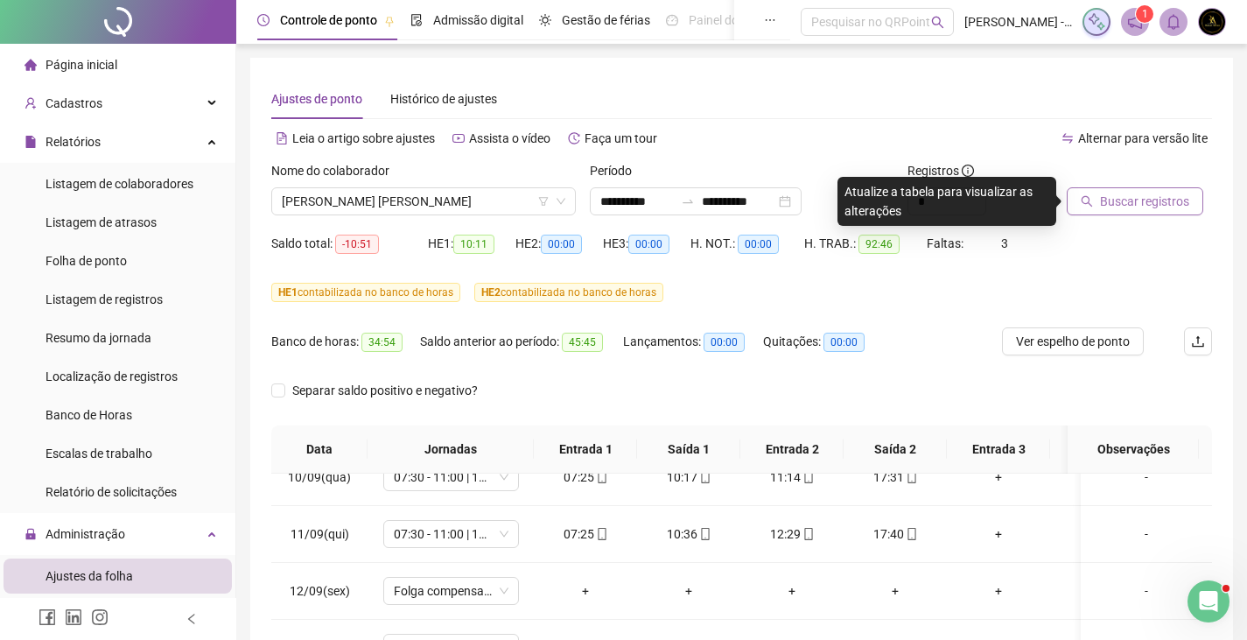
click at [1127, 200] on span "Buscar registros" at bounding box center [1144, 201] width 89 height 19
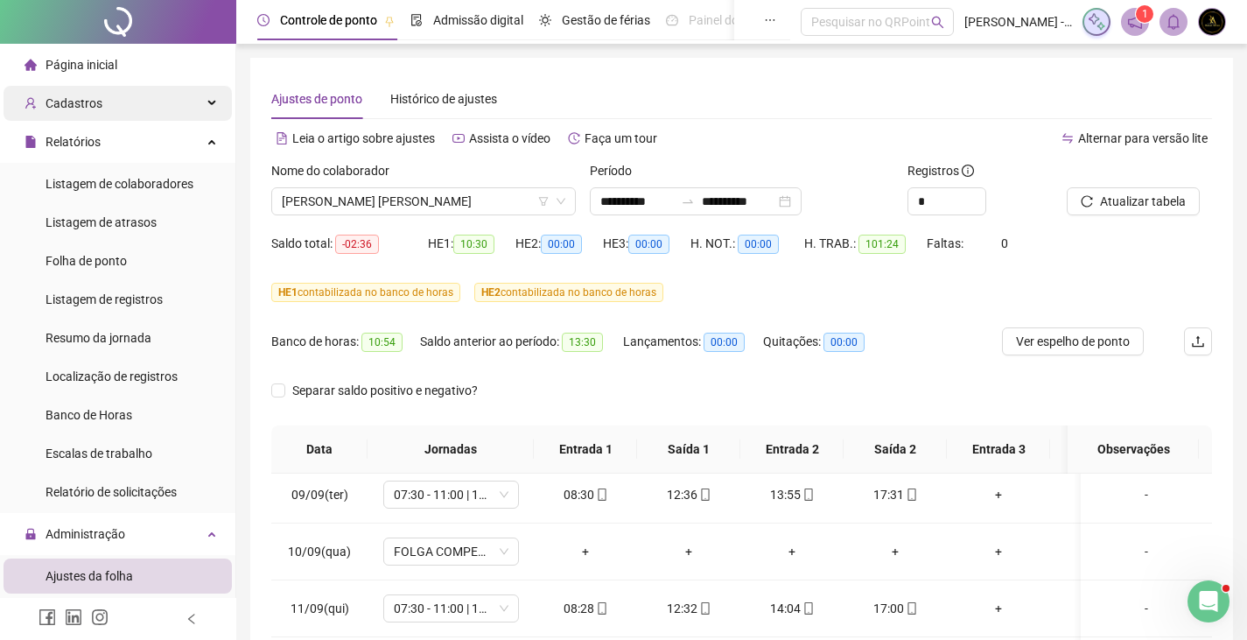
click at [95, 104] on span "Cadastros" at bounding box center [73, 103] width 57 height 14
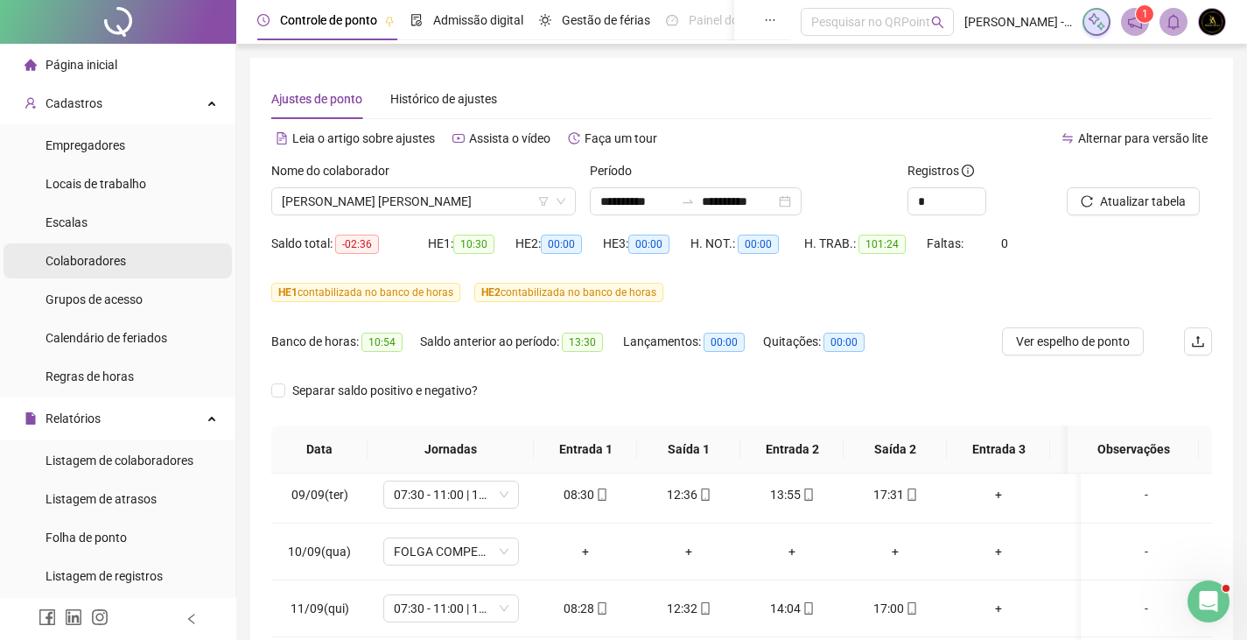
click at [169, 268] on li "Colaboradores" at bounding box center [117, 260] width 228 height 35
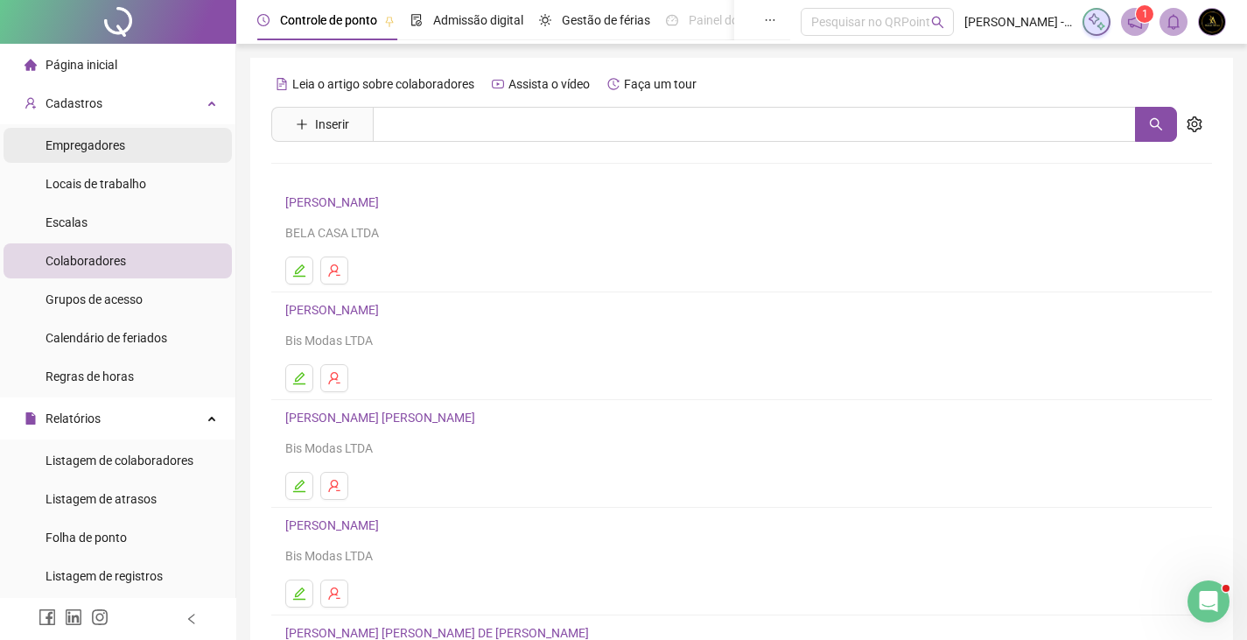
click at [148, 136] on li "Empregadores" at bounding box center [117, 145] width 228 height 35
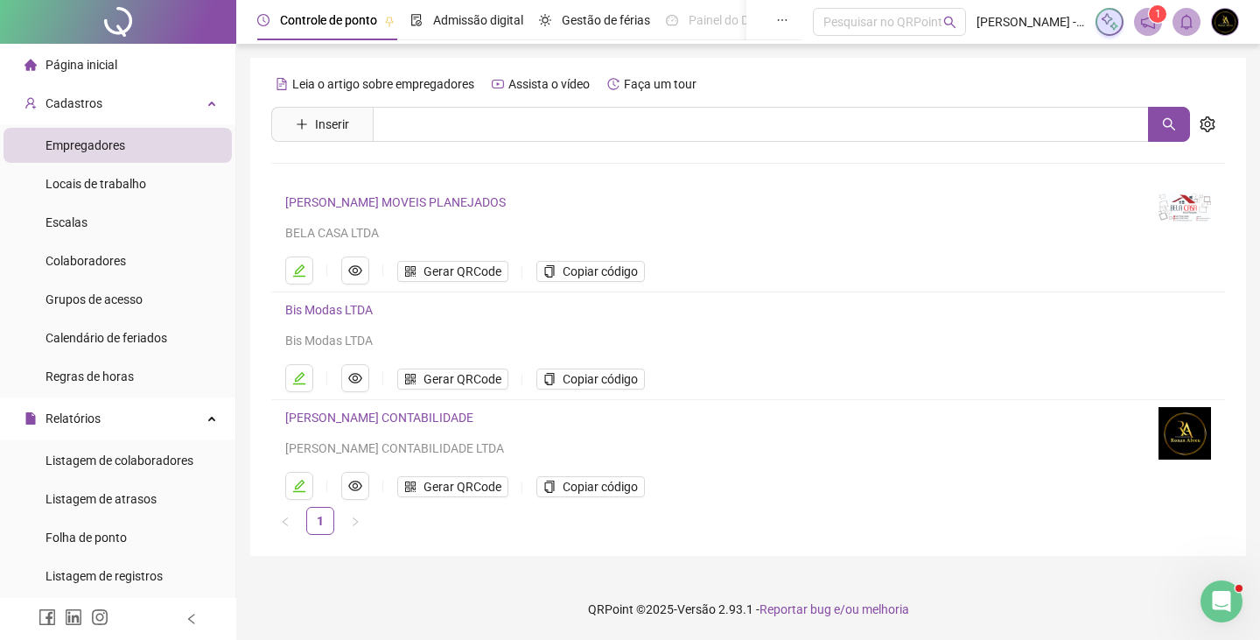
click at [350, 410] on link "RONAN ABREU CONTABILIDADE" at bounding box center [379, 417] width 188 height 14
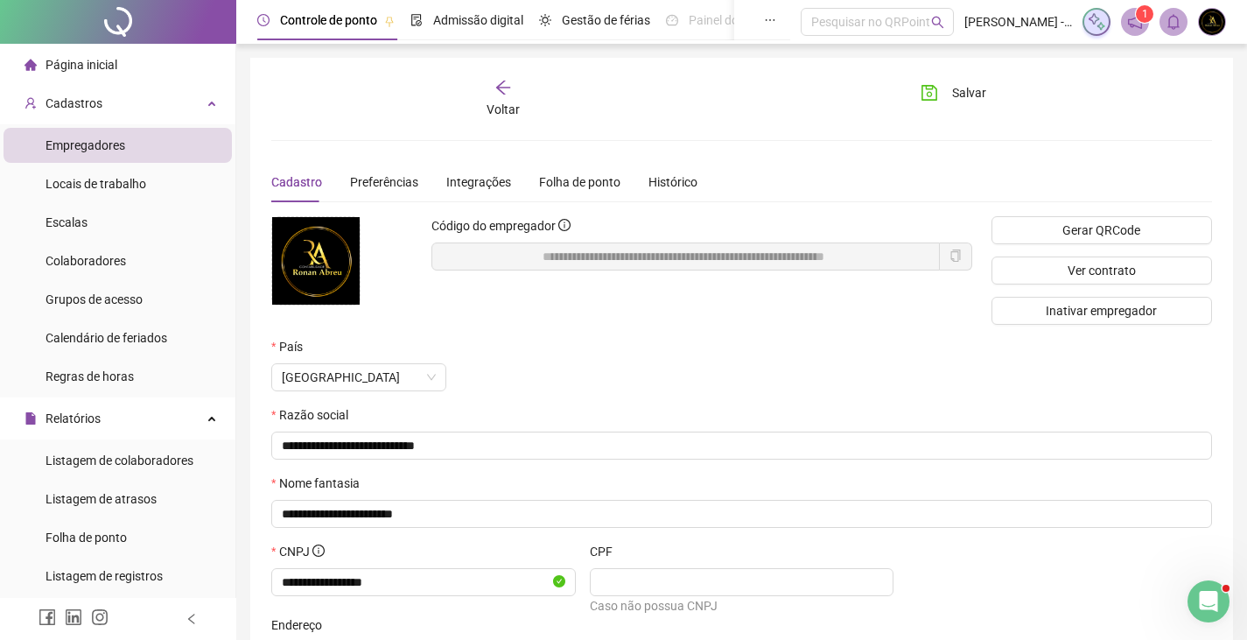
click at [500, 84] on icon "arrow-left" at bounding box center [502, 87] width 17 height 17
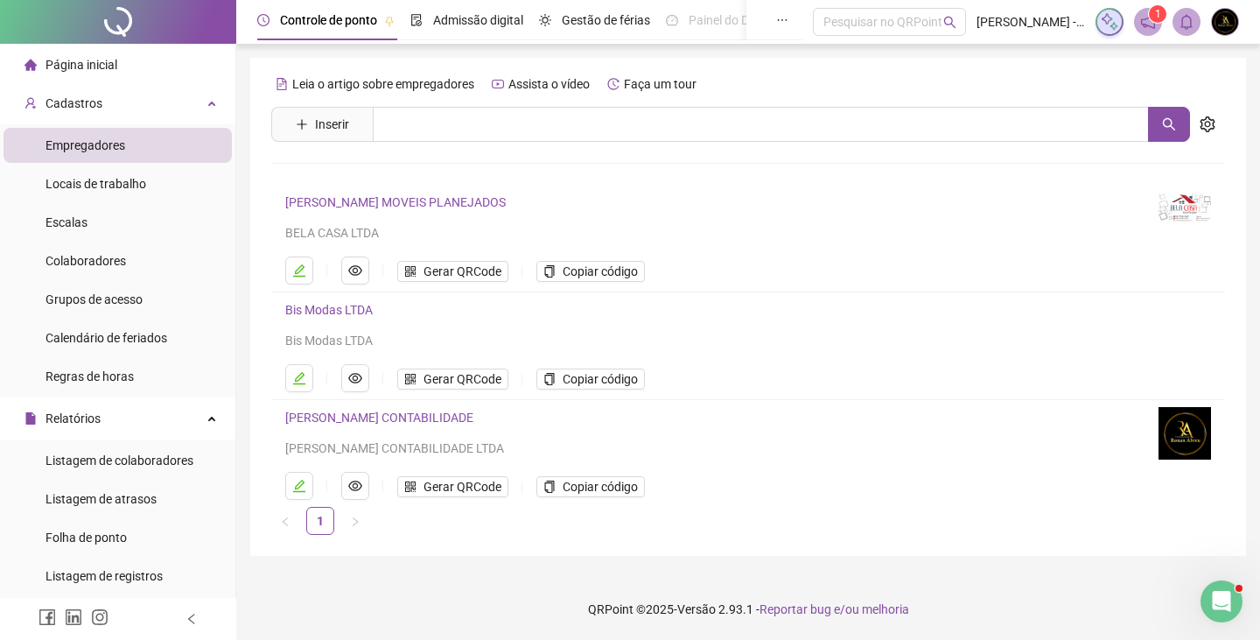
click at [324, 311] on link "Bis Modas LTDA" at bounding box center [328, 310] width 87 height 14
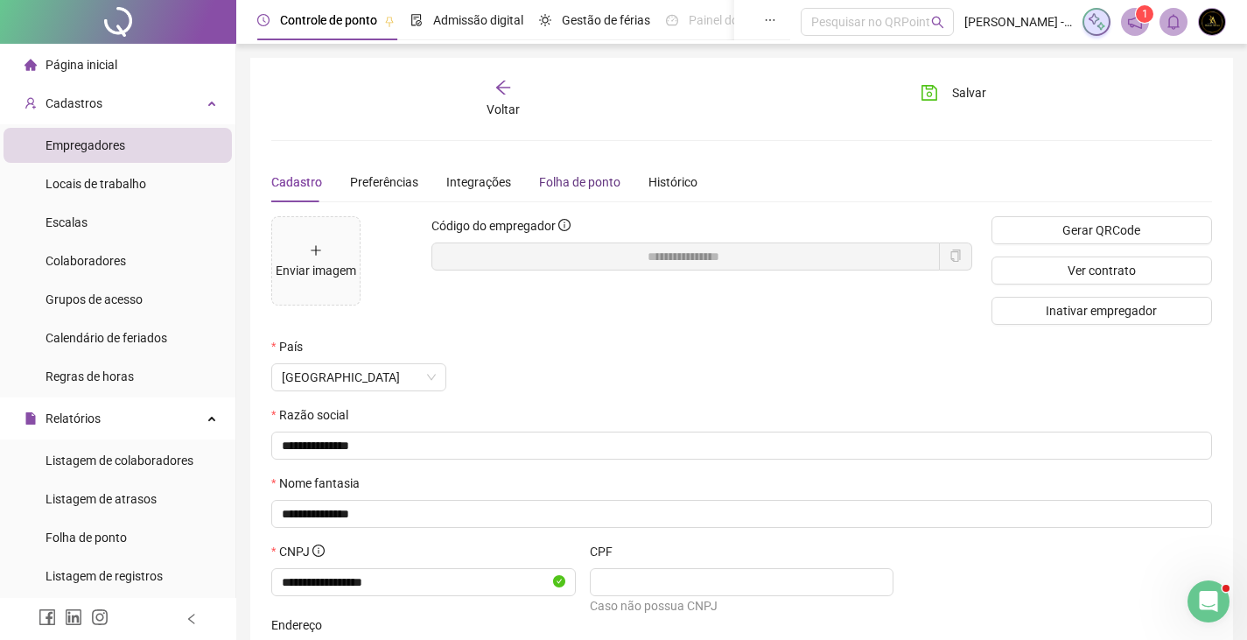
click at [553, 179] on div "Folha de ponto" at bounding box center [579, 181] width 81 height 19
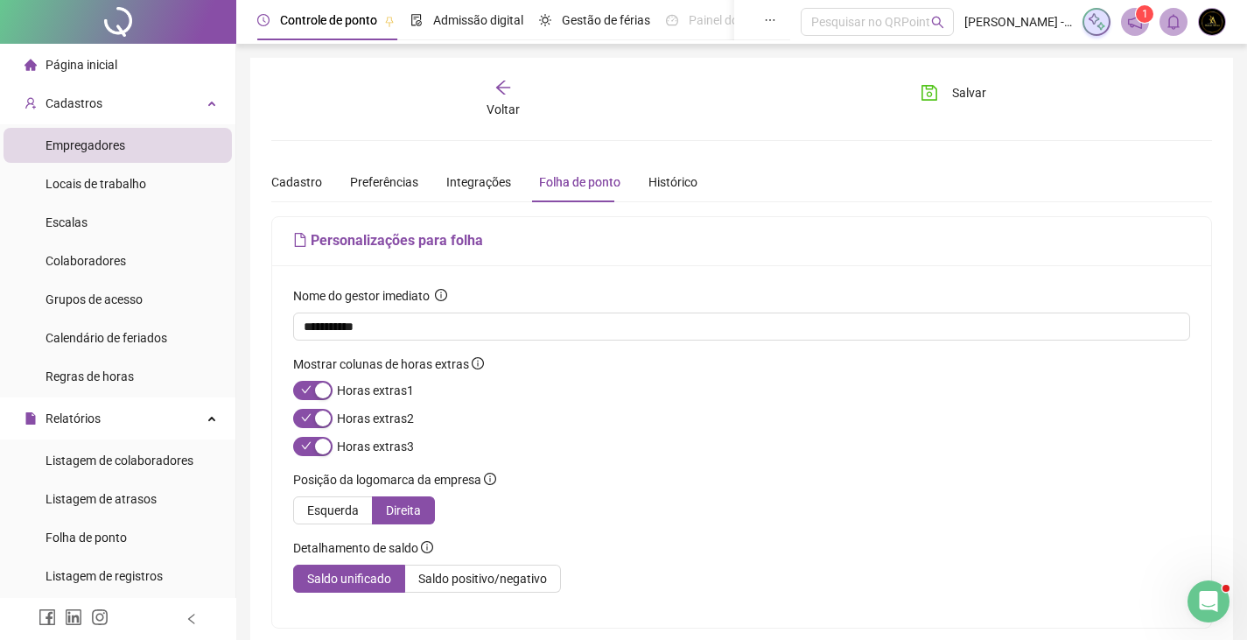
click at [436, 184] on div "Cadastro Preferências Integrações Folha de ponto Histórico" at bounding box center [484, 182] width 426 height 40
click at [409, 179] on span "Preferências" at bounding box center [384, 182] width 68 height 14
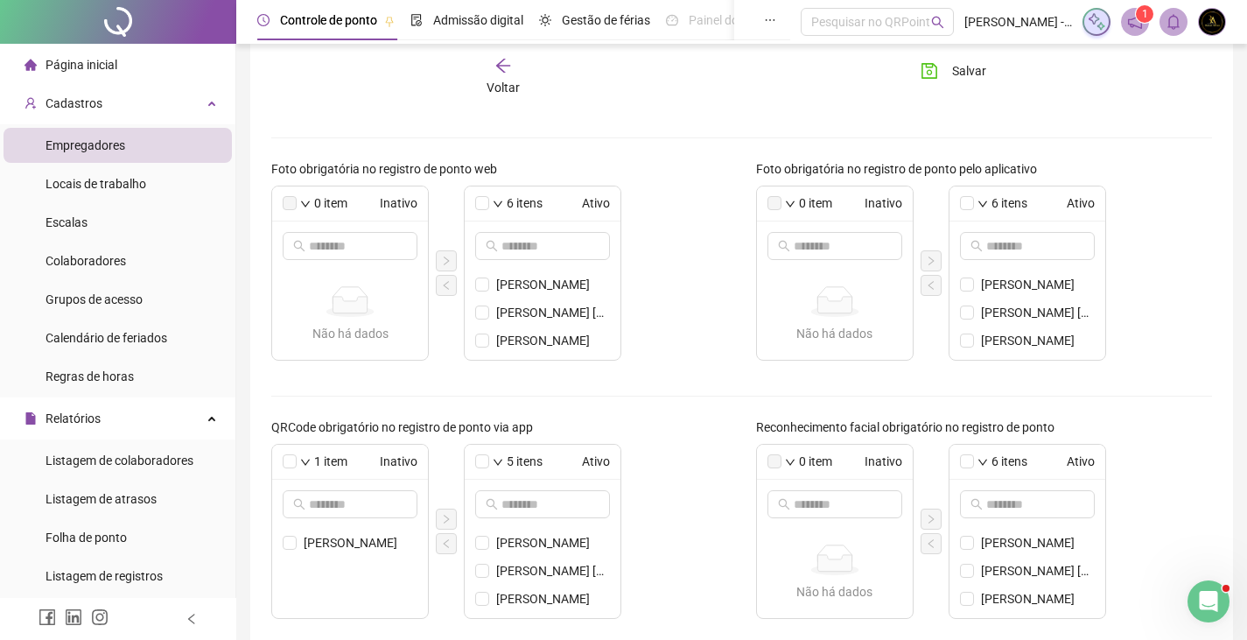
scroll to position [596, 0]
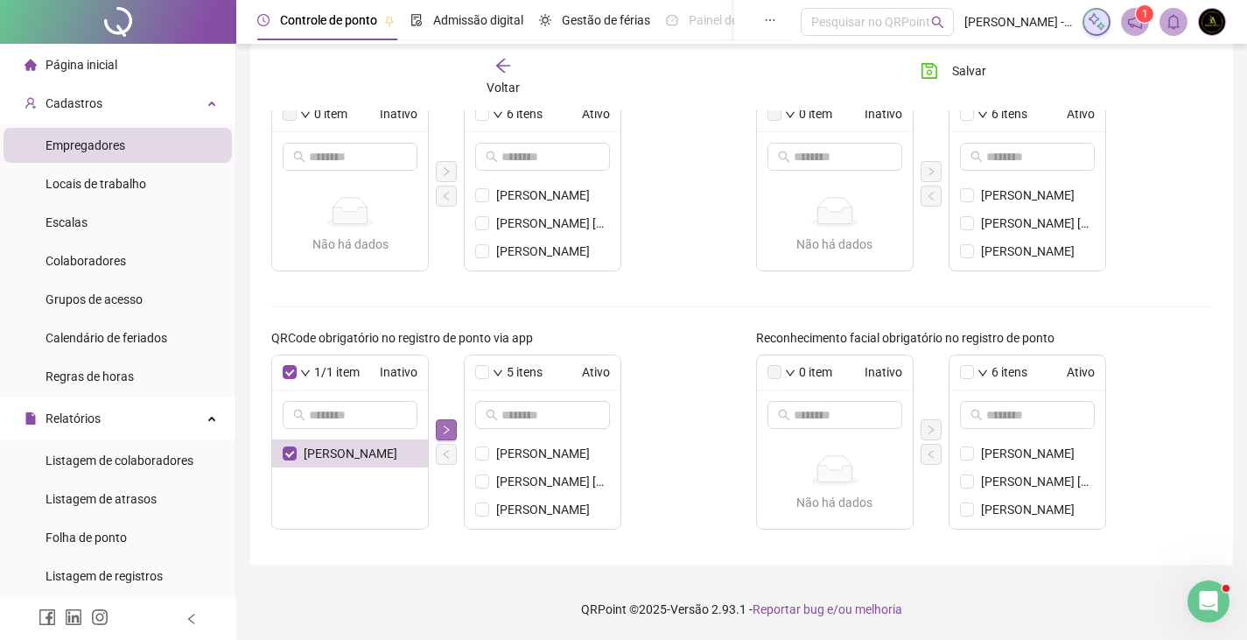
click at [448, 421] on button "button" at bounding box center [446, 429] width 21 height 21
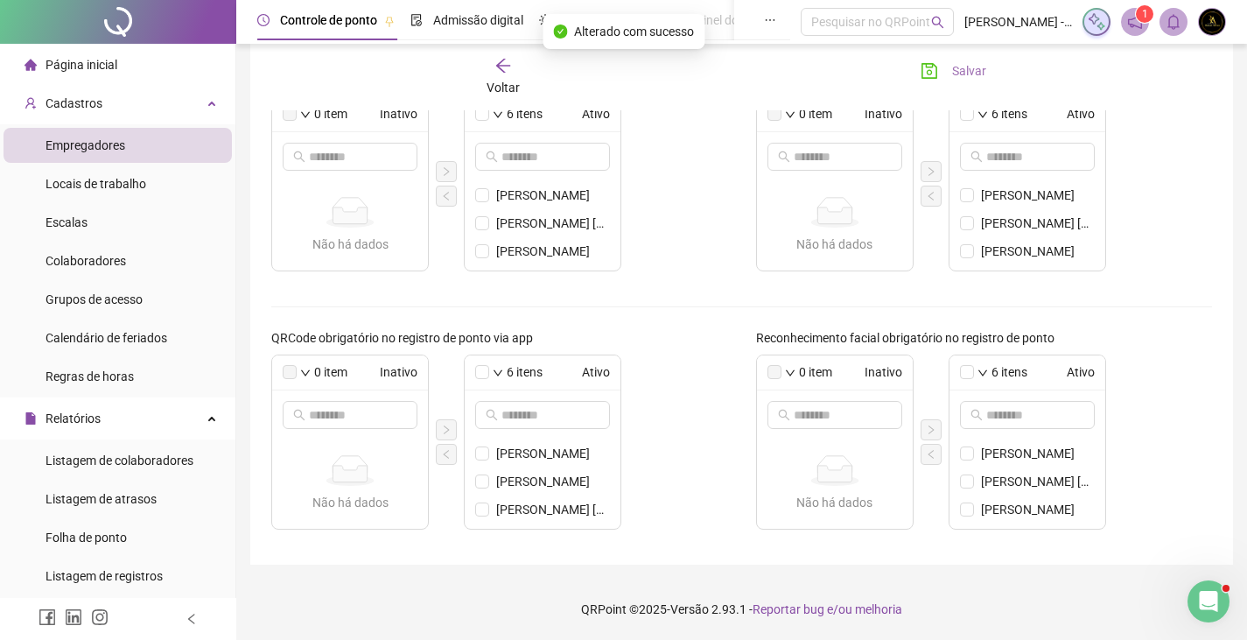
click at [968, 62] on span "Salvar" at bounding box center [969, 70] width 34 height 19
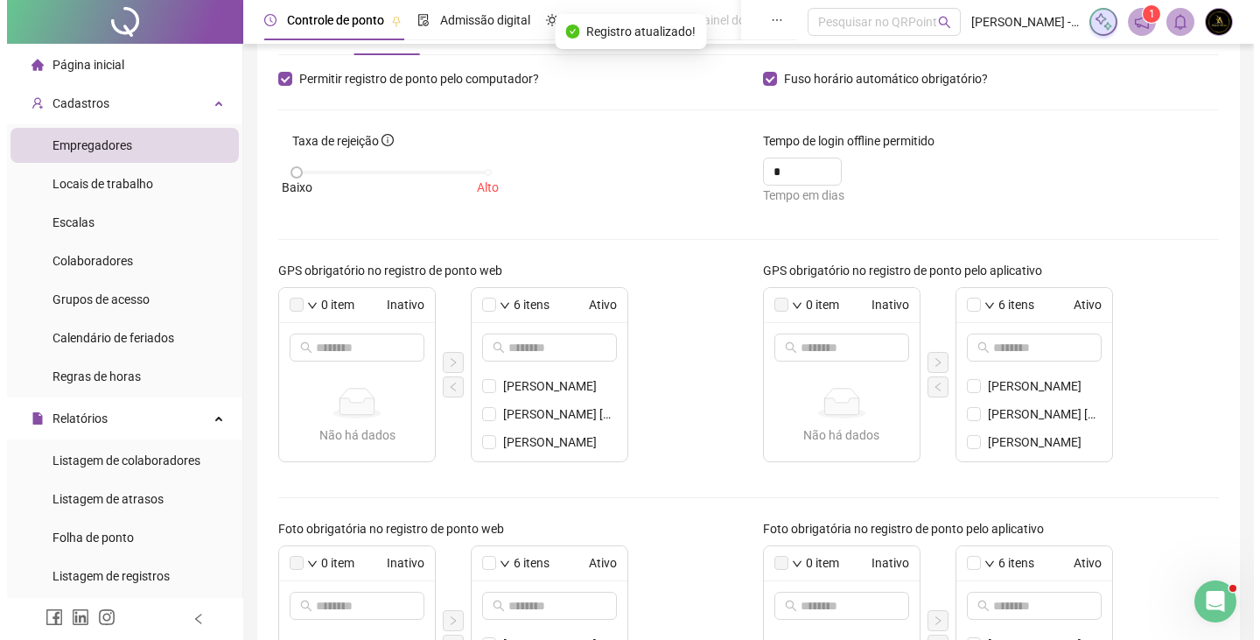
scroll to position [0, 0]
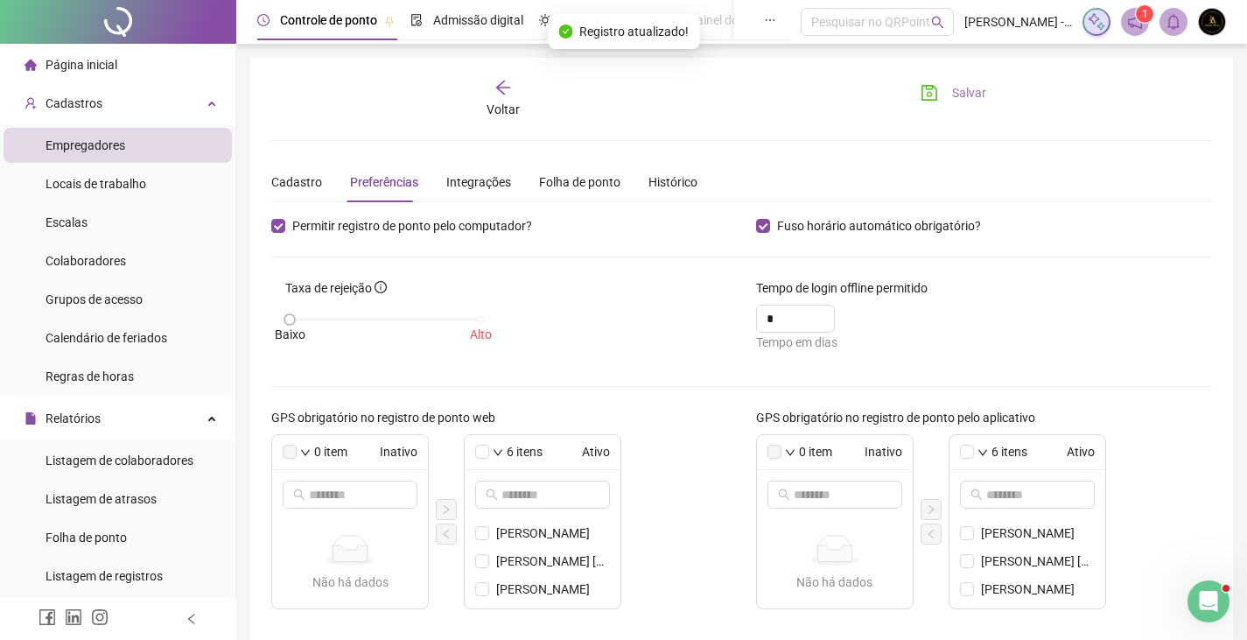
click at [946, 82] on button "Salvar" at bounding box center [953, 93] width 92 height 28
click at [500, 89] on icon "arrow-left" at bounding box center [502, 87] width 17 height 17
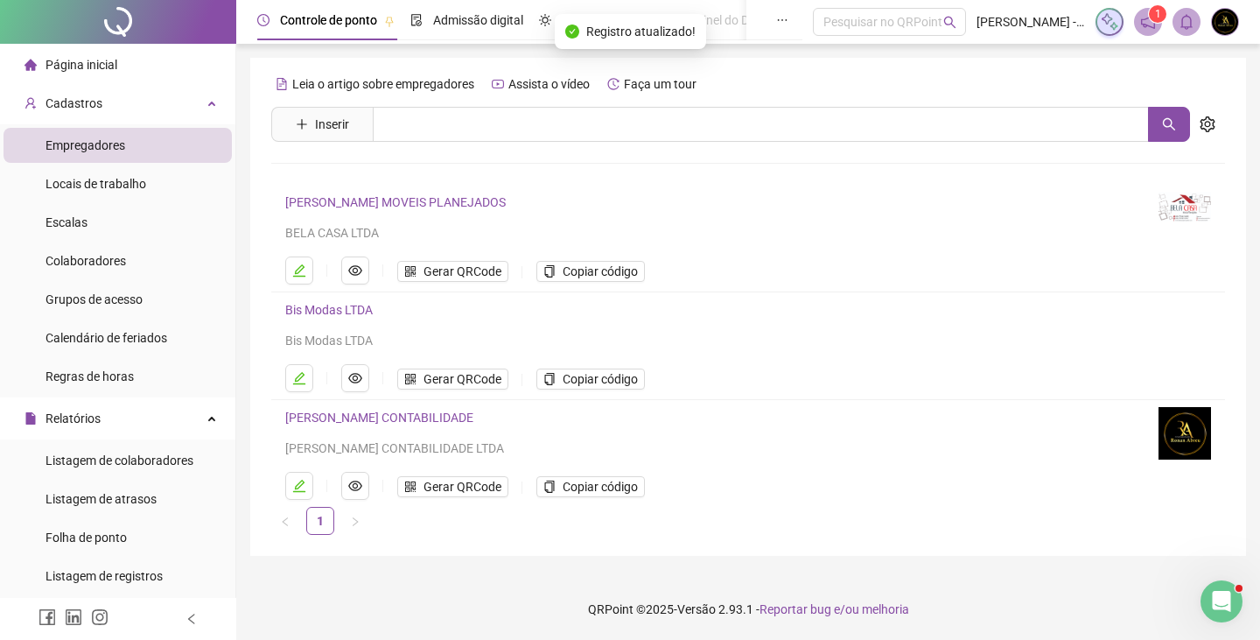
click at [1227, 13] on img at bounding box center [1225, 22] width 26 height 26
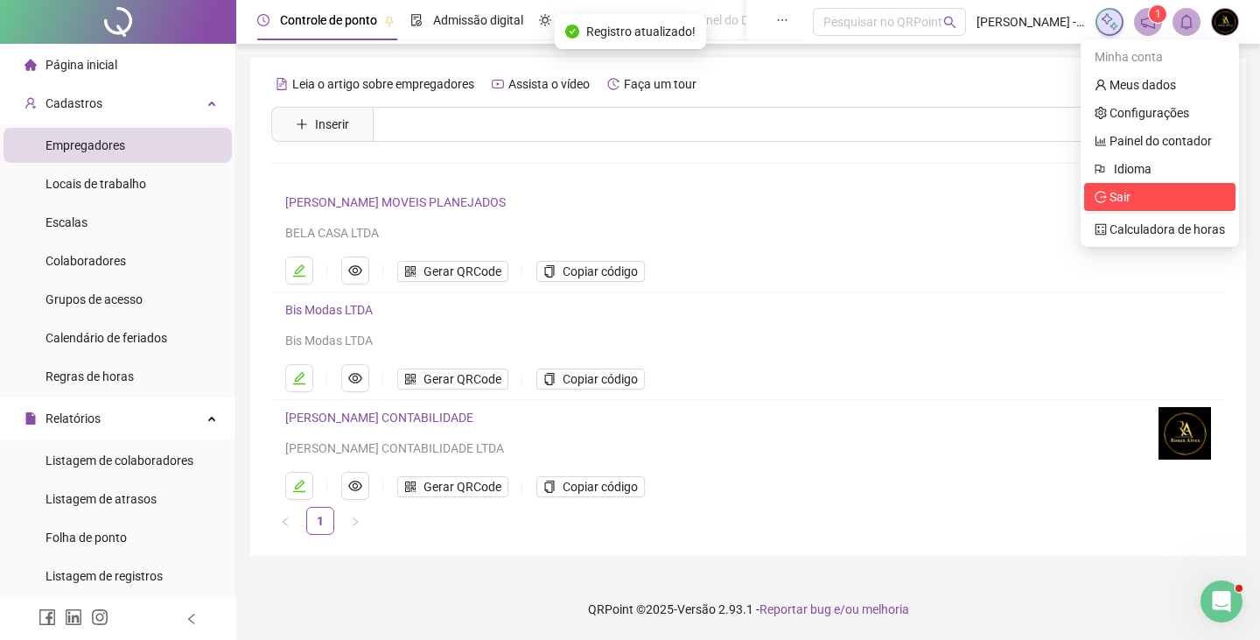
click at [1178, 198] on span "Sair" at bounding box center [1159, 196] width 130 height 19
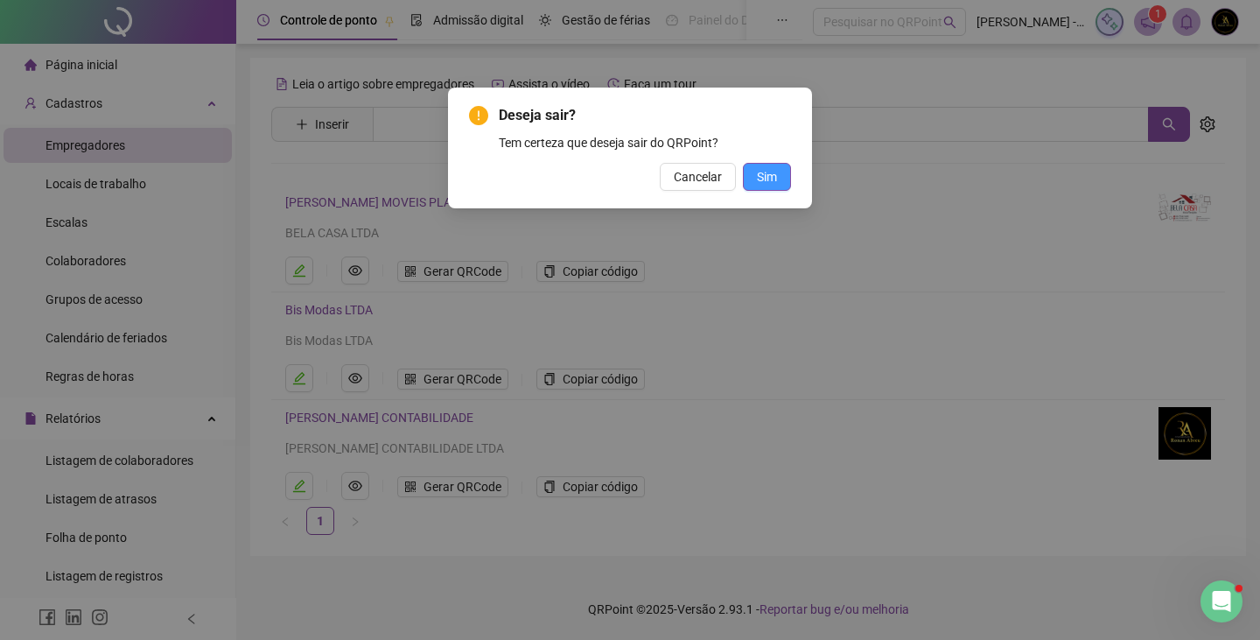
click at [771, 177] on span "Sim" at bounding box center [767, 176] width 20 height 19
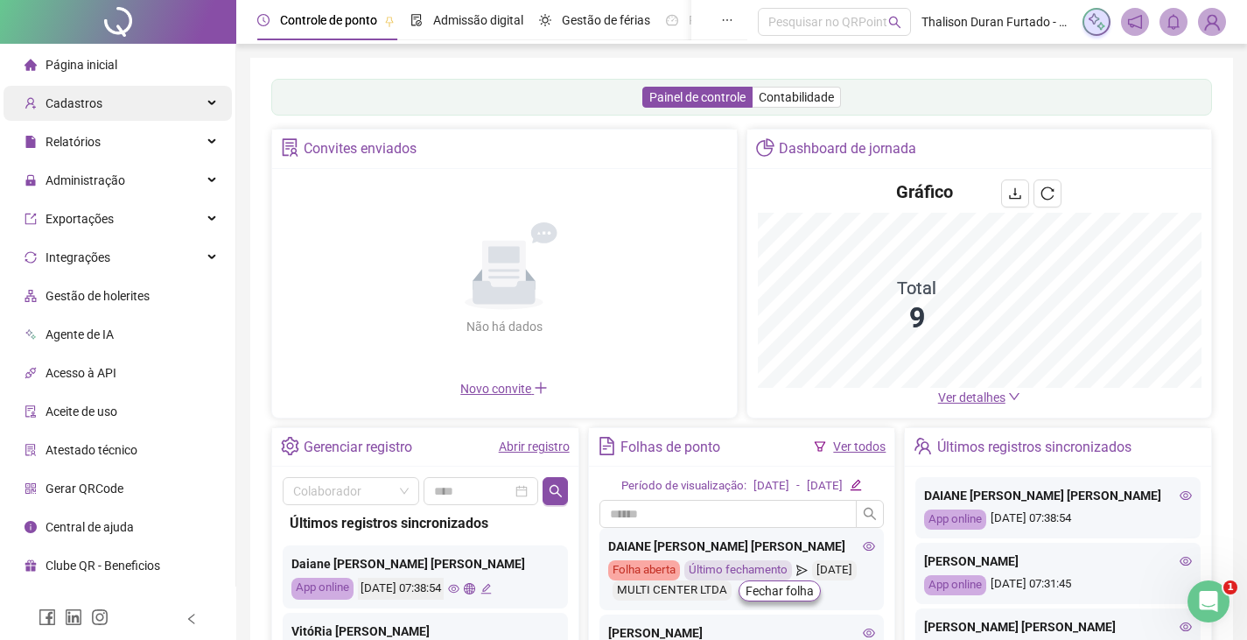
click at [152, 112] on div "Cadastros" at bounding box center [117, 103] width 228 height 35
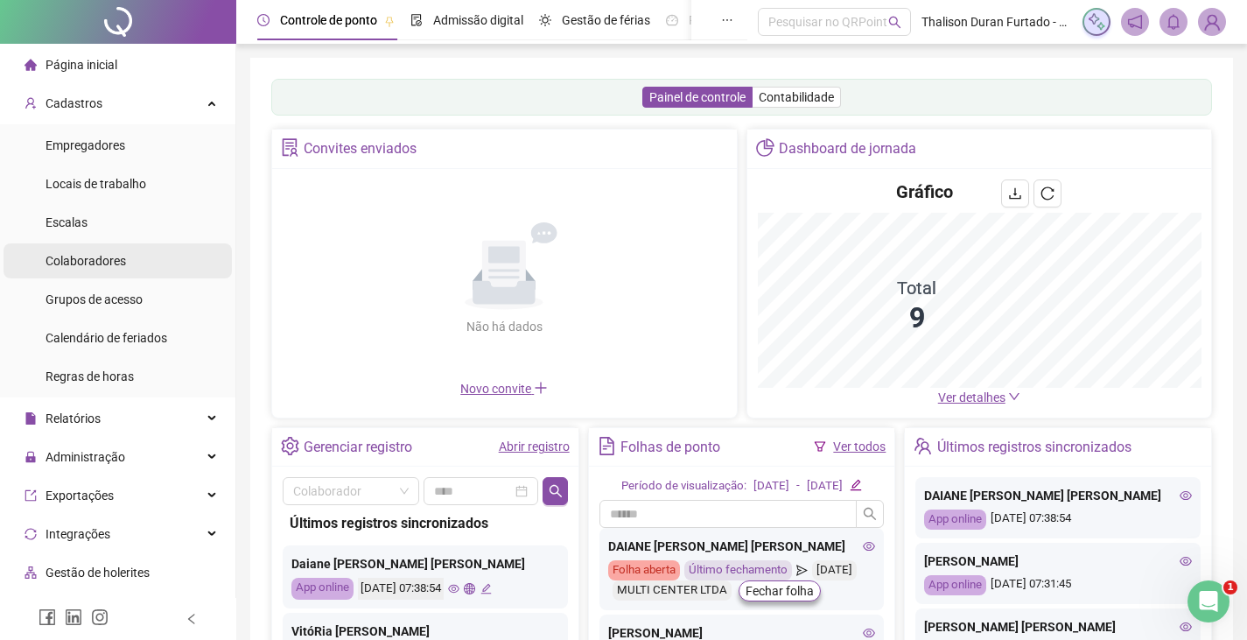
click at [131, 252] on li "Colaboradores" at bounding box center [117, 260] width 228 height 35
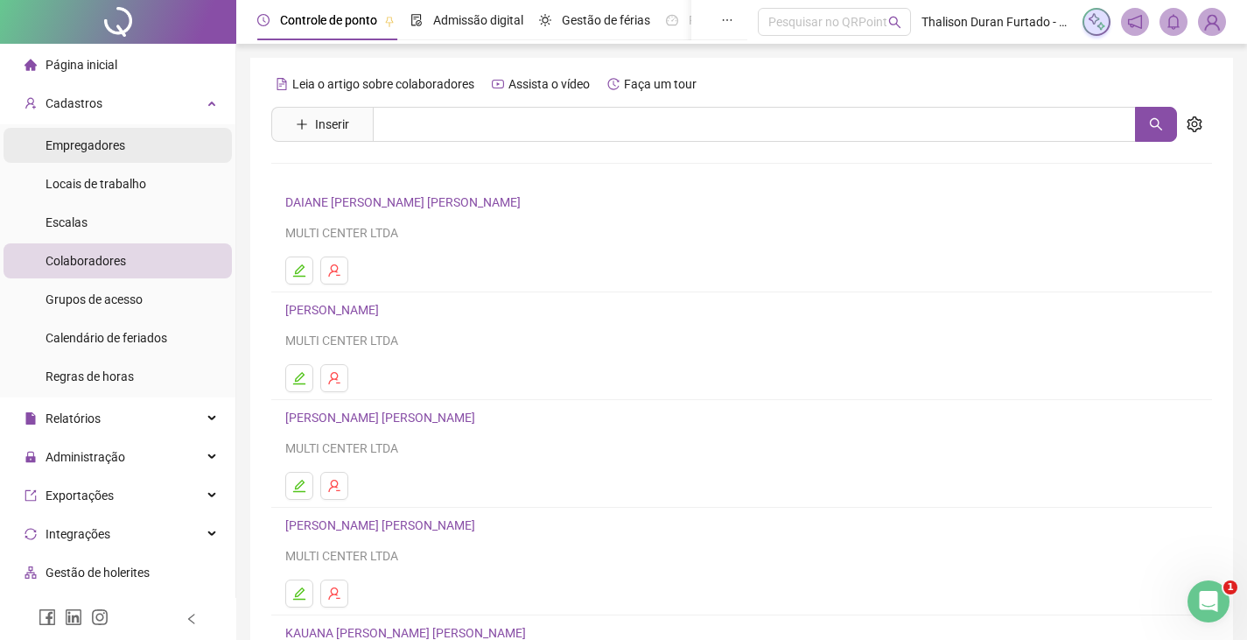
click at [146, 142] on li "Empregadores" at bounding box center [117, 145] width 228 height 35
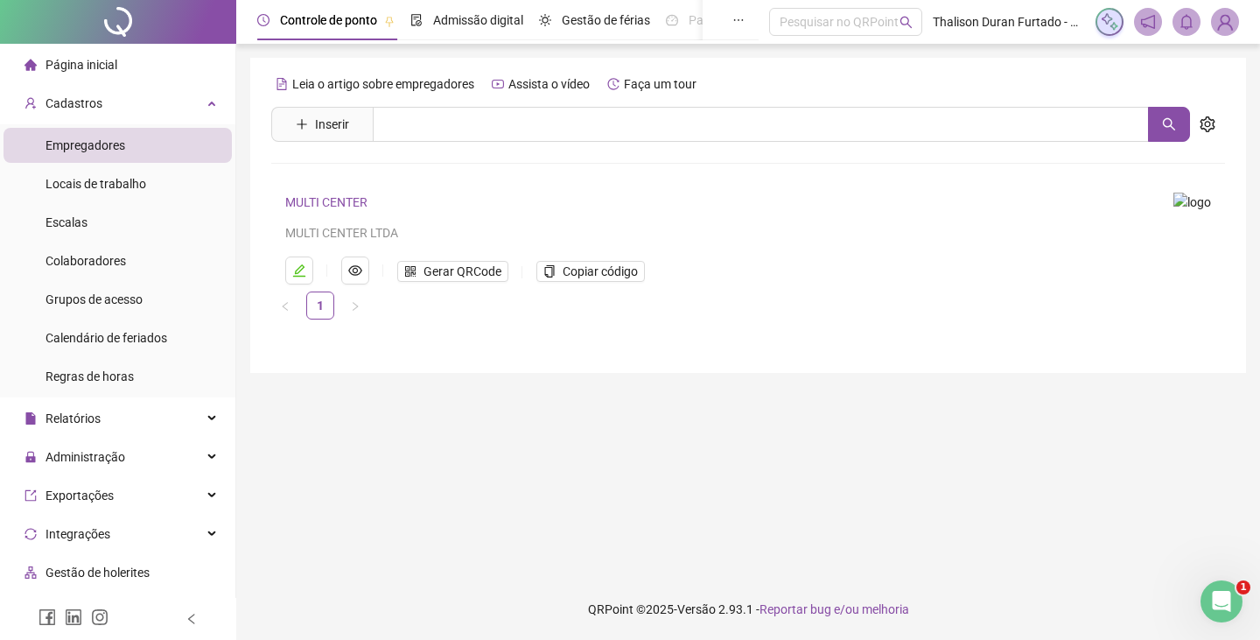
click at [355, 200] on link "MULTI CENTER" at bounding box center [326, 202] width 82 height 14
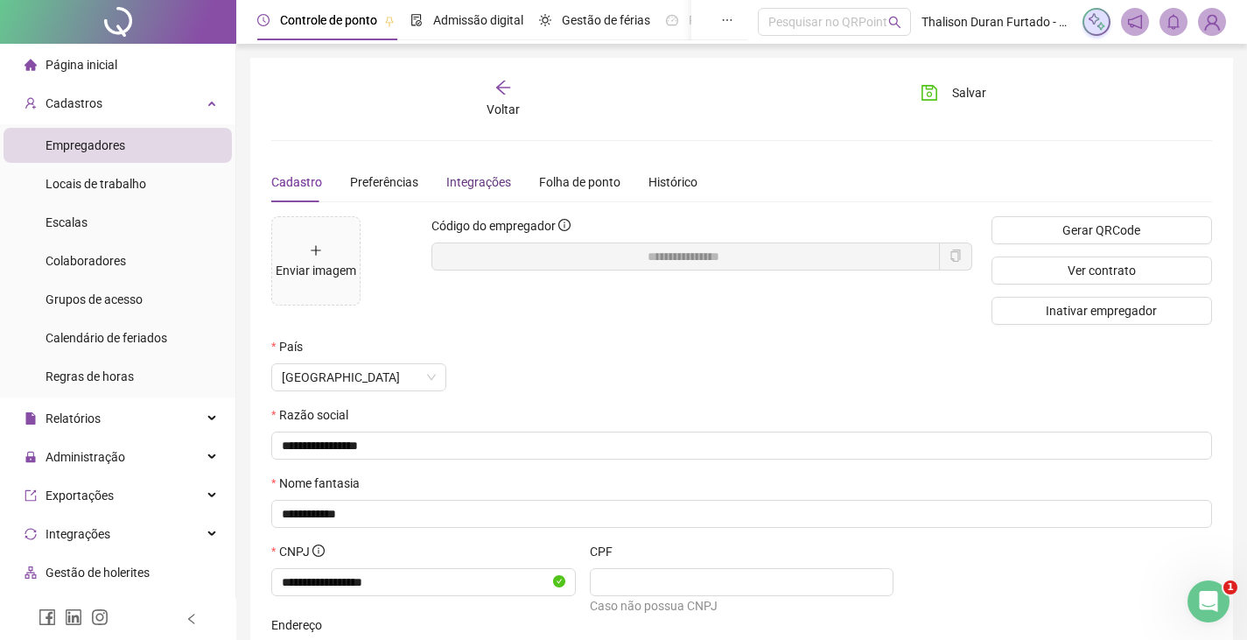
click at [466, 185] on div "Integrações" at bounding box center [478, 181] width 65 height 19
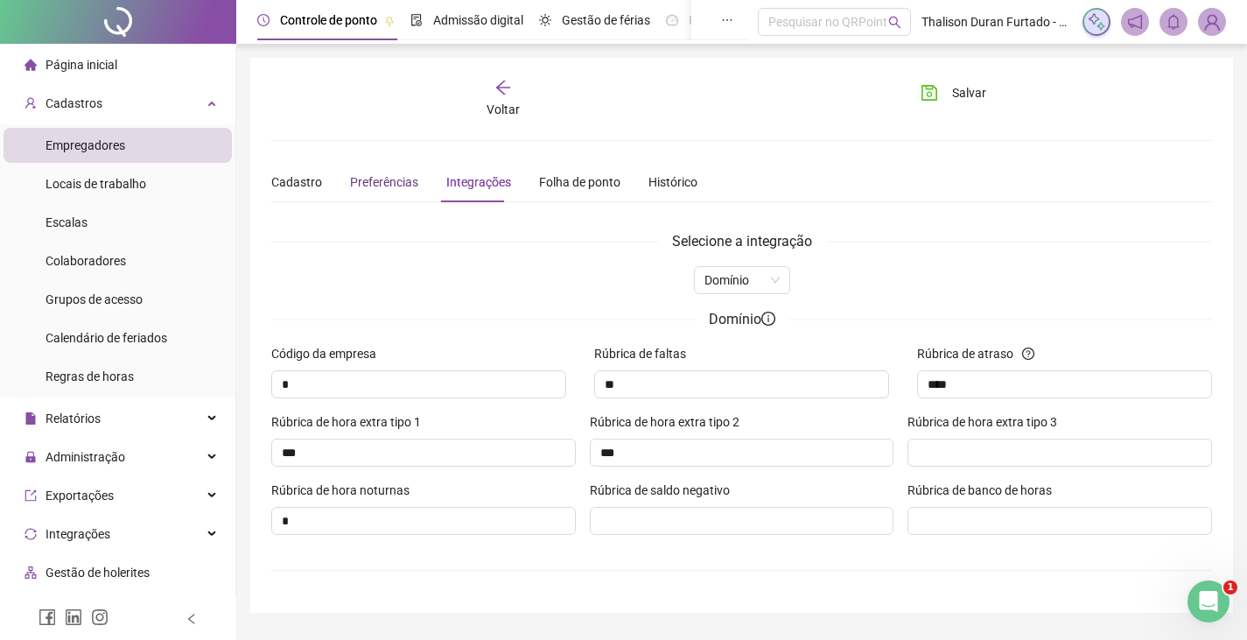
click at [387, 172] on div "Preferências" at bounding box center [384, 181] width 68 height 19
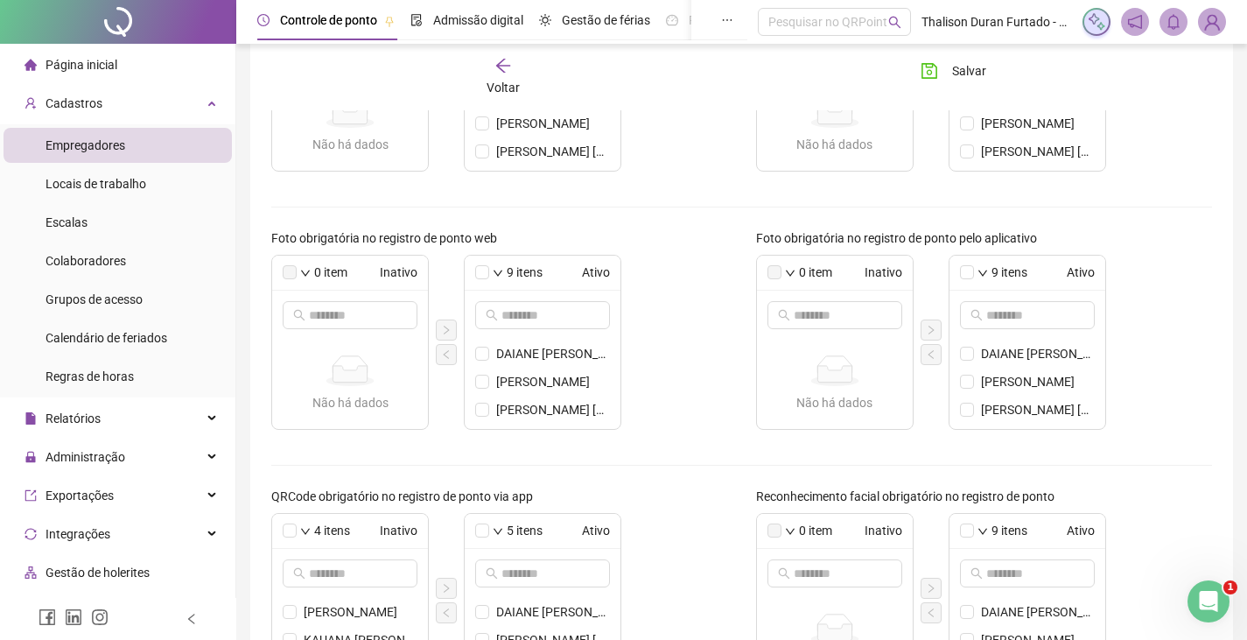
scroll to position [596, 0]
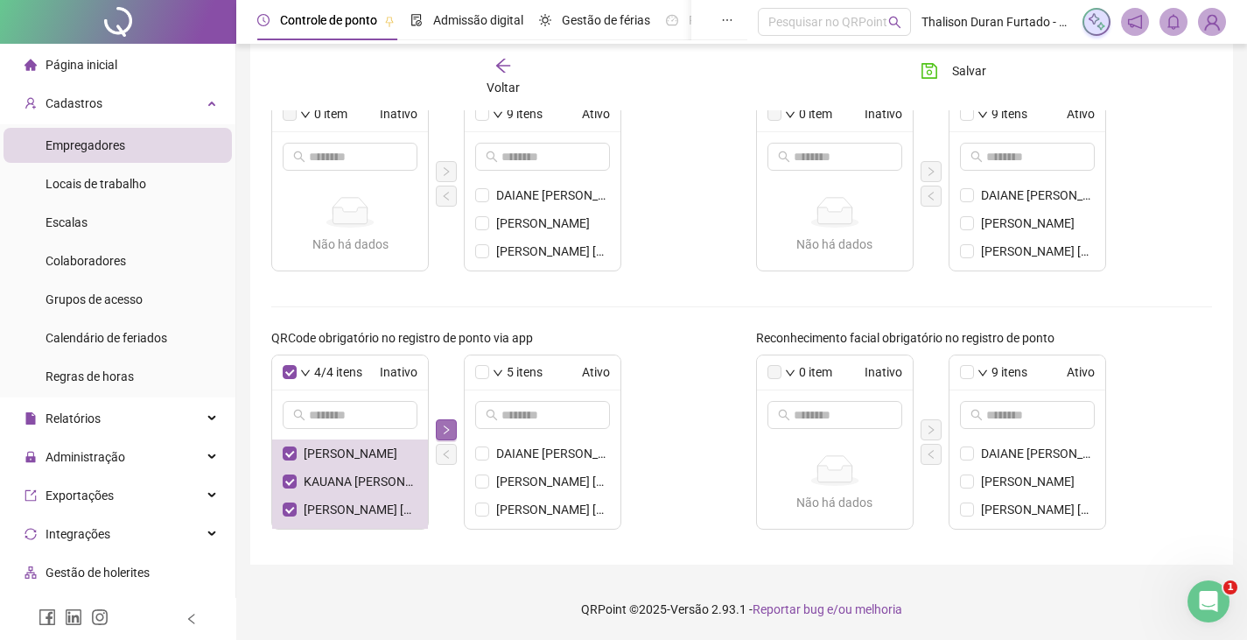
click at [443, 434] on icon "right" at bounding box center [446, 429] width 10 height 10
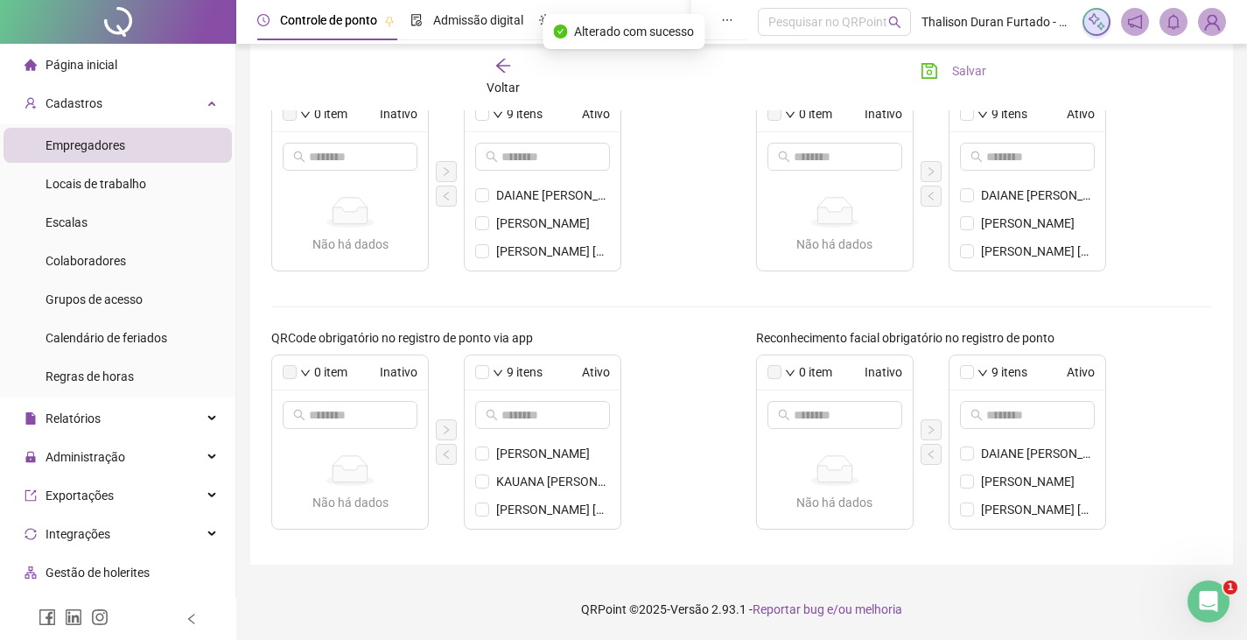
click at [947, 67] on button "Salvar" at bounding box center [953, 71] width 92 height 28
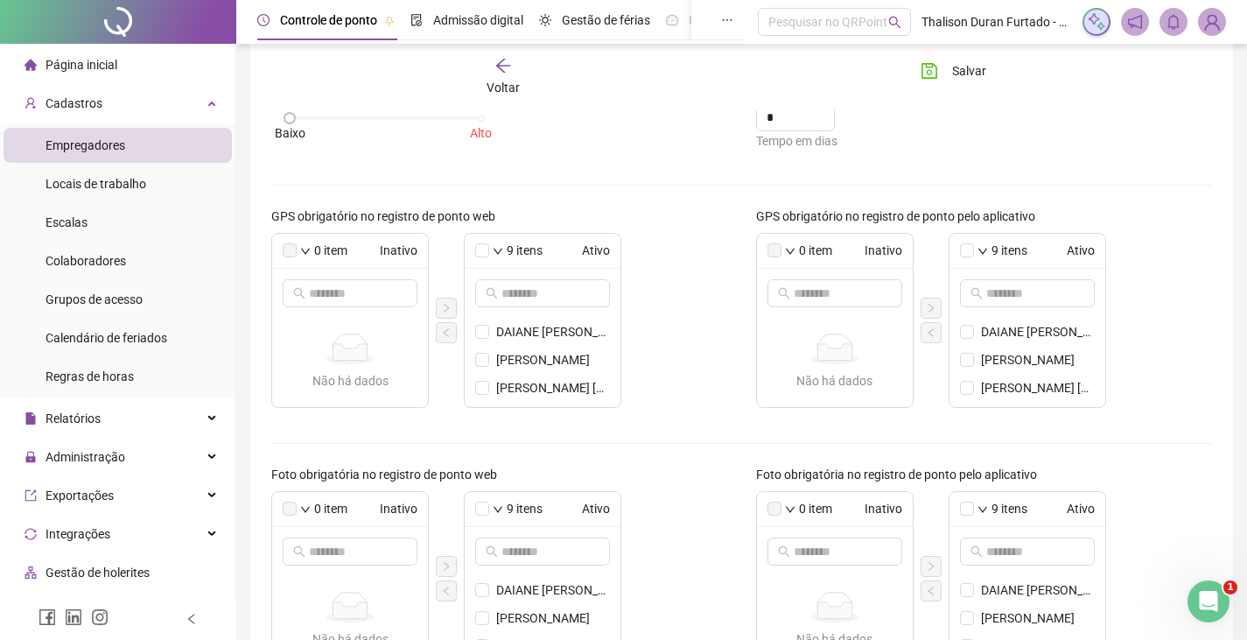
scroll to position [158, 0]
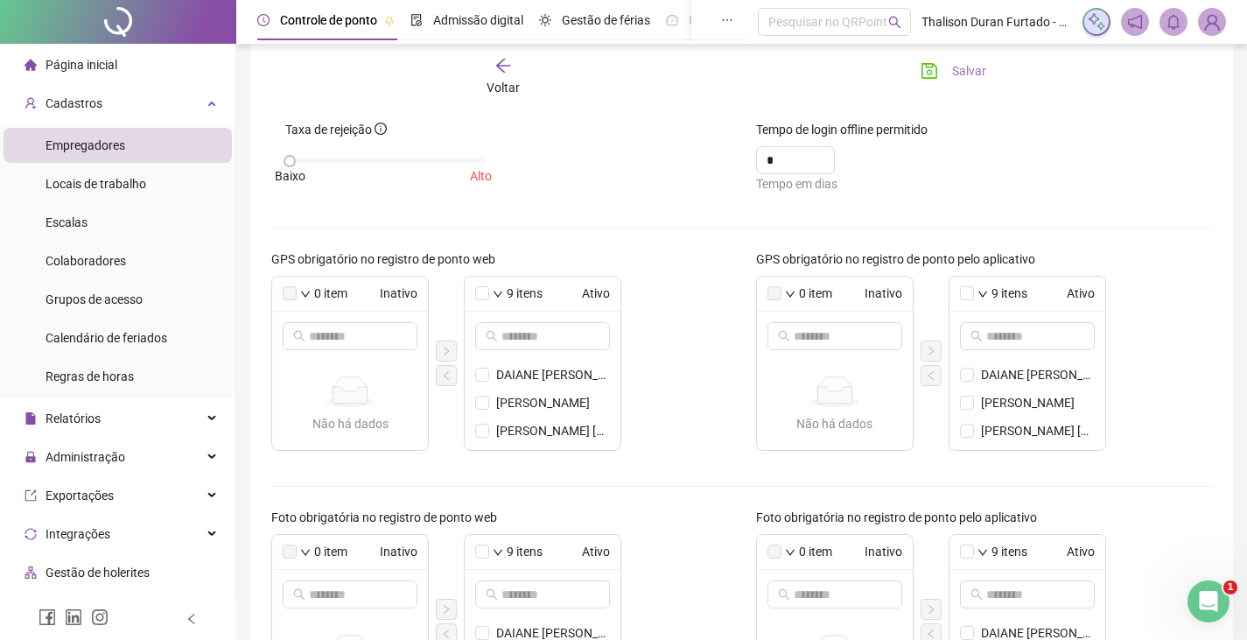
click at [966, 60] on button "Salvar" at bounding box center [953, 71] width 92 height 28
click at [771, 151] on input "*" at bounding box center [783, 160] width 35 height 26
click at [820, 164] on span "Decrease Value" at bounding box center [824, 165] width 19 height 16
click at [822, 164] on icon "down" at bounding box center [825, 166] width 6 height 6
type input "*"
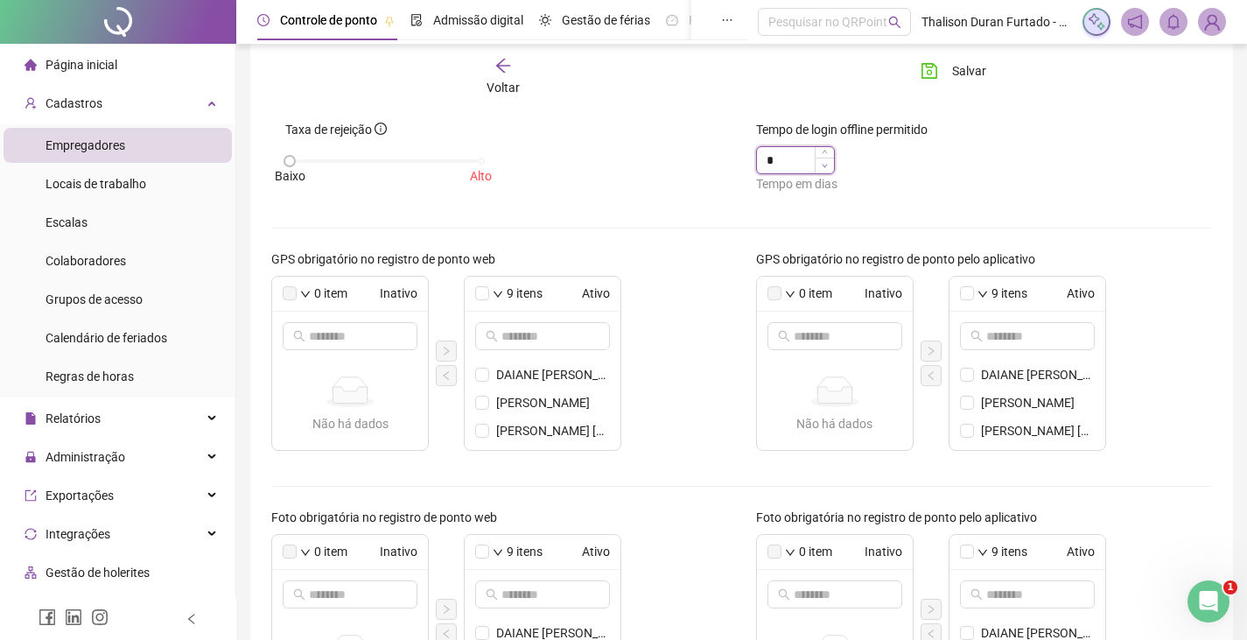
click at [823, 164] on icon "down" at bounding box center [825, 166] width 6 height 6
click at [960, 63] on span "Salvar" at bounding box center [969, 70] width 34 height 19
click at [505, 84] on span "Voltar" at bounding box center [502, 87] width 33 height 14
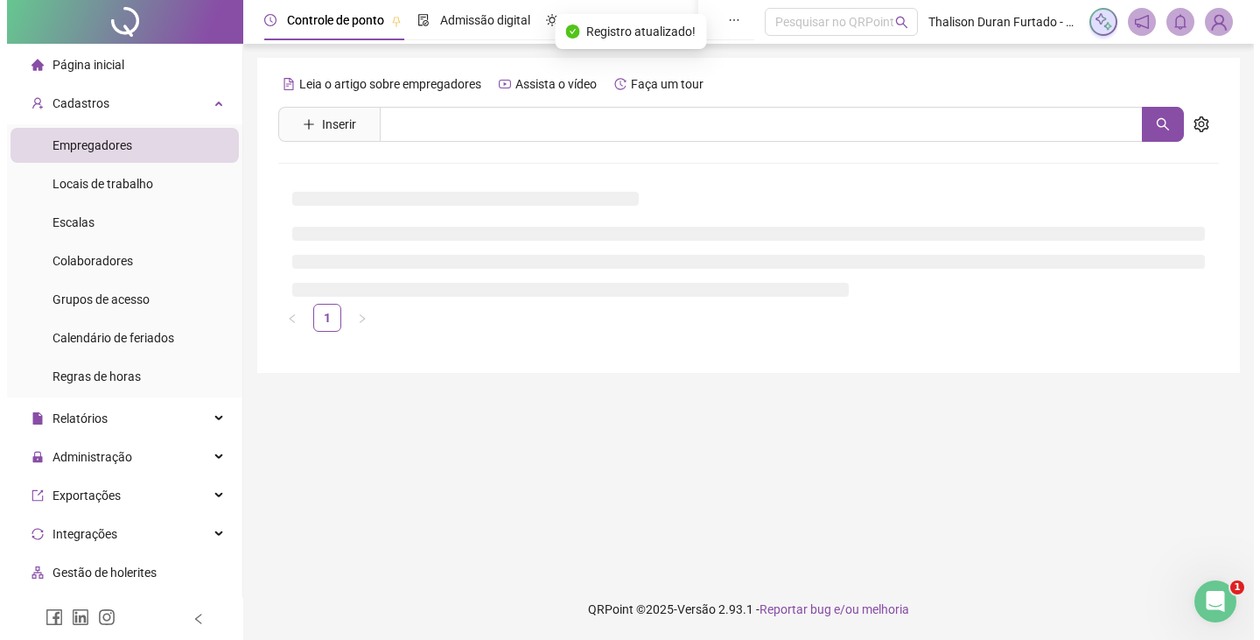
scroll to position [0, 0]
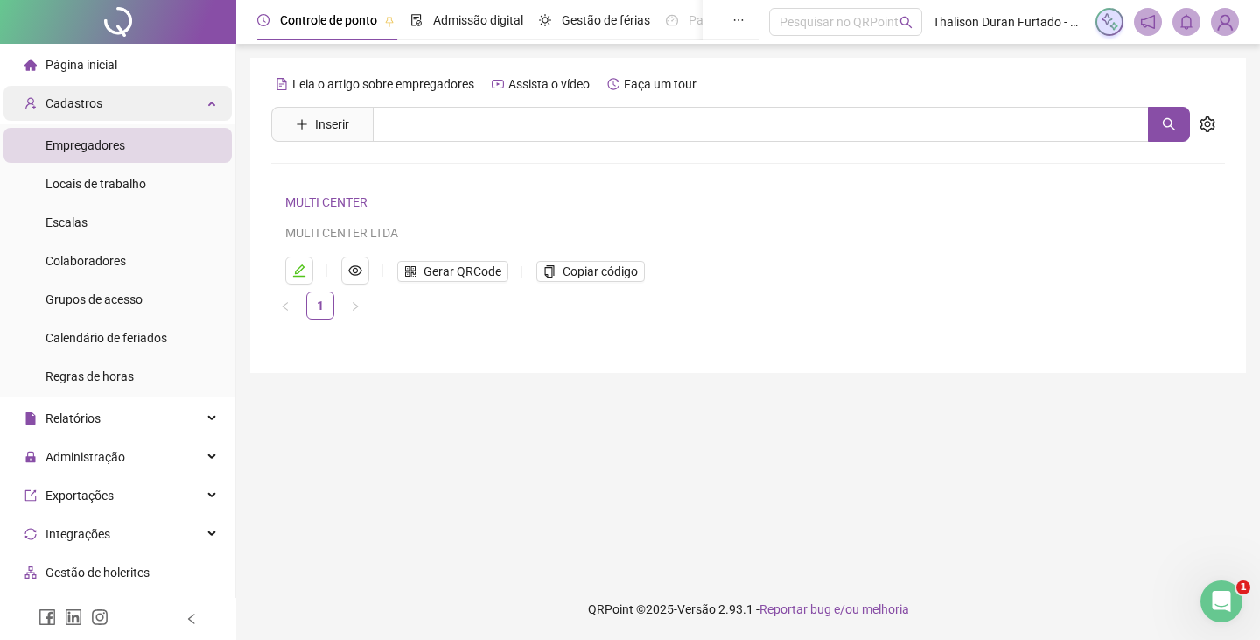
click at [206, 108] on div "Cadastros" at bounding box center [117, 103] width 228 height 35
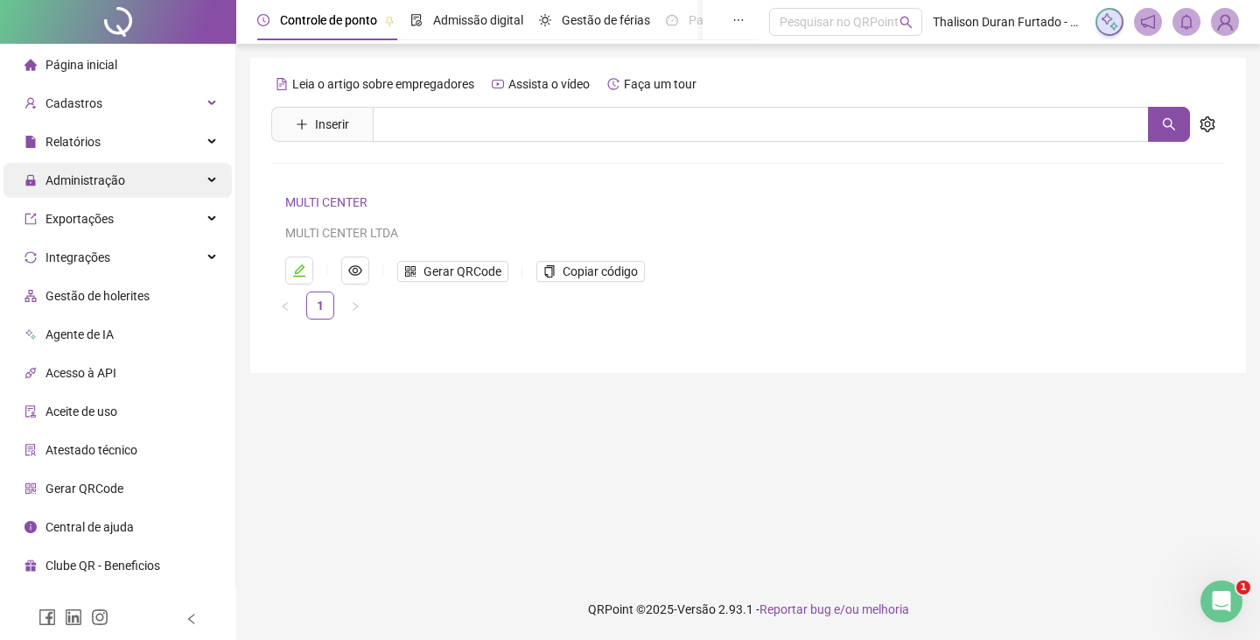
click at [152, 172] on div "Administração" at bounding box center [117, 180] width 228 height 35
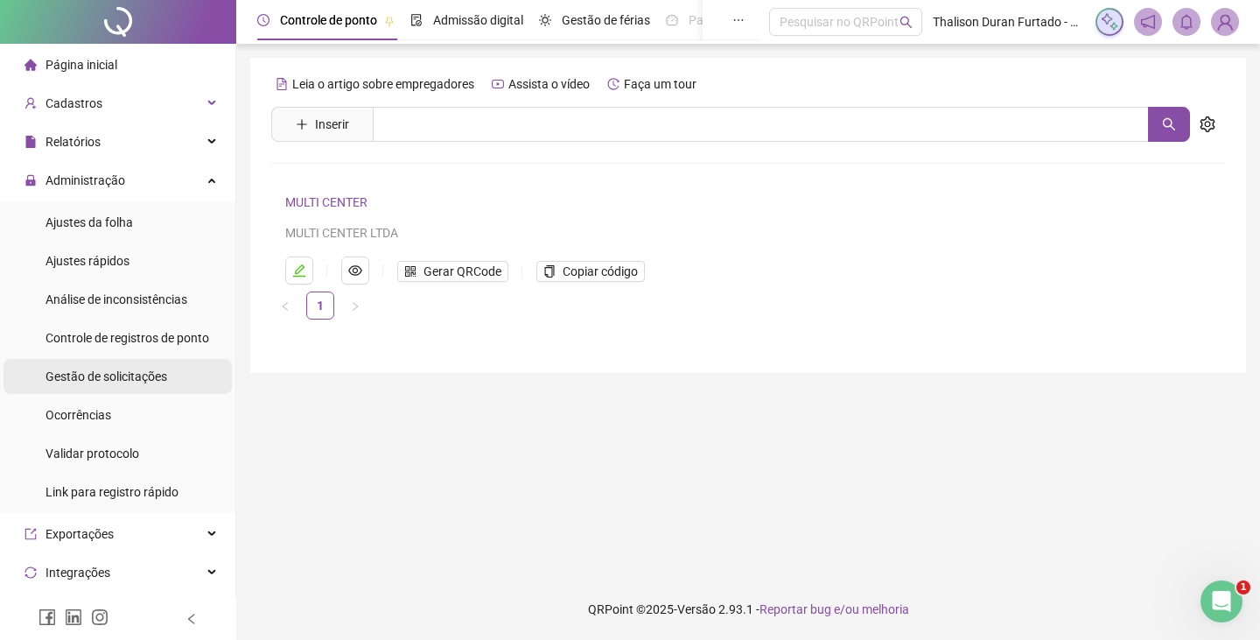
click at [121, 385] on div "Gestão de solicitações" at bounding box center [106, 376] width 122 height 35
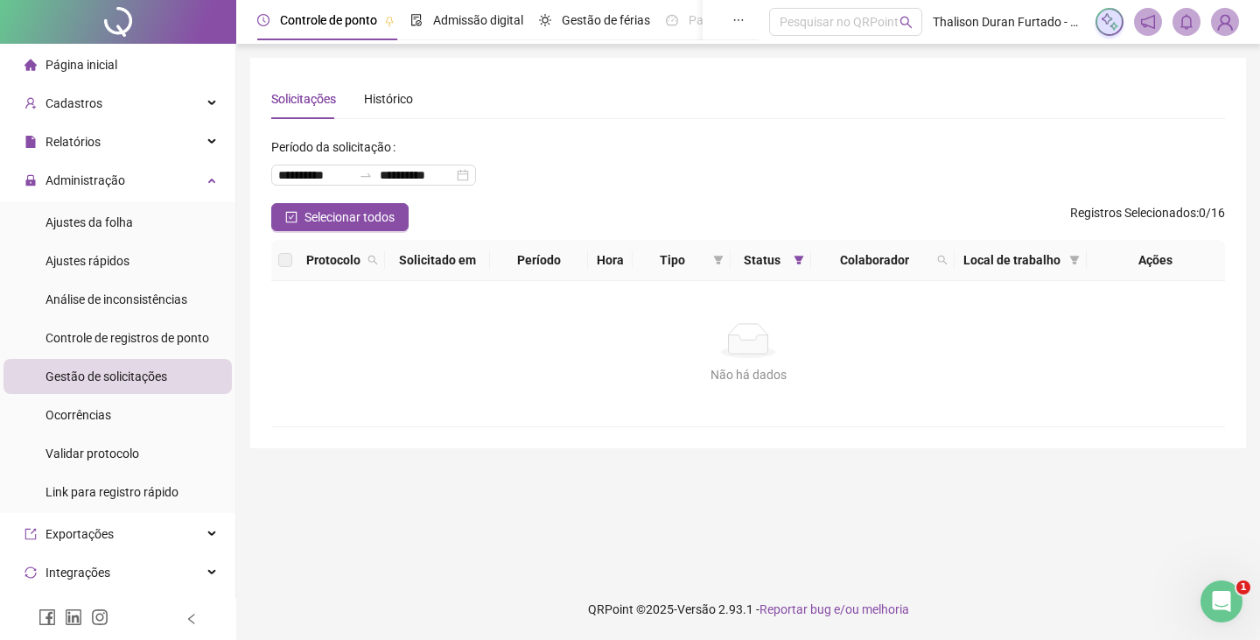
click at [1225, 33] on img at bounding box center [1225, 22] width 26 height 26
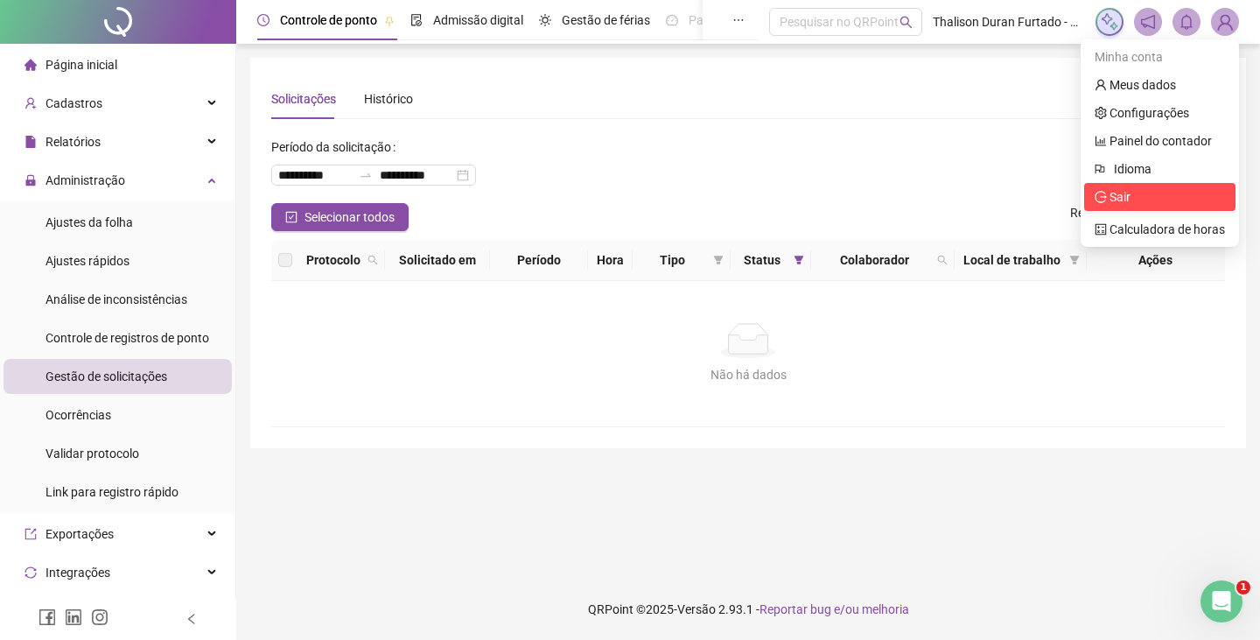
click at [1181, 198] on span "Sair" at bounding box center [1159, 196] width 130 height 19
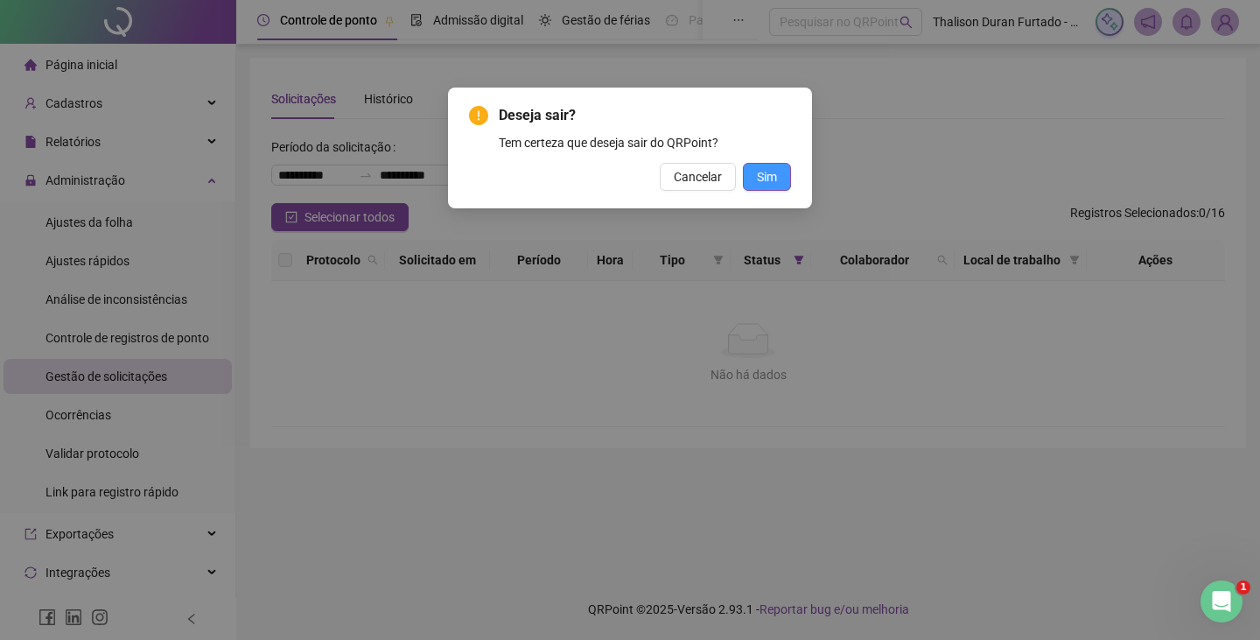
click at [786, 178] on button "Sim" at bounding box center [767, 177] width 48 height 28
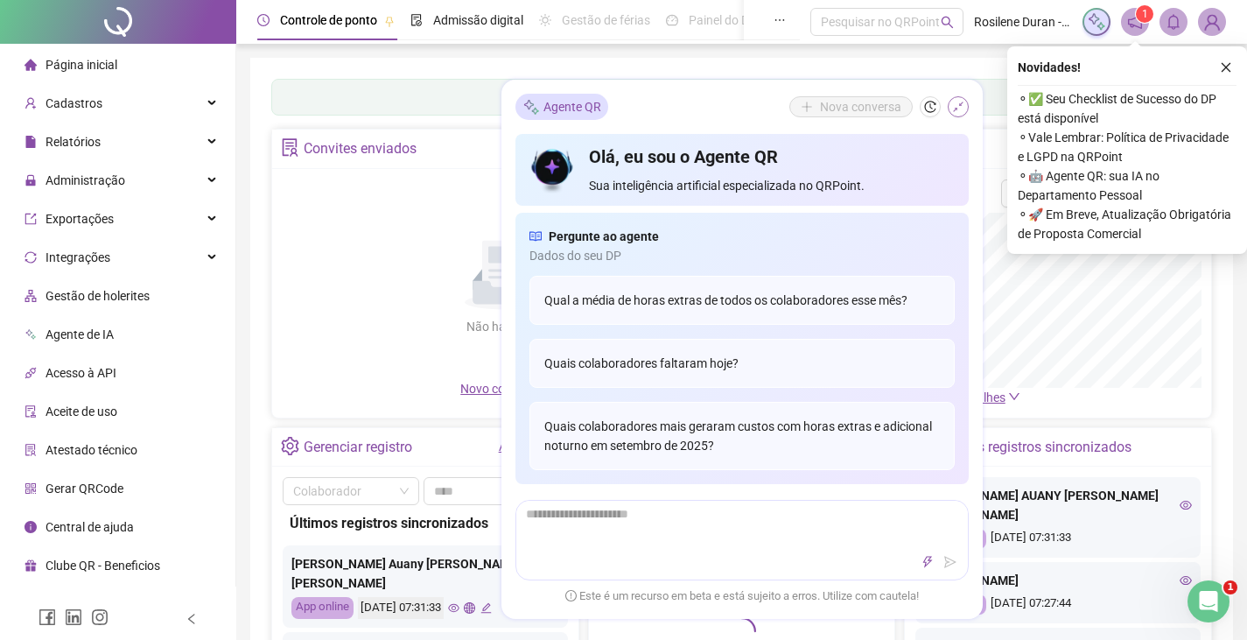
click at [961, 112] on icon "shrink" at bounding box center [958, 107] width 12 height 12
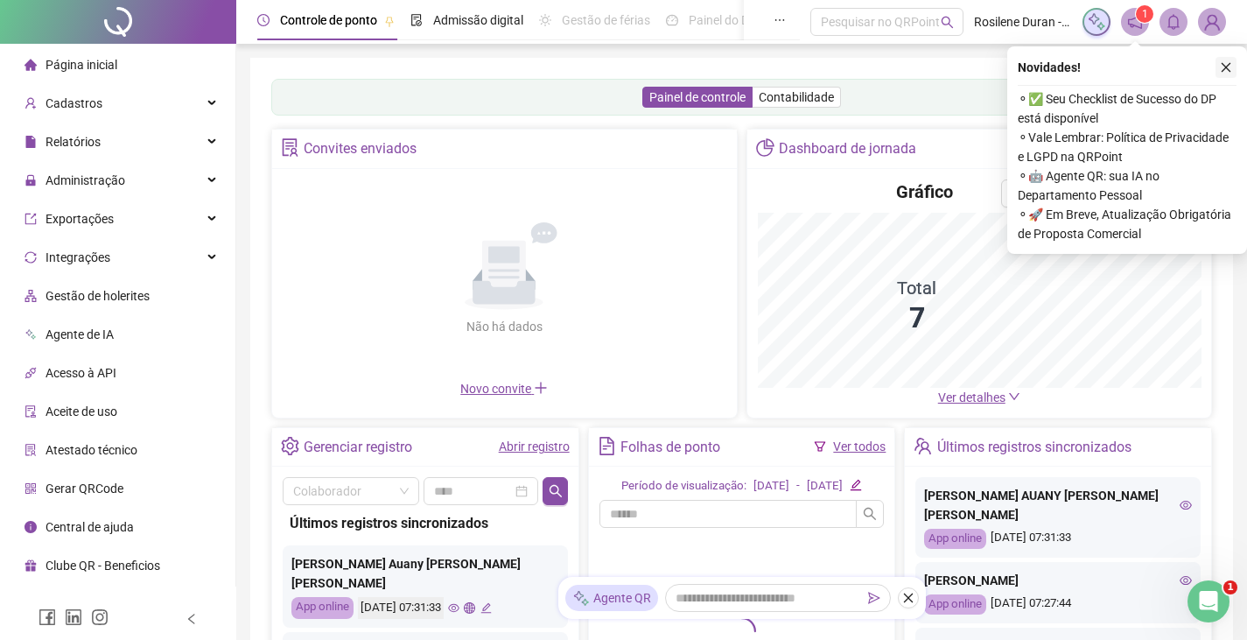
click at [1224, 70] on icon "close" at bounding box center [1226, 67] width 12 height 12
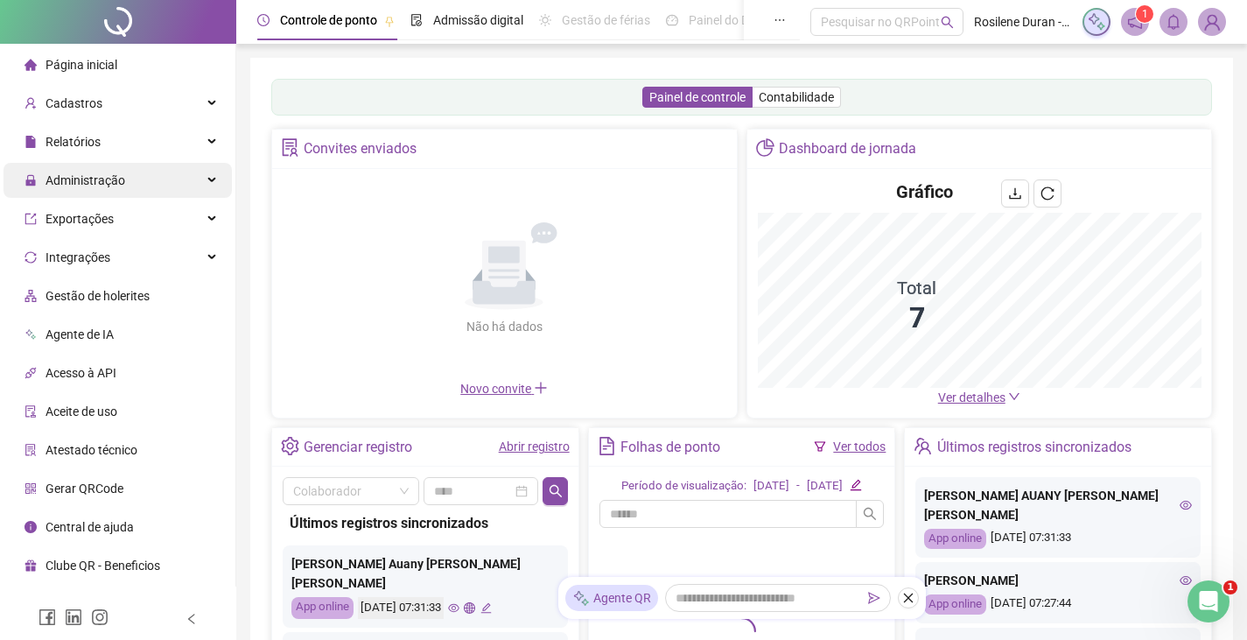
click at [125, 180] on div "Administração" at bounding box center [117, 180] width 228 height 35
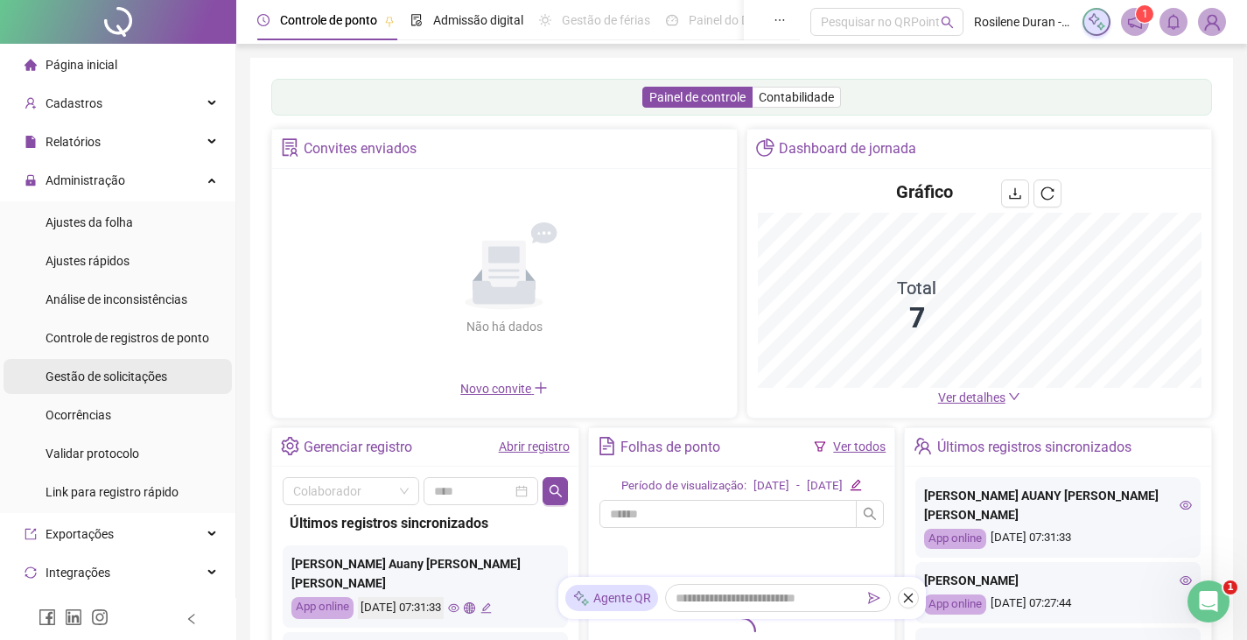
click at [107, 374] on span "Gestão de solicitações" at bounding box center [106, 376] width 122 height 14
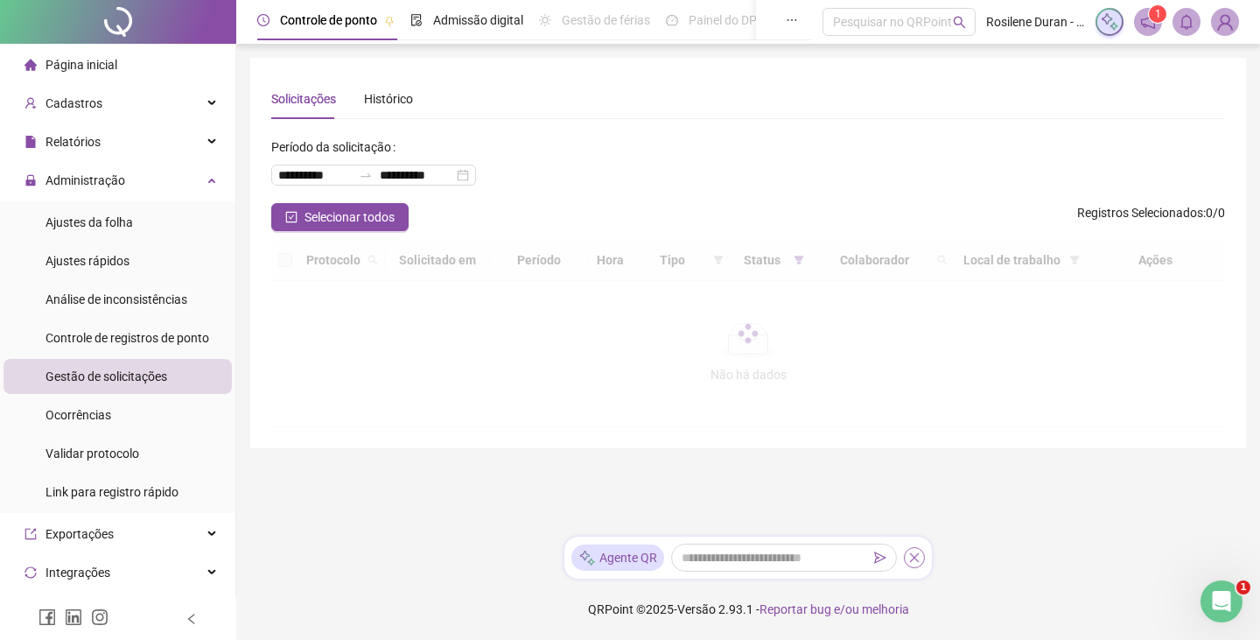
click at [914, 556] on icon "close" at bounding box center [914, 557] width 12 height 12
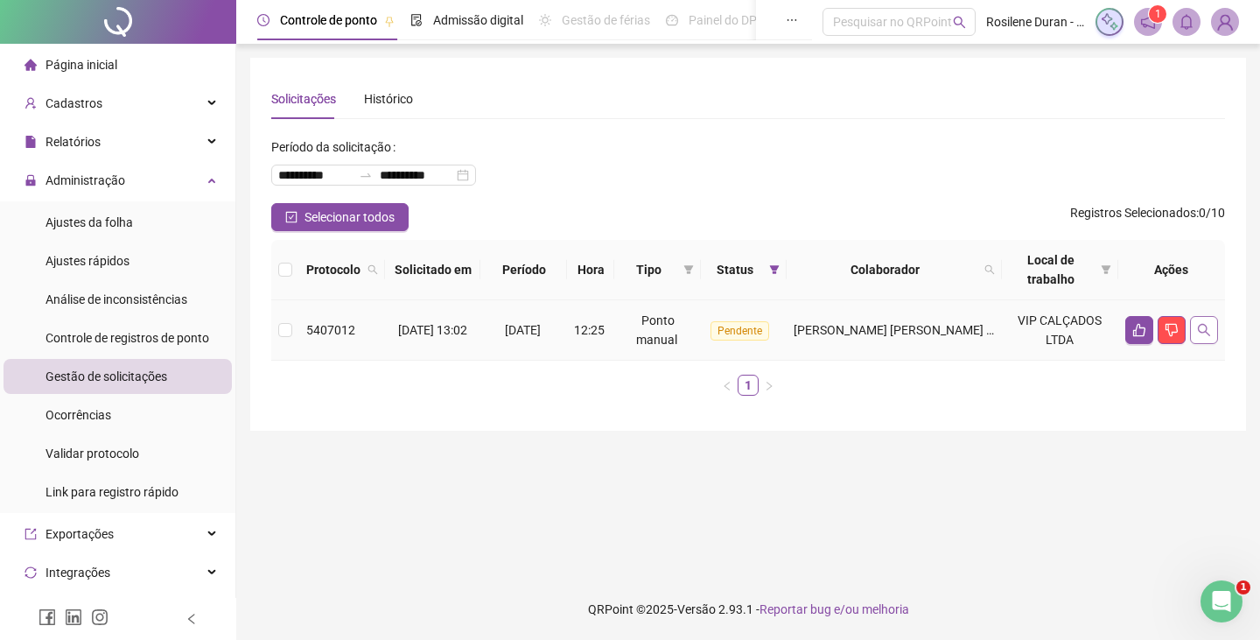
click at [1206, 329] on icon "search" at bounding box center [1204, 330] width 14 height 14
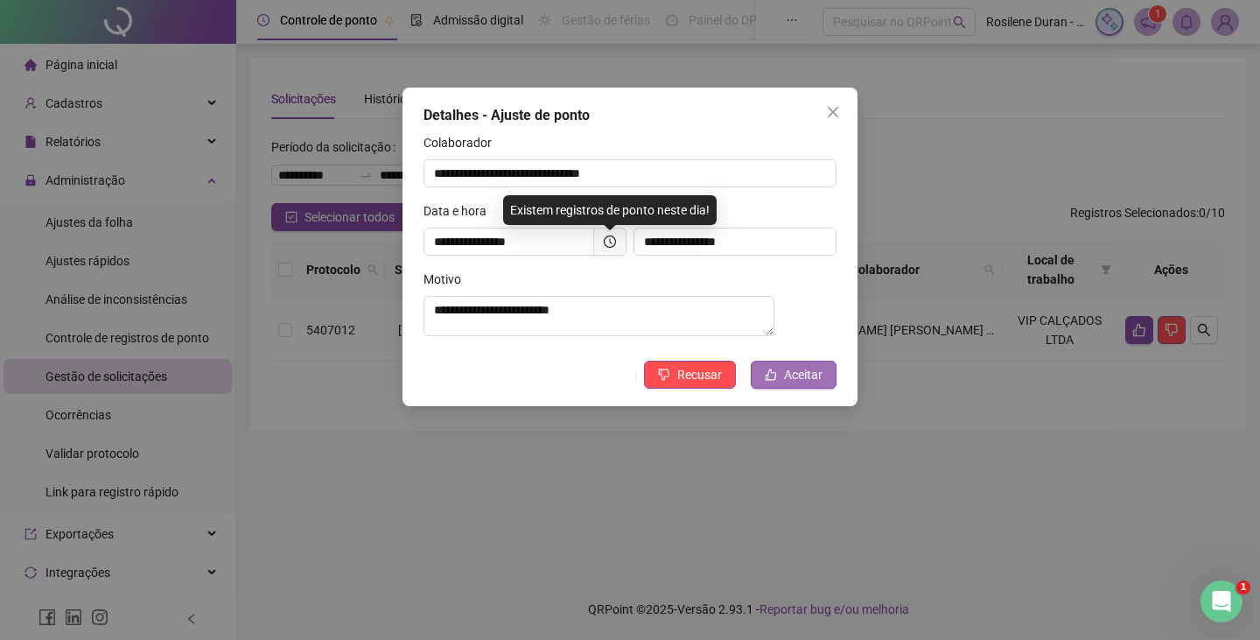
click at [787, 377] on span "Aceitar" at bounding box center [803, 374] width 38 height 19
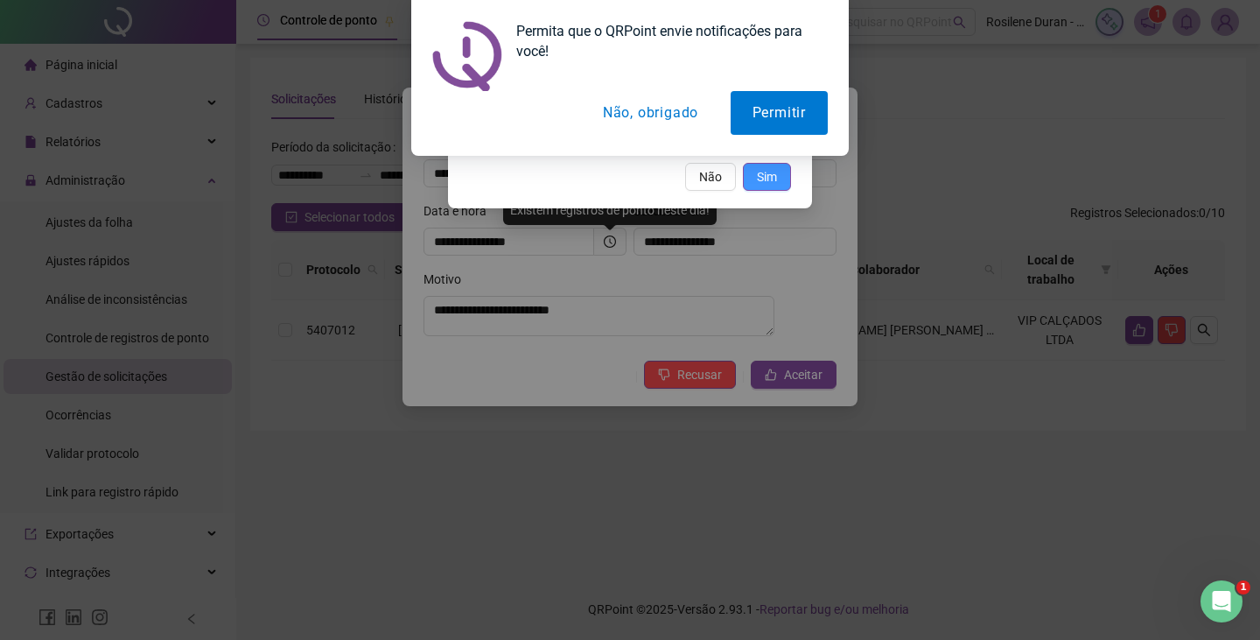
click at [771, 174] on span "Sim" at bounding box center [767, 176] width 20 height 19
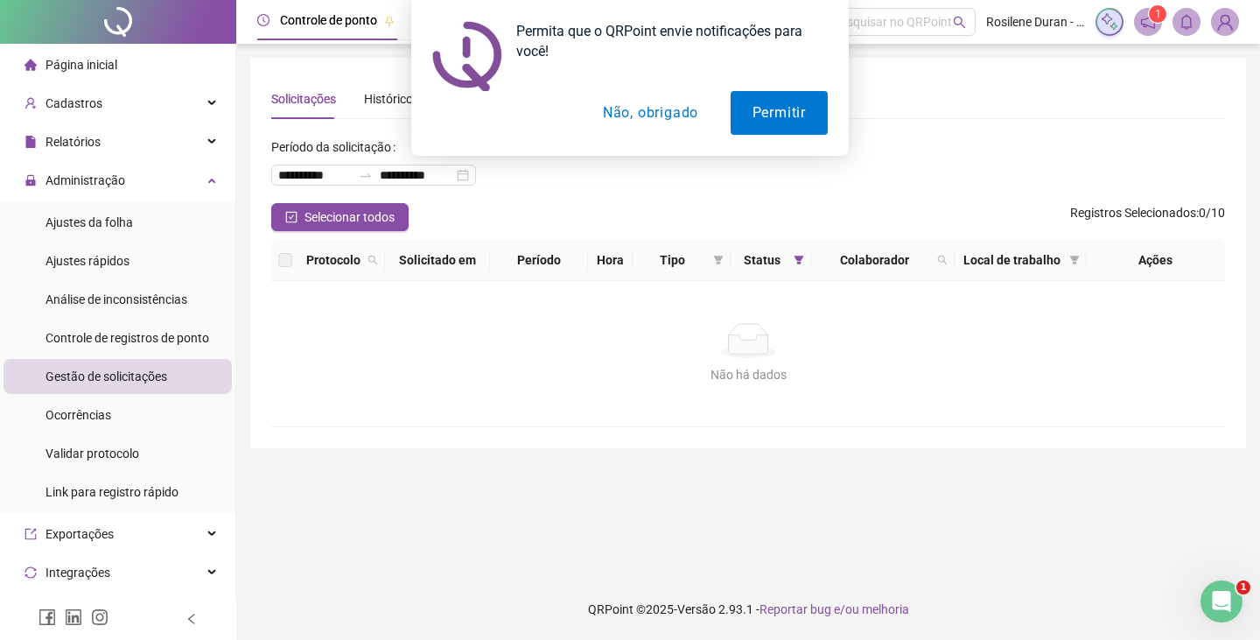
click at [655, 117] on button "Não, obrigado" at bounding box center [650, 113] width 139 height 44
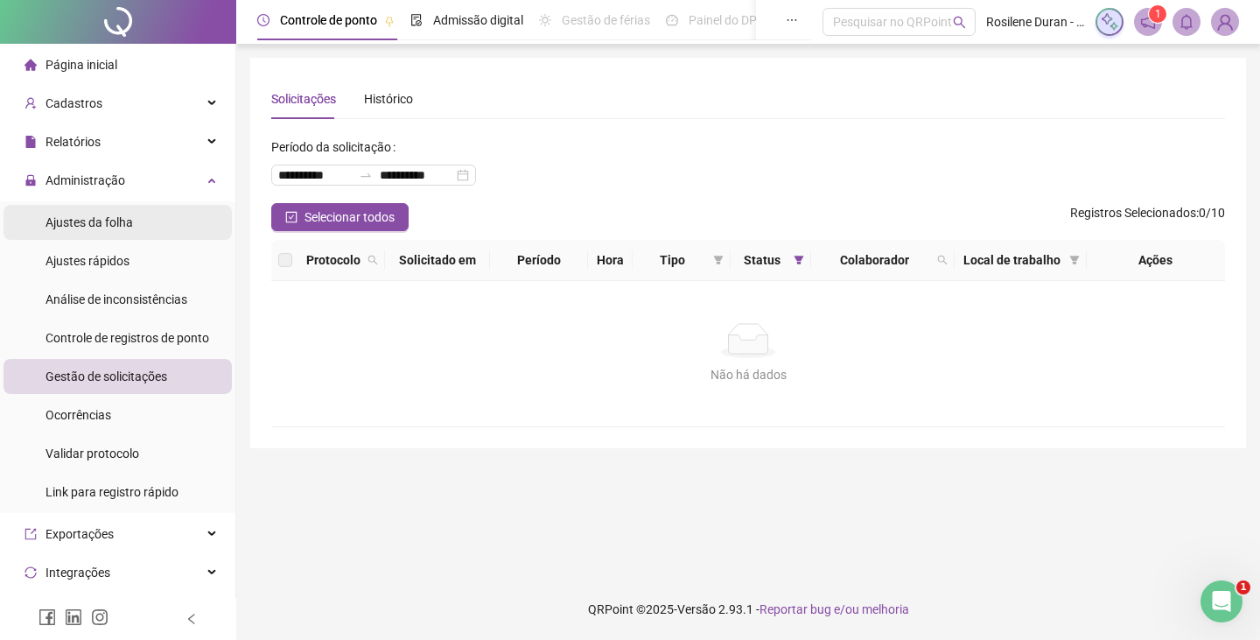
click at [96, 205] on div "Ajustes da folha" at bounding box center [88, 222] width 87 height 35
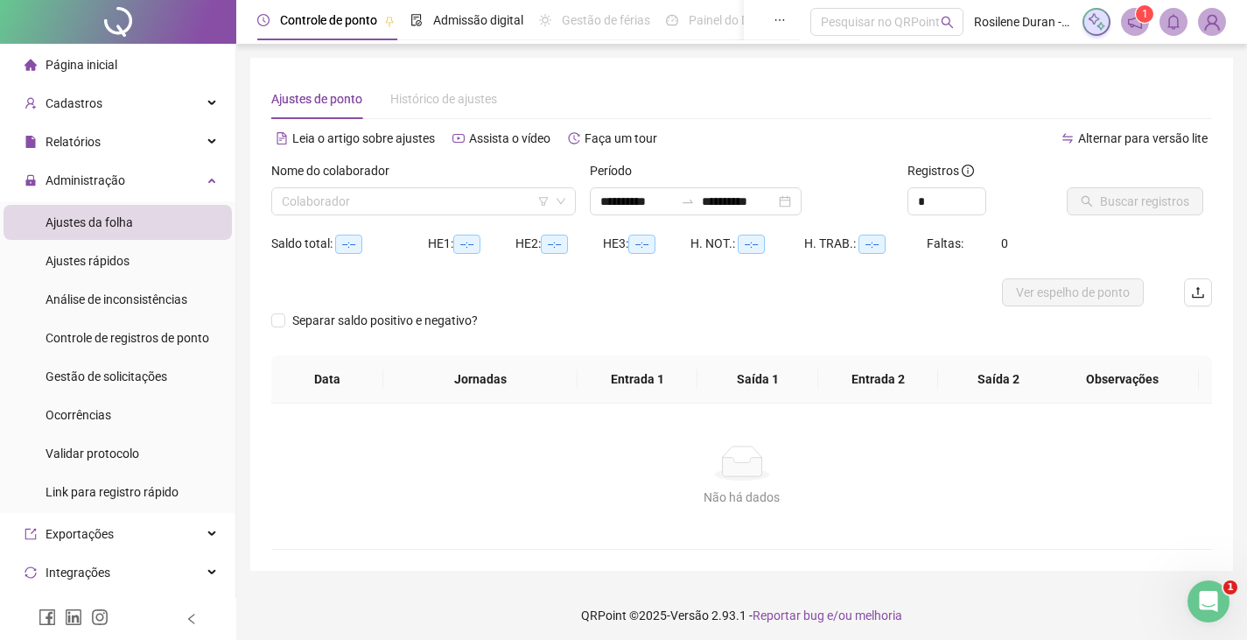
type input "**********"
click at [394, 211] on input "search" at bounding box center [416, 201] width 268 height 26
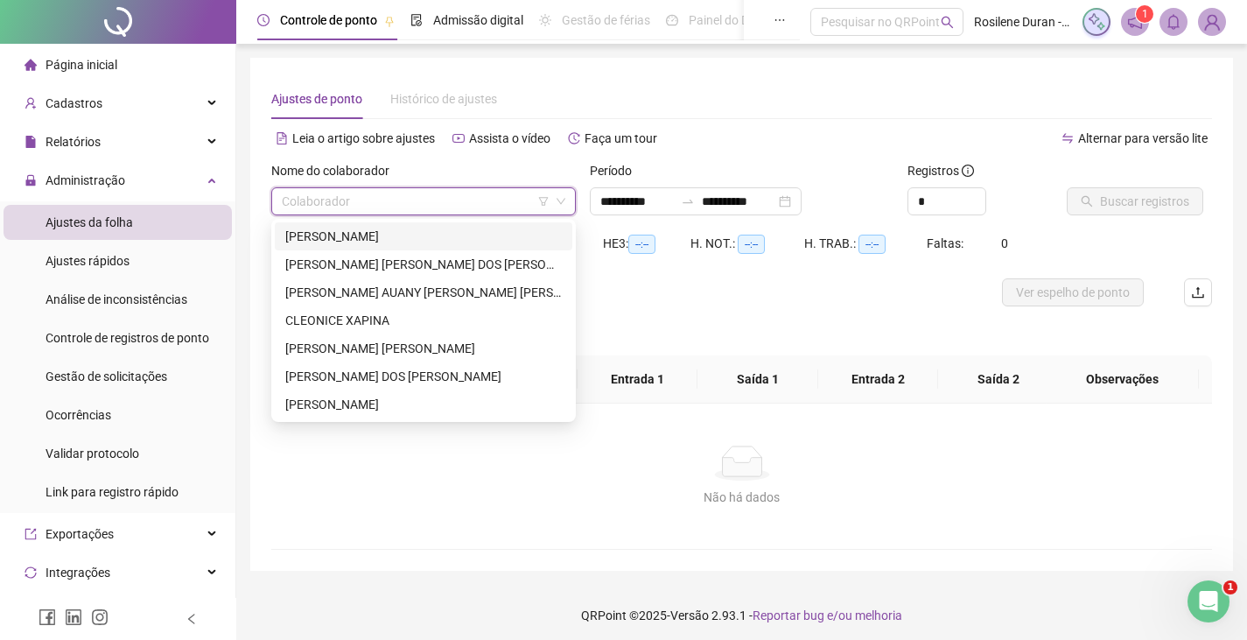
click at [395, 236] on div "ALÉXIA SOUZA RODRIGUES" at bounding box center [423, 236] width 276 height 19
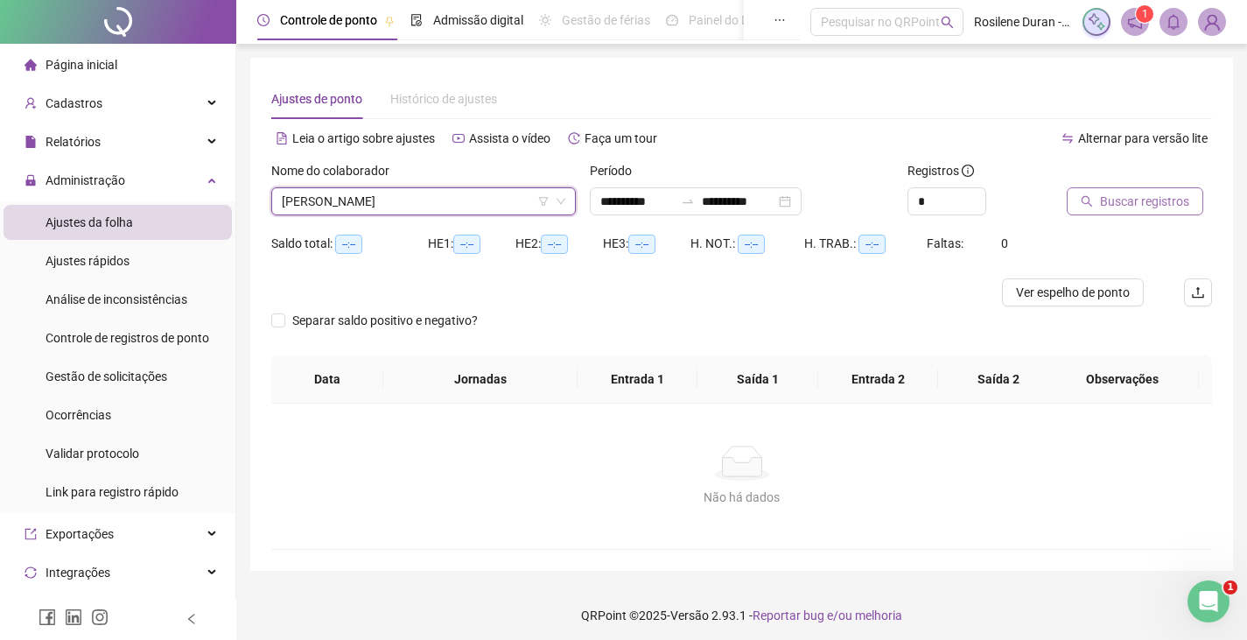
click at [1101, 198] on span "Buscar registros" at bounding box center [1144, 201] width 89 height 19
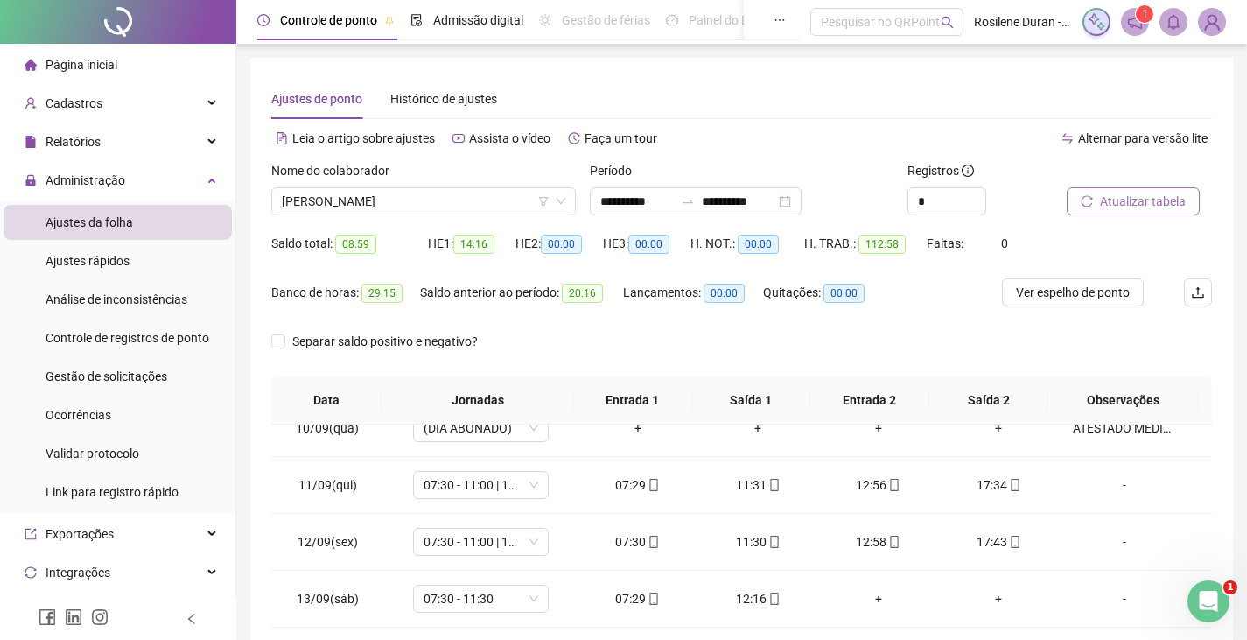
click at [1207, 33] on span at bounding box center [1212, 22] width 28 height 28
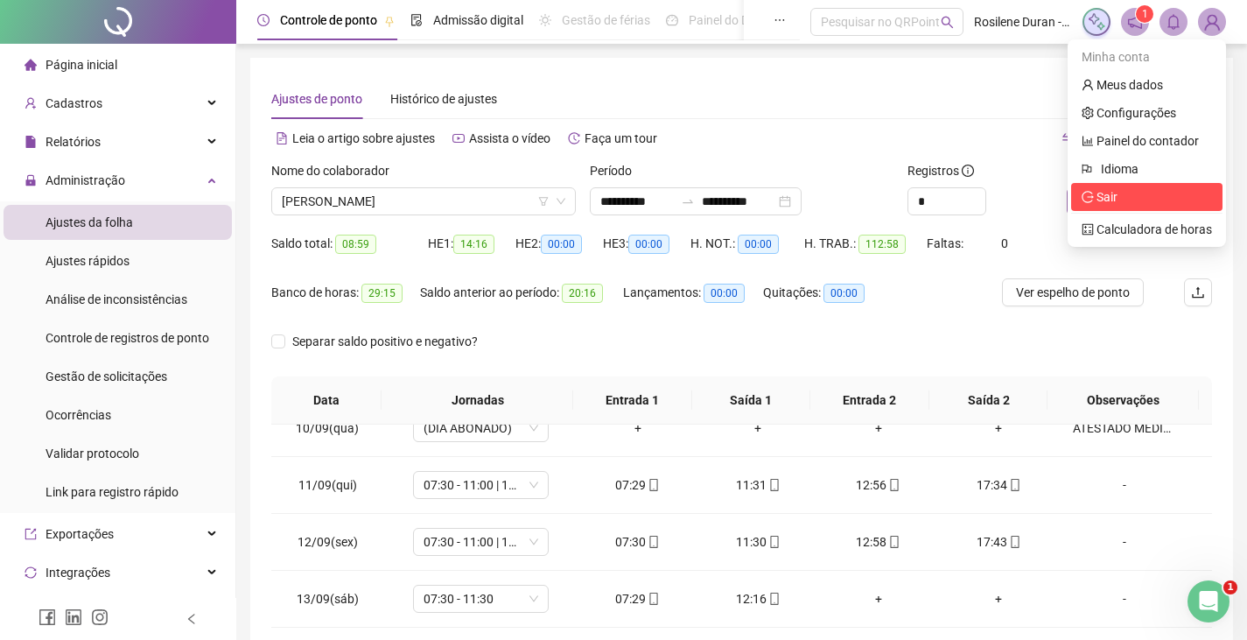
click at [1101, 185] on li "Sair" at bounding box center [1146, 197] width 151 height 28
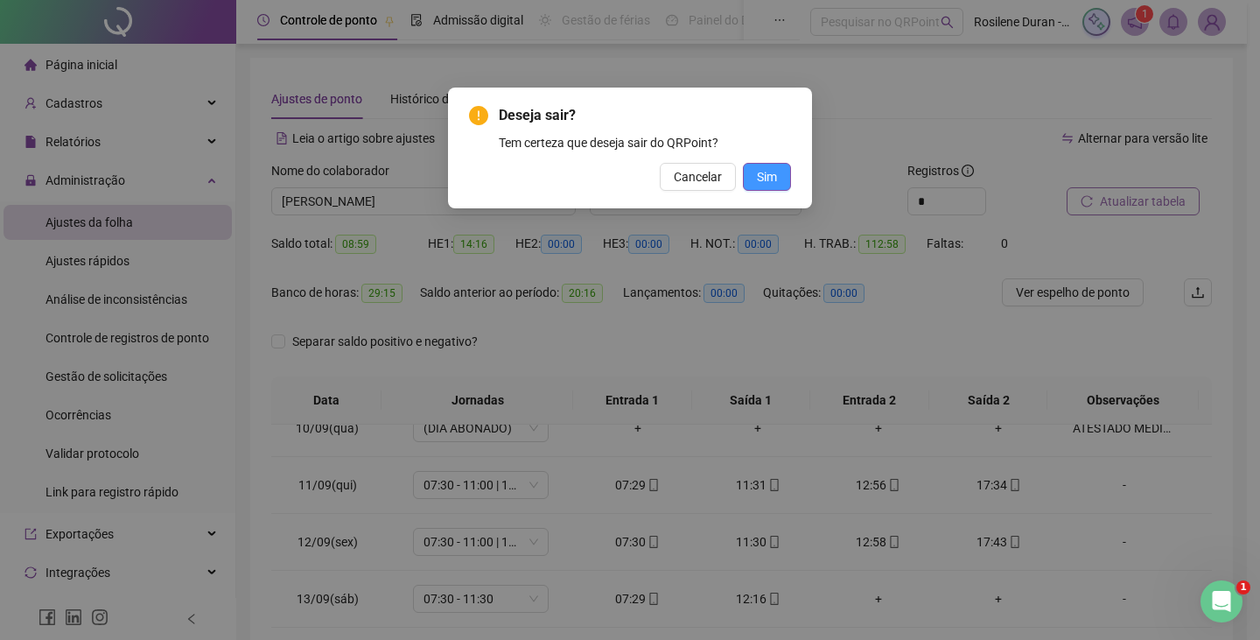
click at [761, 178] on span "Sim" at bounding box center [767, 176] width 20 height 19
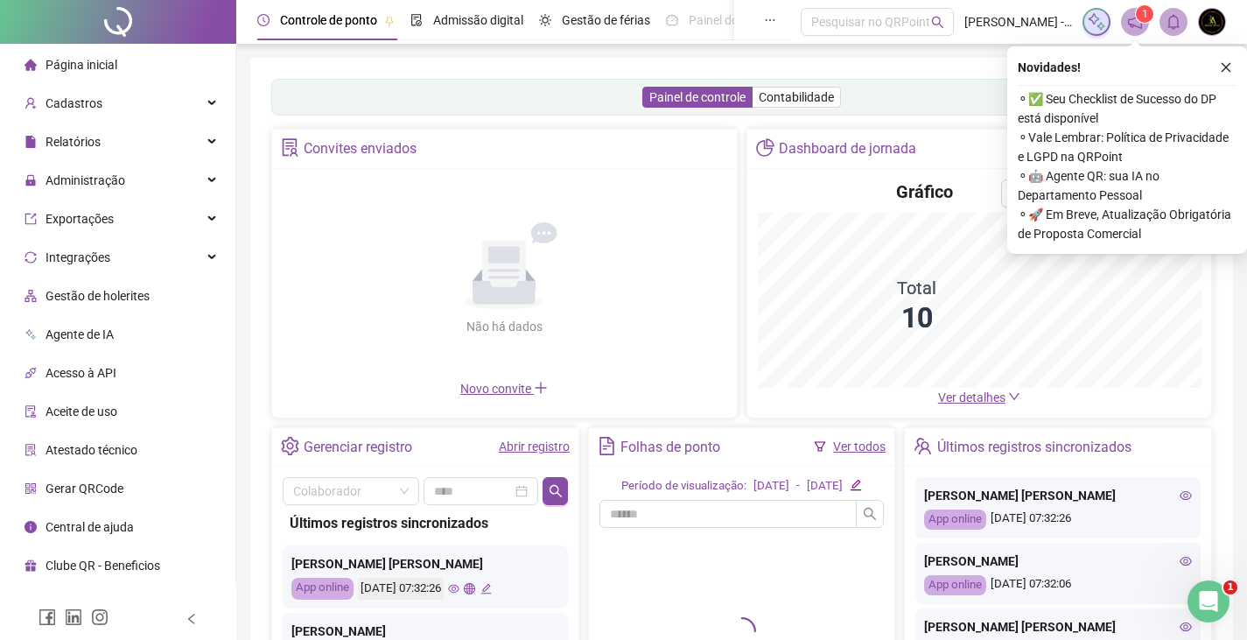
click at [1230, 70] on icon "close" at bounding box center [1226, 67] width 12 height 12
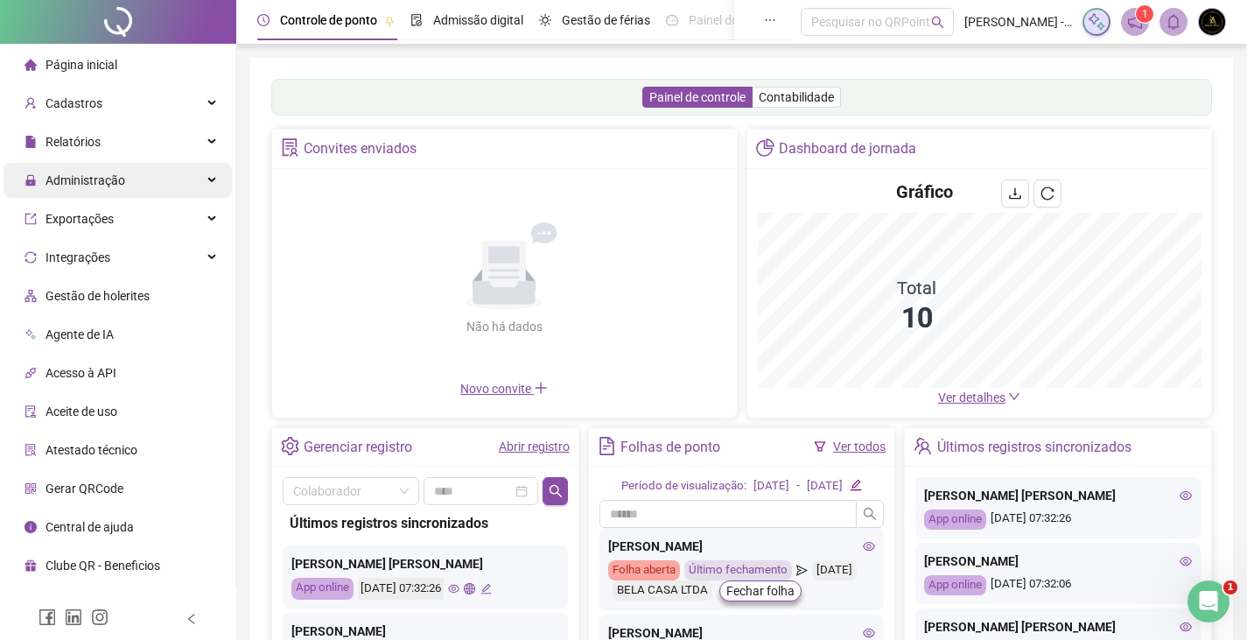
click at [147, 175] on div "Administração" at bounding box center [117, 180] width 228 height 35
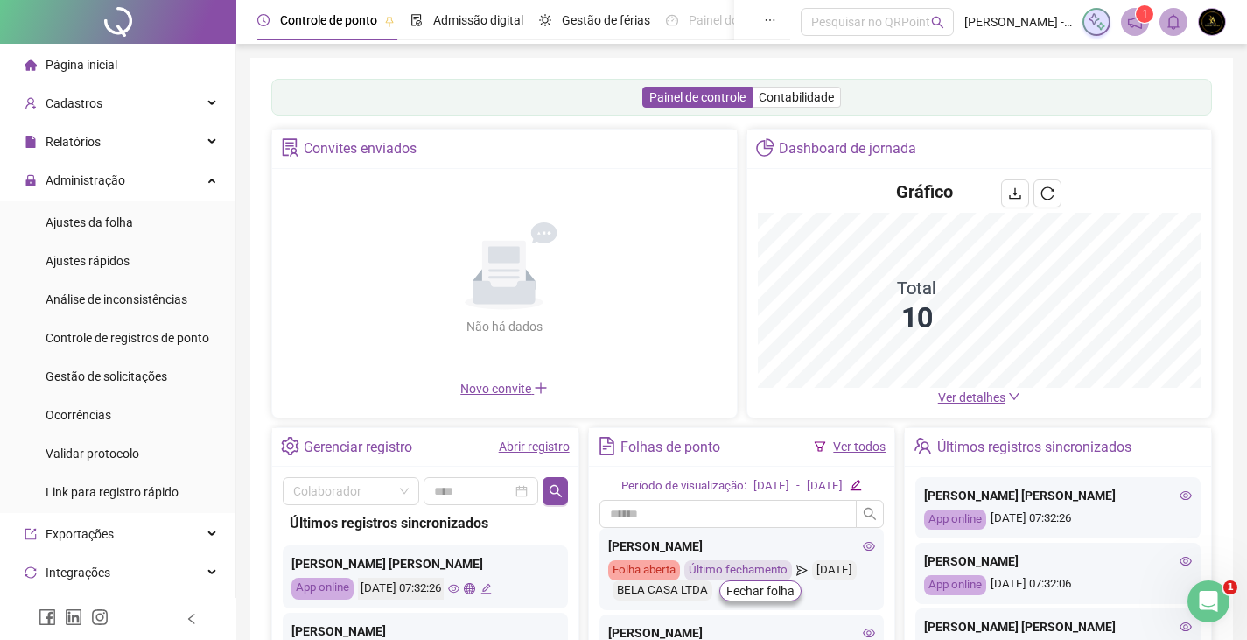
click at [143, 216] on li "Ajustes da folha" at bounding box center [117, 222] width 228 height 35
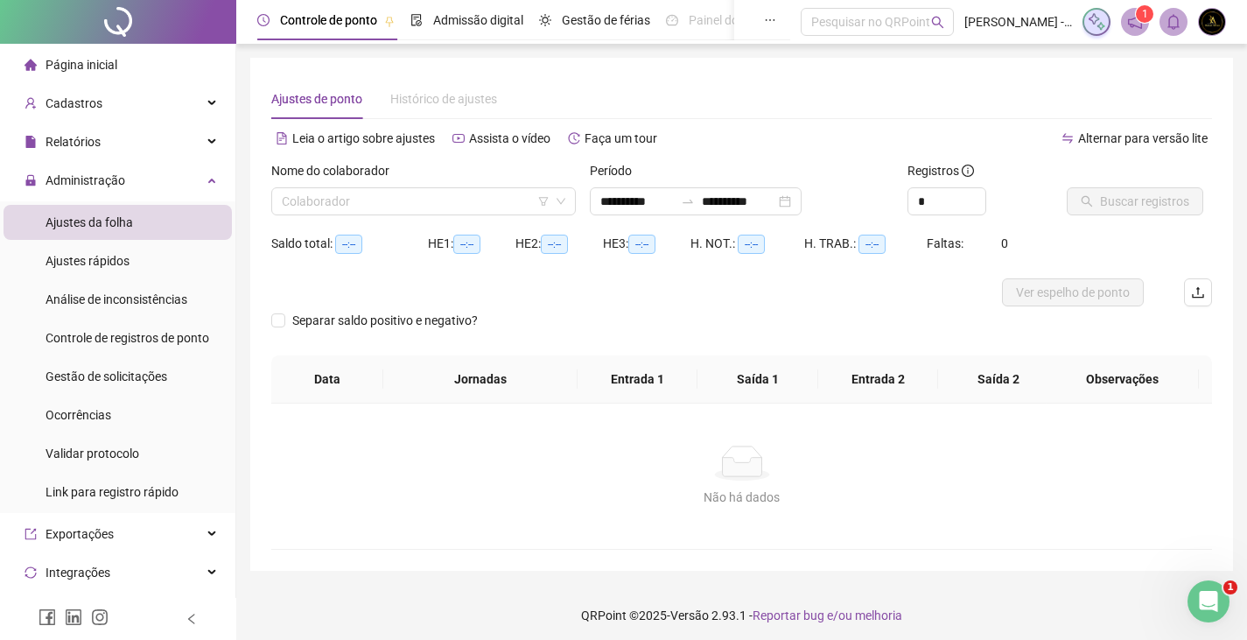
type input "**********"
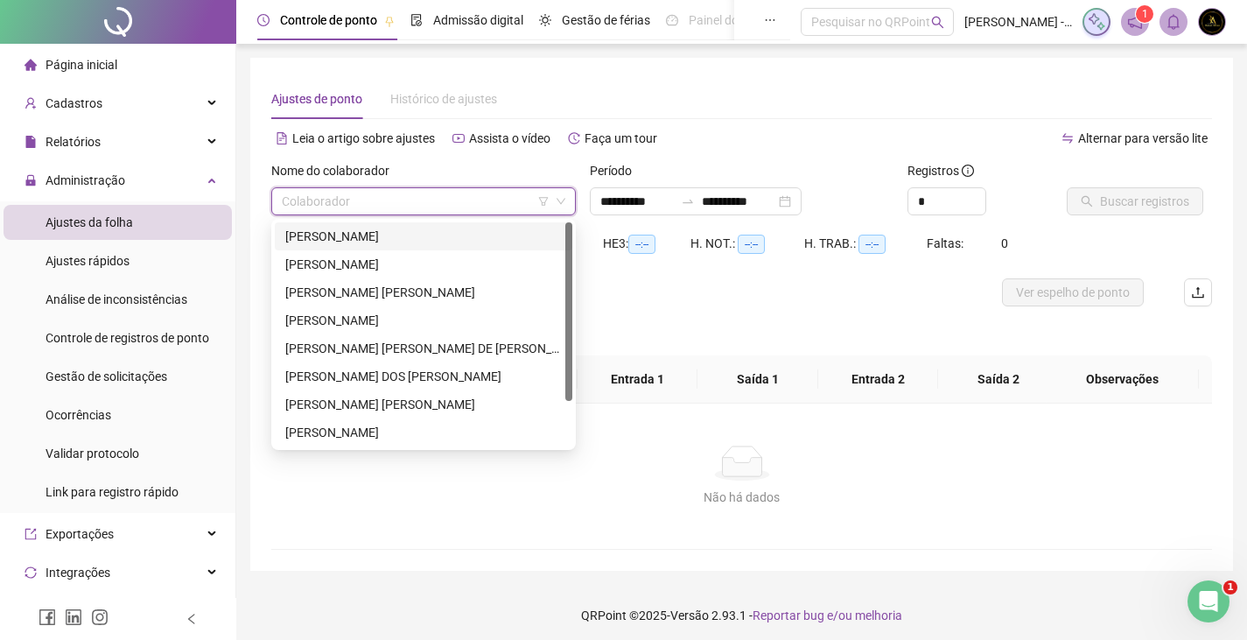
click at [413, 204] on input "search" at bounding box center [416, 201] width 268 height 26
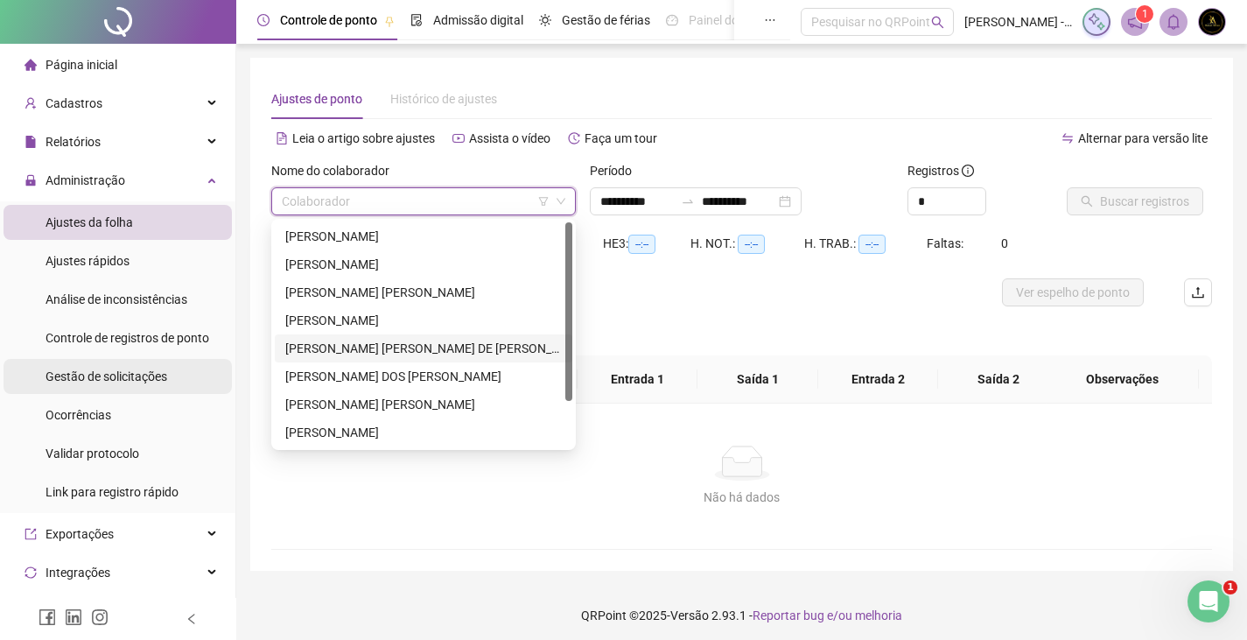
click at [158, 367] on div "Gestão de solicitações" at bounding box center [106, 376] width 122 height 35
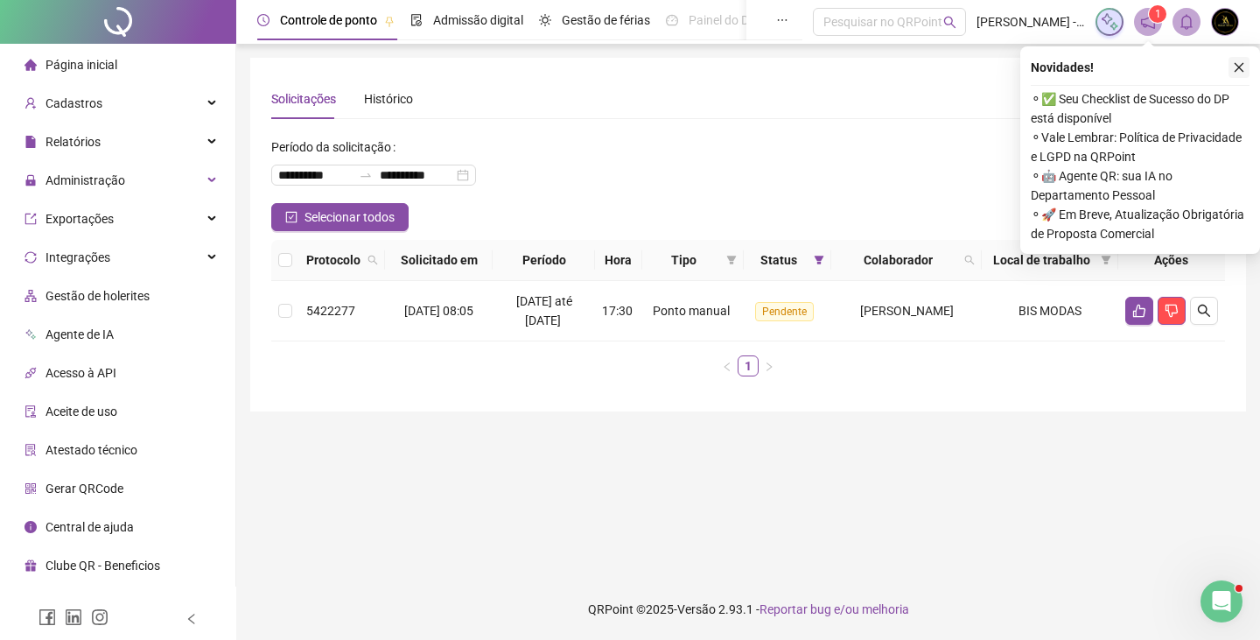
click at [1234, 71] on icon "close" at bounding box center [1239, 67] width 12 height 12
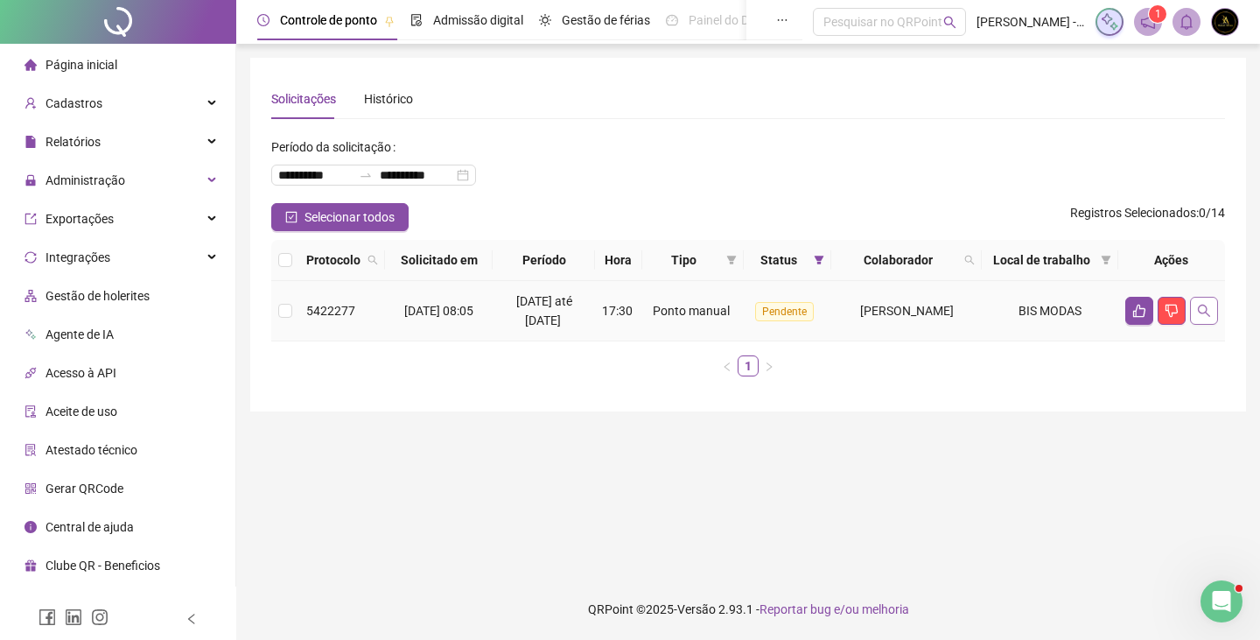
click at [1197, 323] on button "button" at bounding box center [1204, 311] width 28 height 28
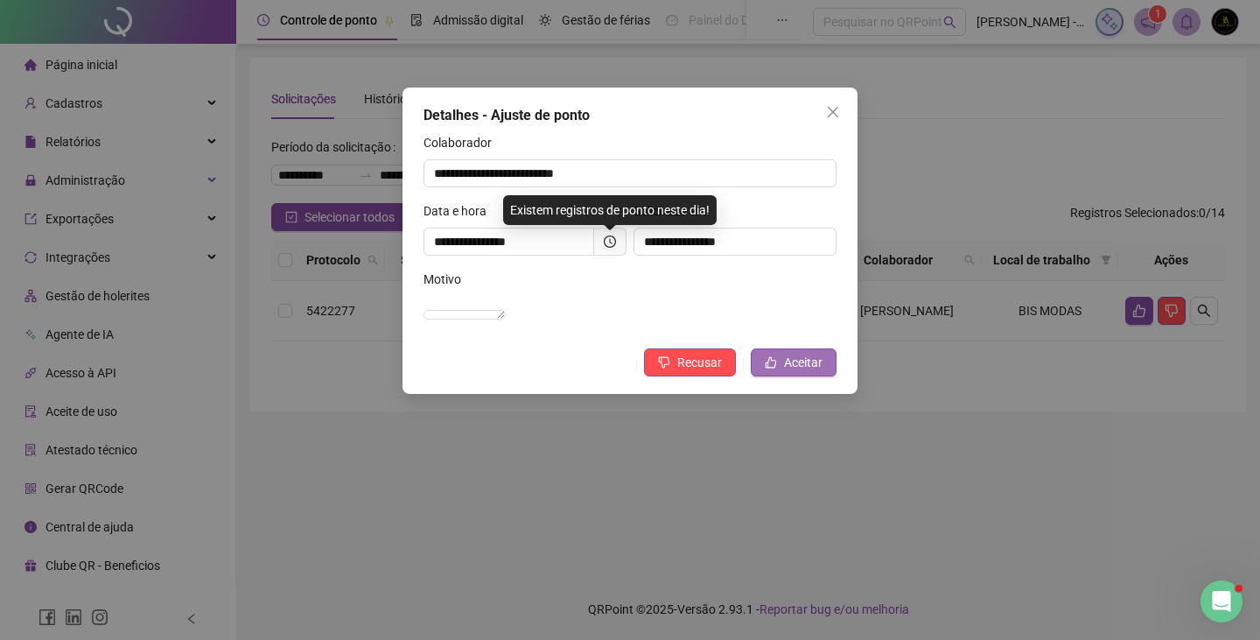
click at [808, 372] on span "Aceitar" at bounding box center [803, 362] width 38 height 19
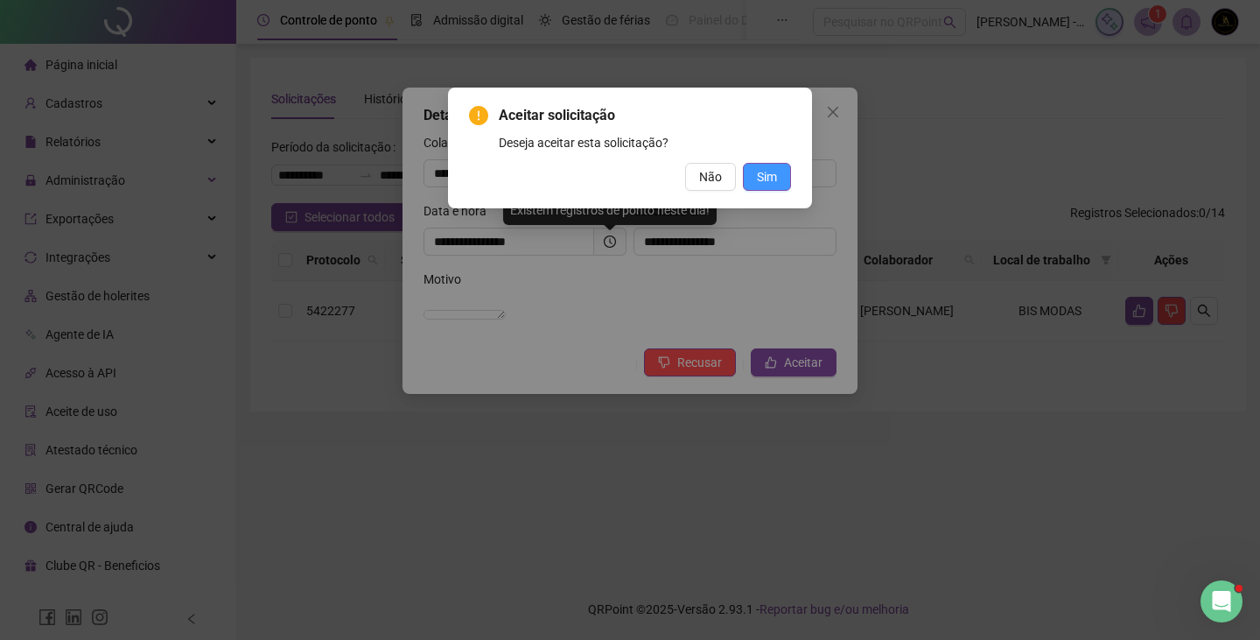
click at [767, 171] on span "Sim" at bounding box center [767, 176] width 20 height 19
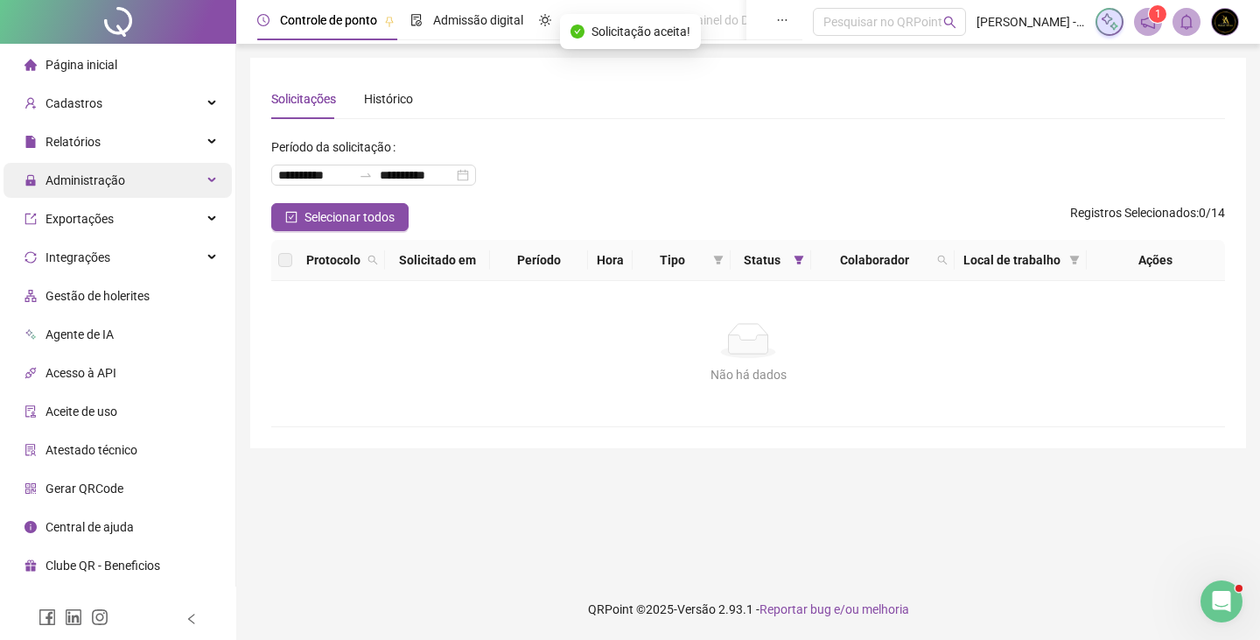
drag, startPoint x: 129, startPoint y: 181, endPoint x: 138, endPoint y: 187, distance: 11.4
click at [129, 181] on div "Administração" at bounding box center [117, 180] width 228 height 35
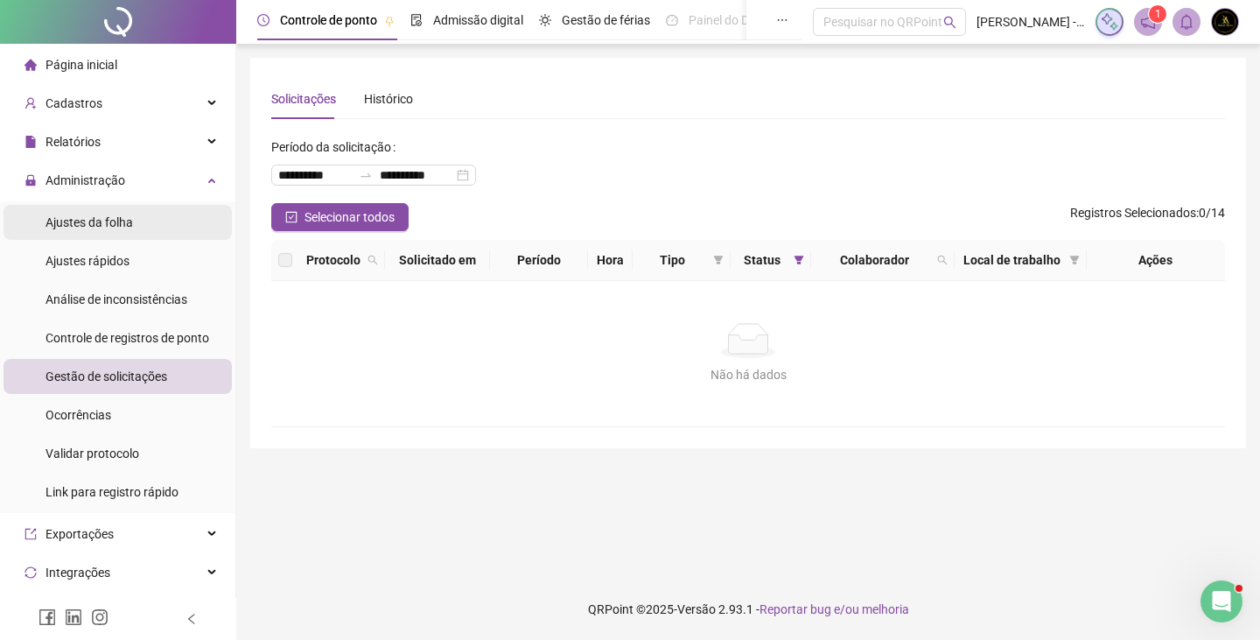
click at [133, 228] on li "Ajustes da folha" at bounding box center [117, 222] width 228 height 35
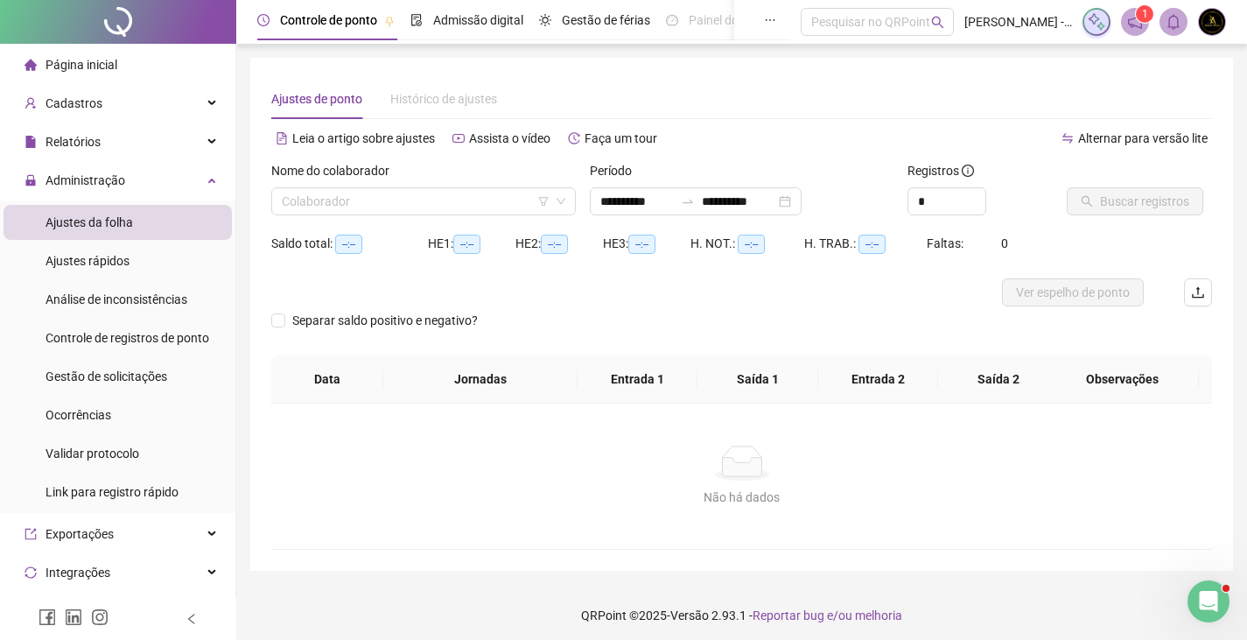
type input "**********"
click at [388, 207] on input "search" at bounding box center [416, 201] width 268 height 26
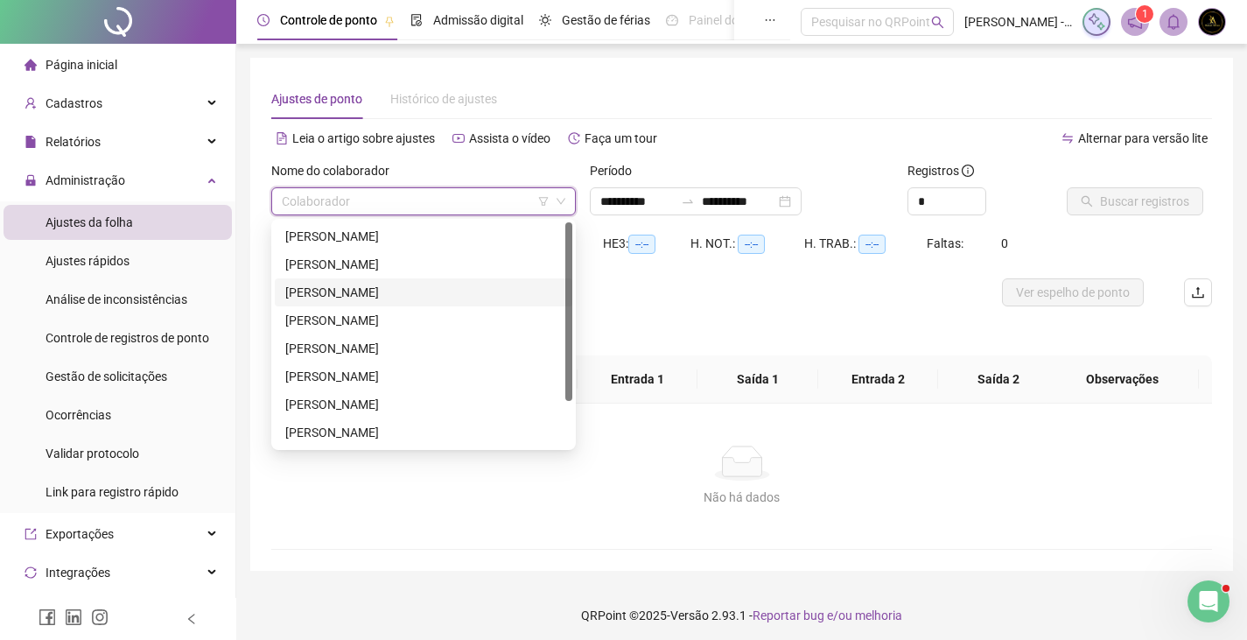
click at [385, 292] on div "[PERSON_NAME]" at bounding box center [423, 292] width 276 height 19
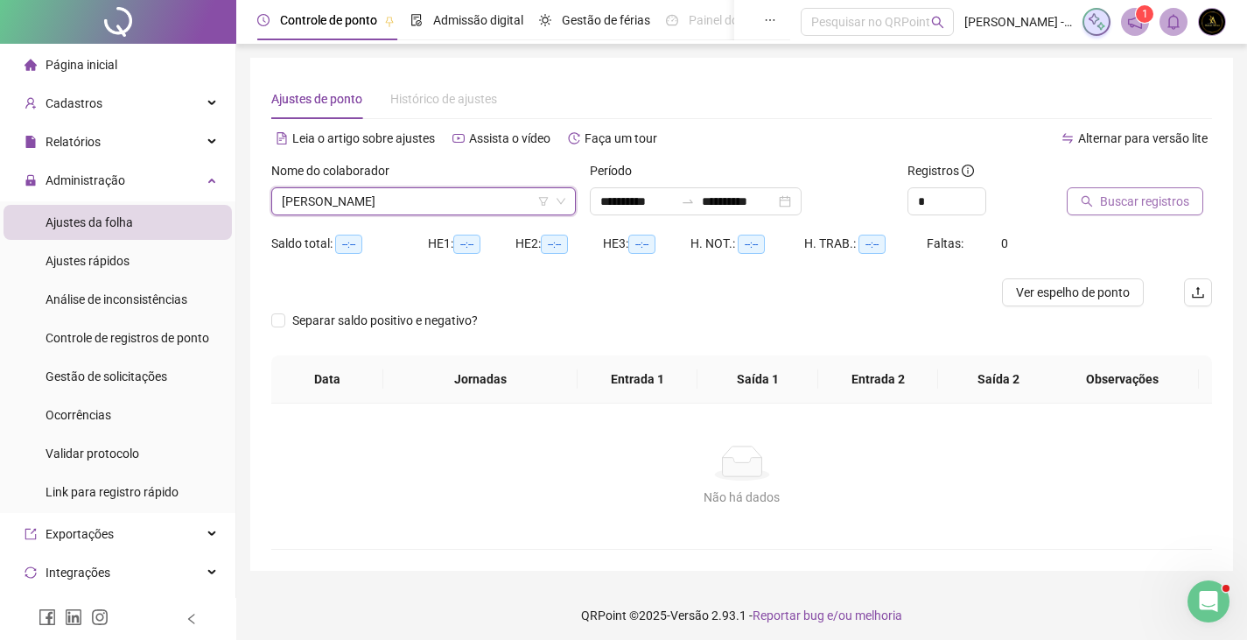
click at [1087, 206] on icon "search" at bounding box center [1086, 201] width 12 height 12
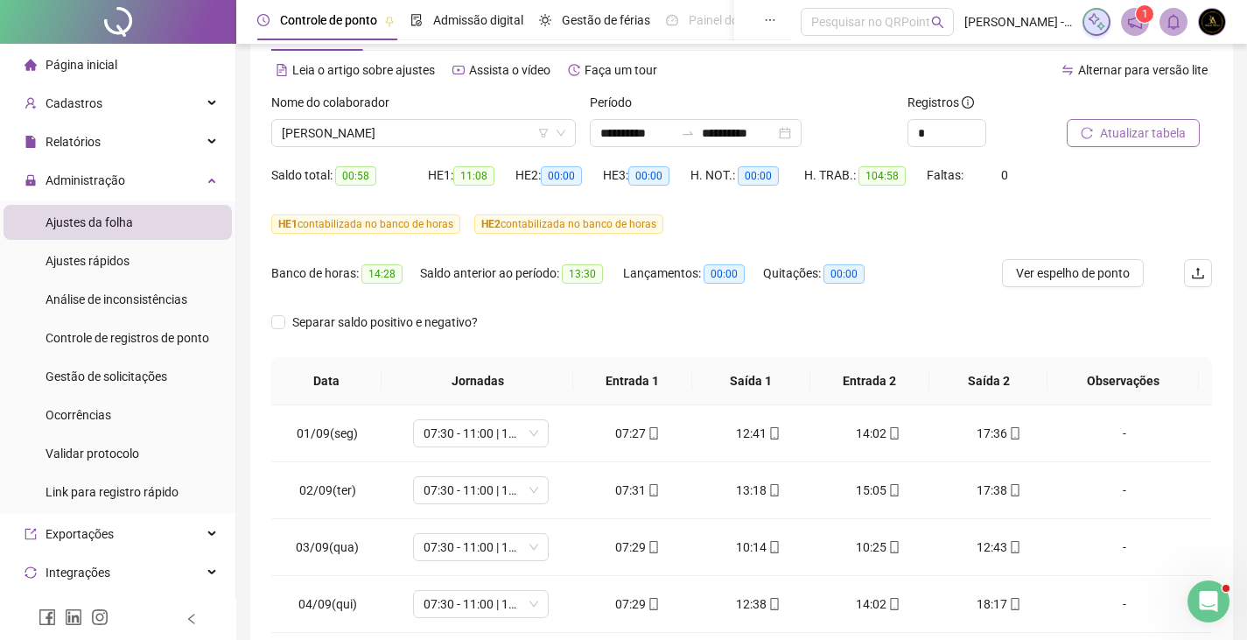
scroll to position [175, 0]
